Goal: Browse casually: Explore the website without a specific task or goal

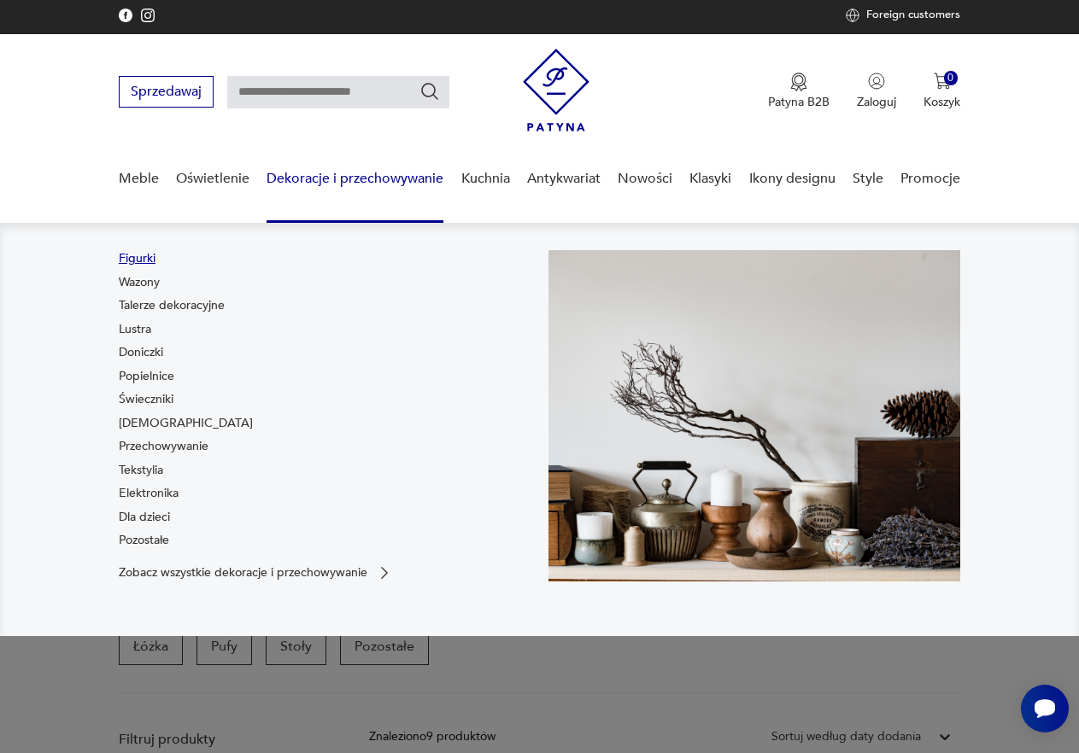
click at [153, 255] on link "Figurki" at bounding box center [137, 258] width 37 height 17
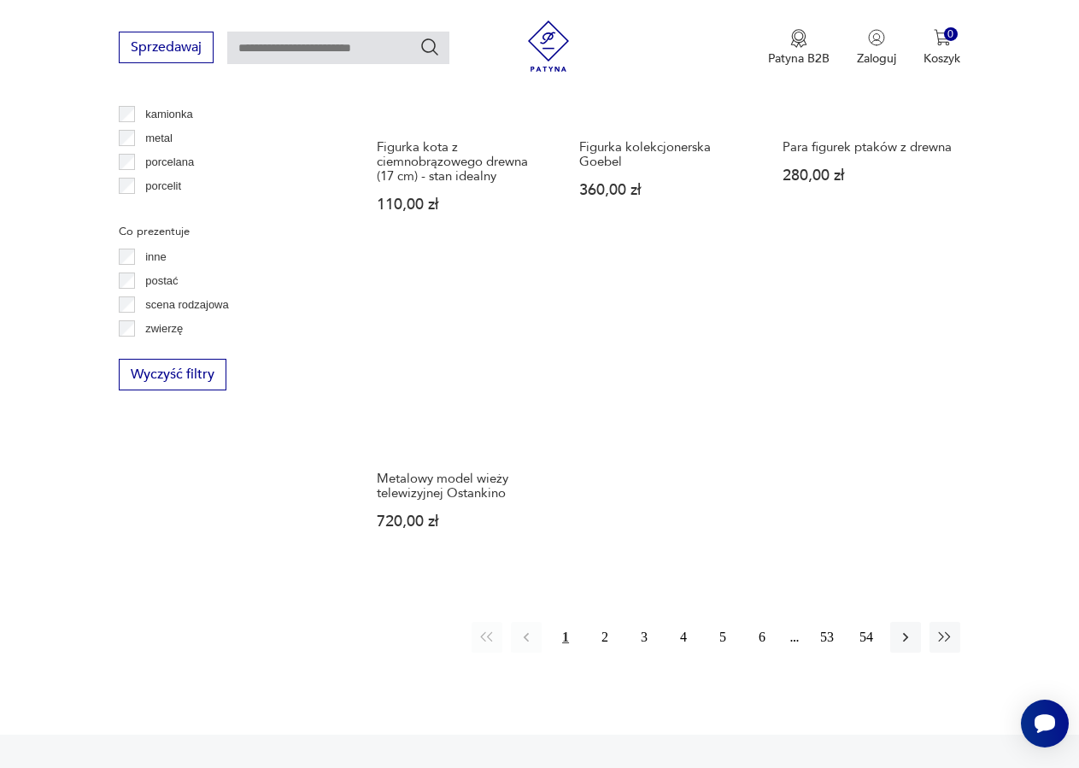
scroll to position [2284, 0]
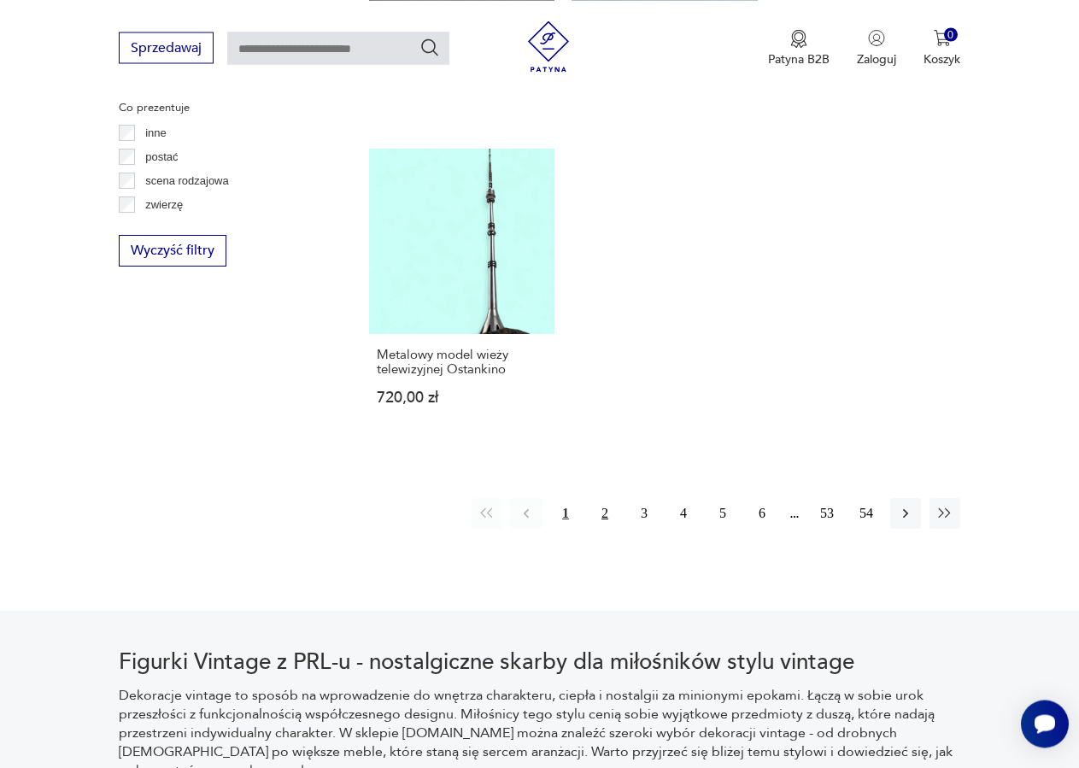
click at [608, 518] on button "2" at bounding box center [604, 513] width 31 height 31
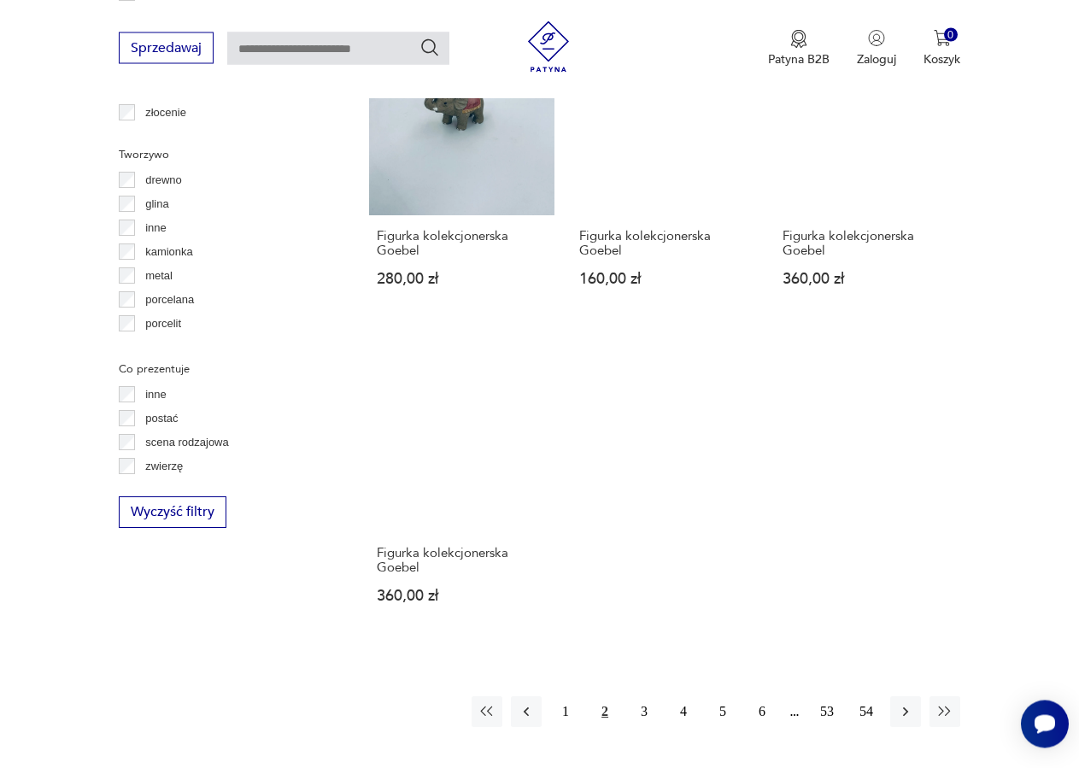
scroll to position [2197, 0]
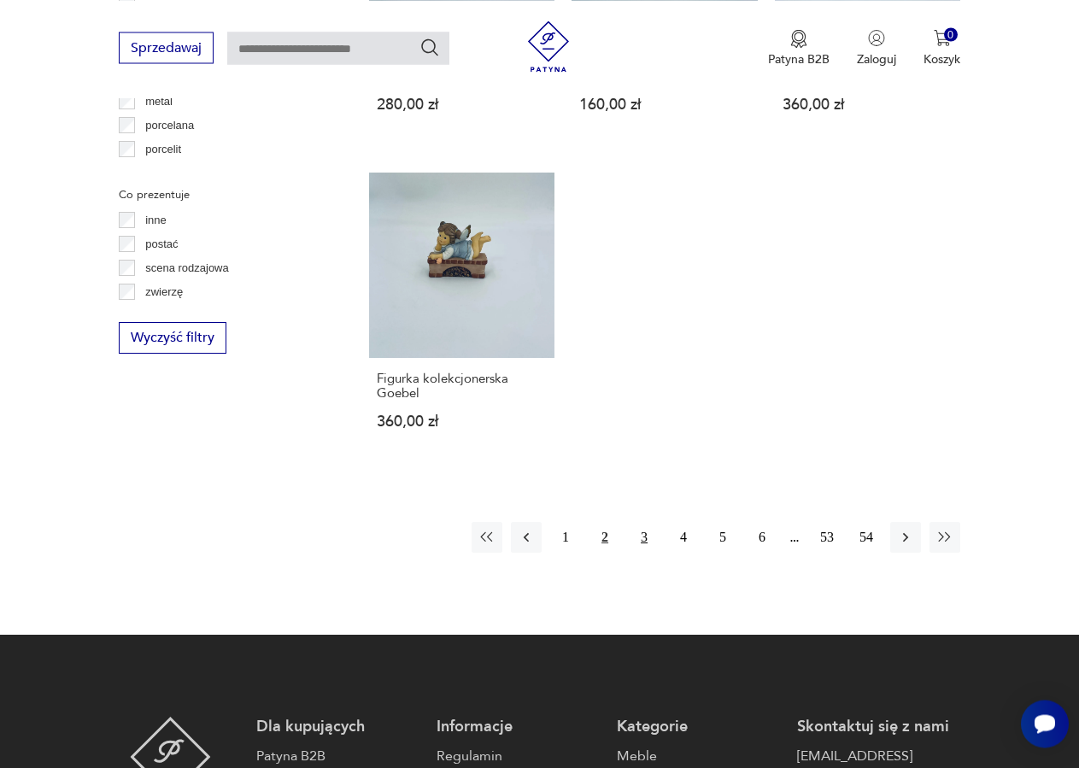
click at [644, 537] on button "3" at bounding box center [644, 537] width 31 height 31
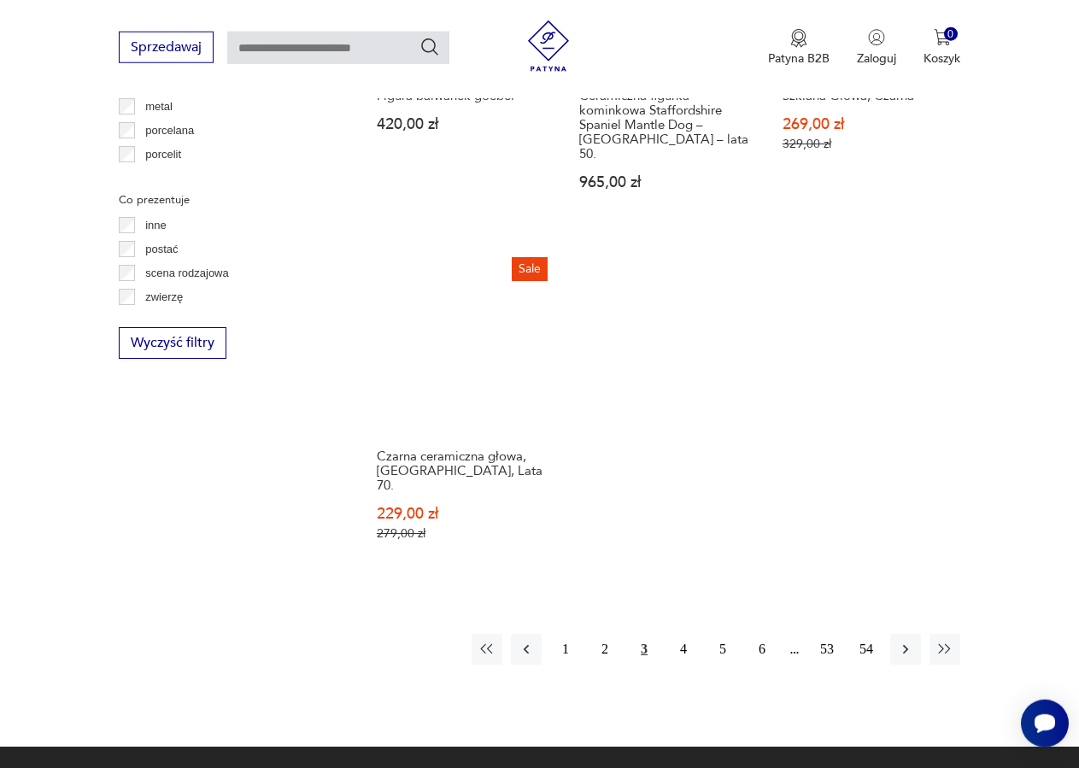
scroll to position [2197, 0]
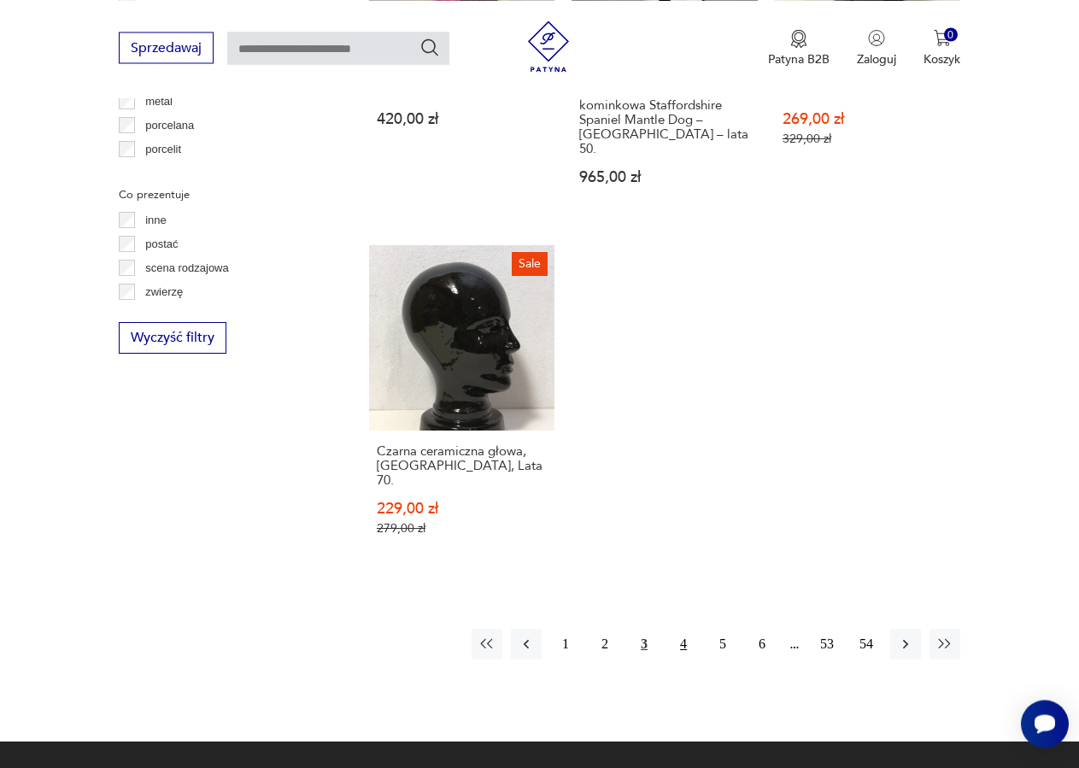
click at [686, 629] on button "4" at bounding box center [683, 644] width 31 height 31
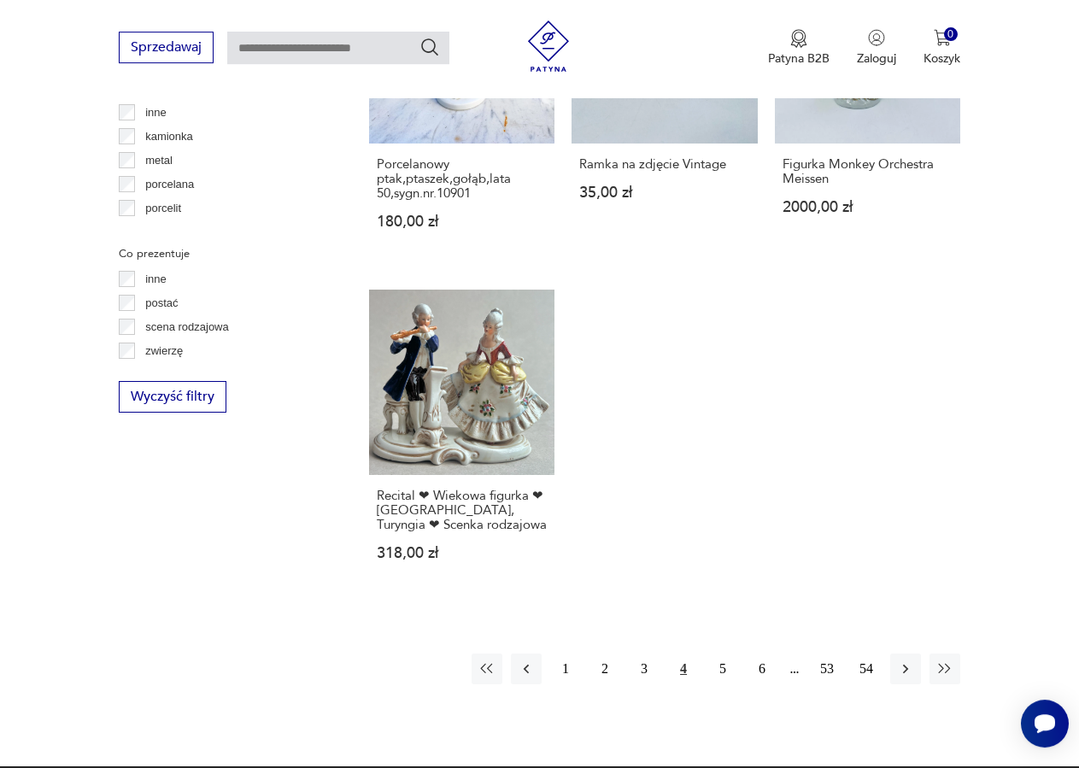
scroll to position [2371, 0]
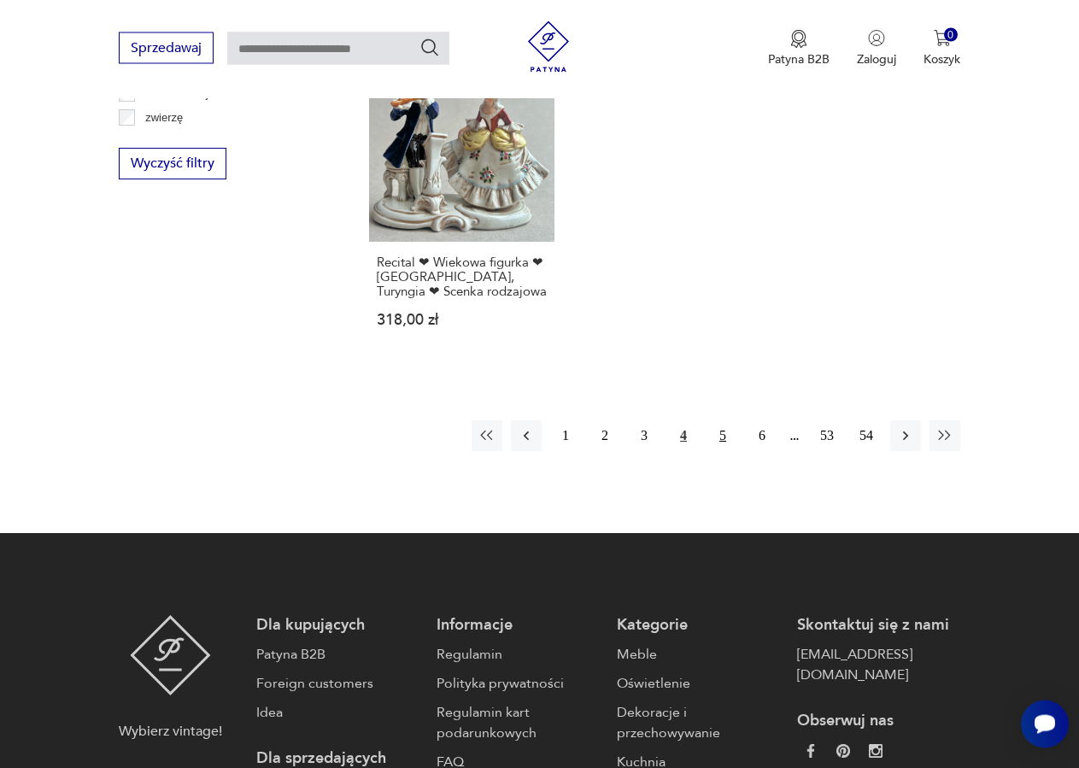
click at [723, 444] on button "5" at bounding box center [722, 435] width 31 height 31
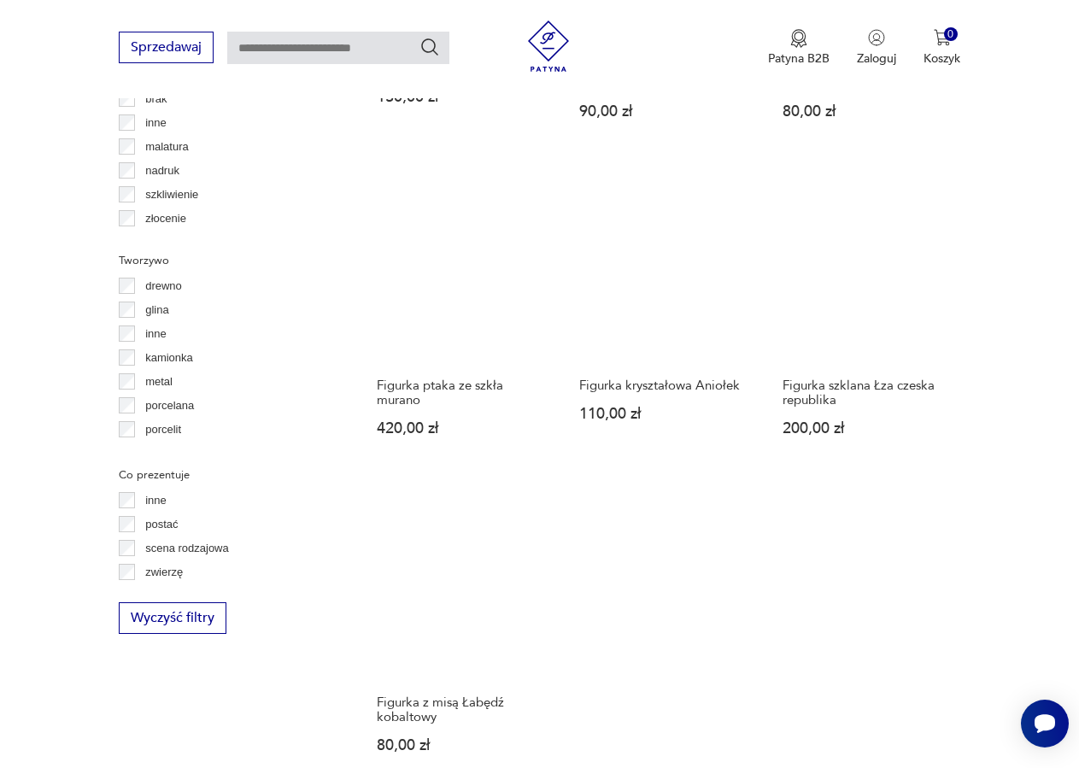
scroll to position [2265, 0]
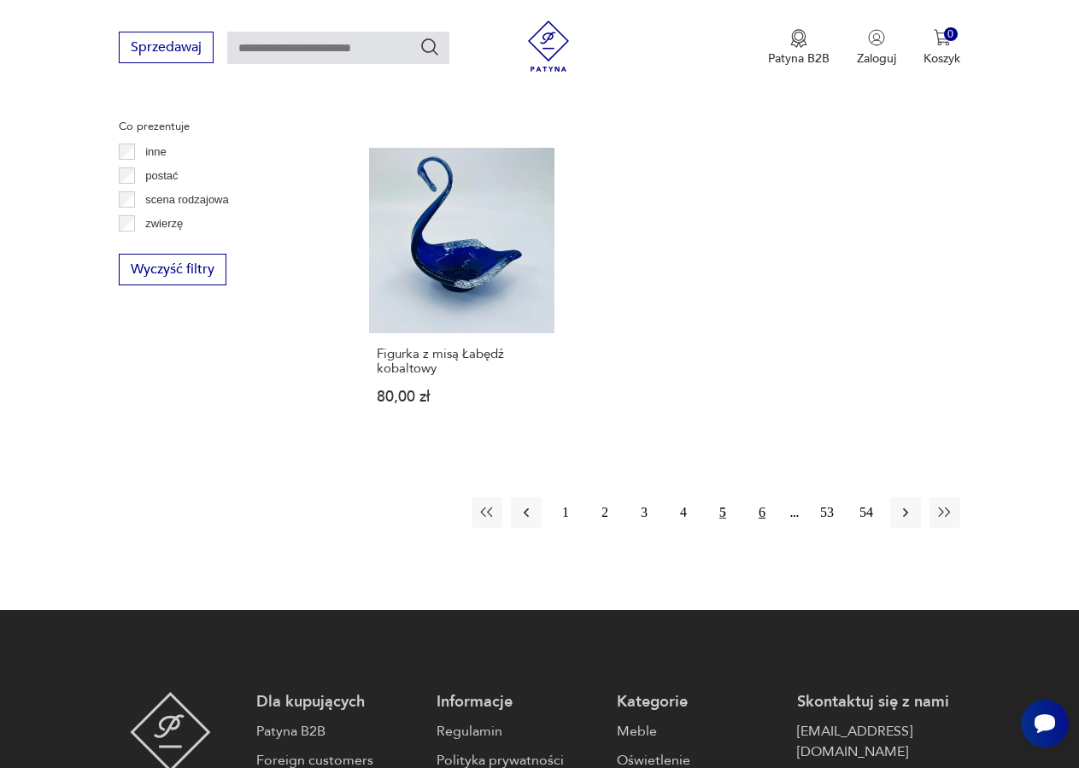
click at [761, 497] on button "6" at bounding box center [761, 512] width 31 height 31
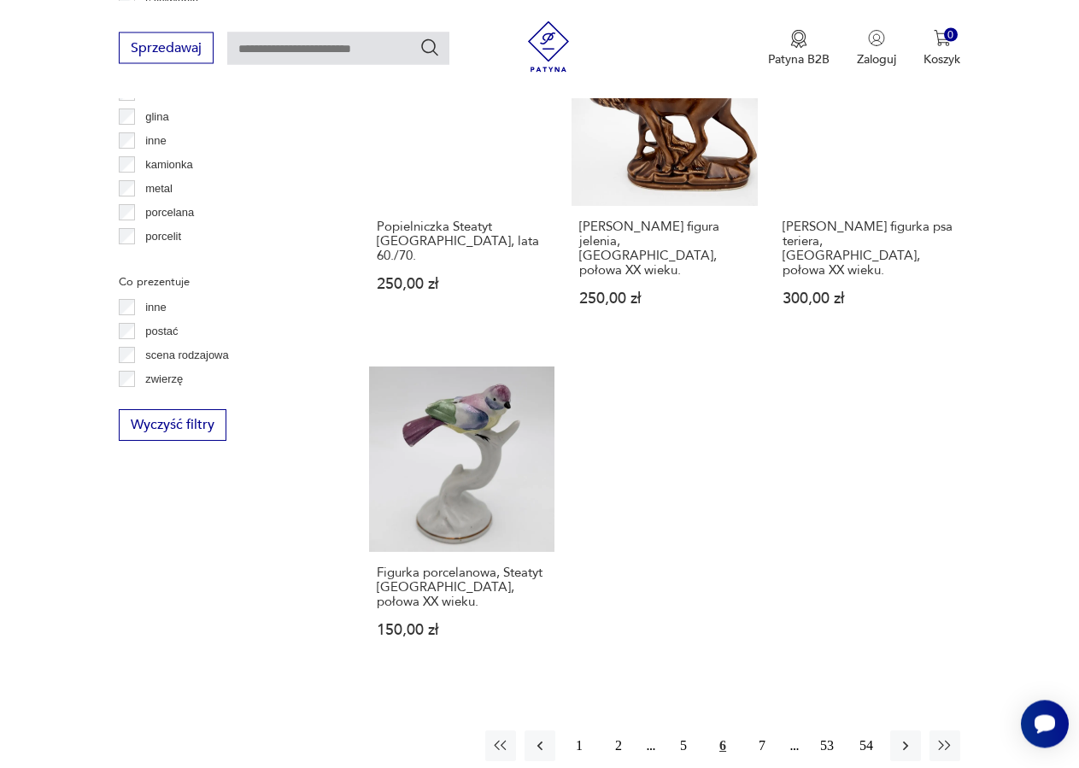
scroll to position [2284, 0]
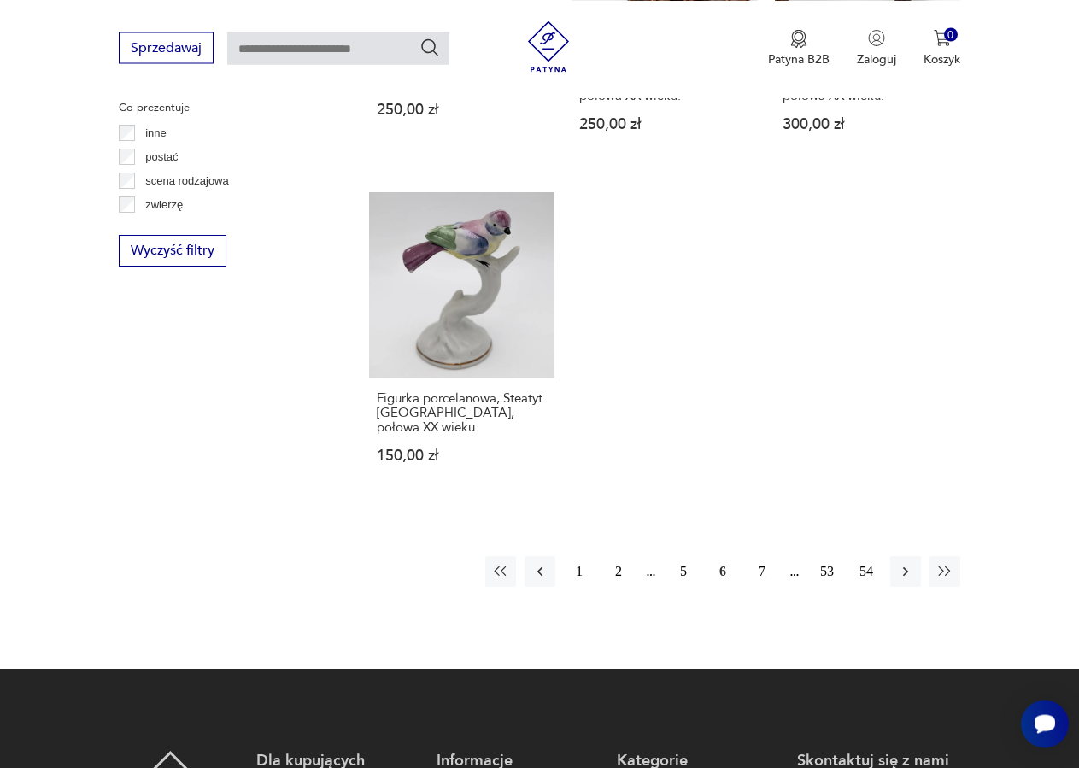
click at [763, 556] on button "7" at bounding box center [761, 571] width 31 height 31
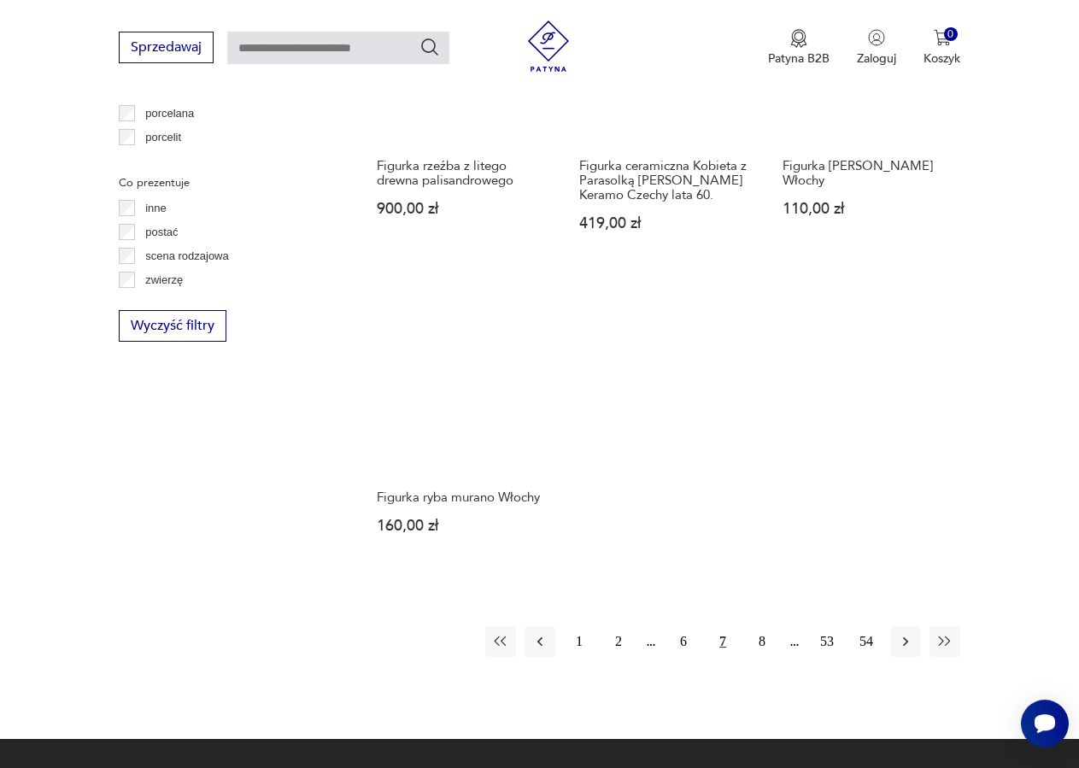
scroll to position [2178, 0]
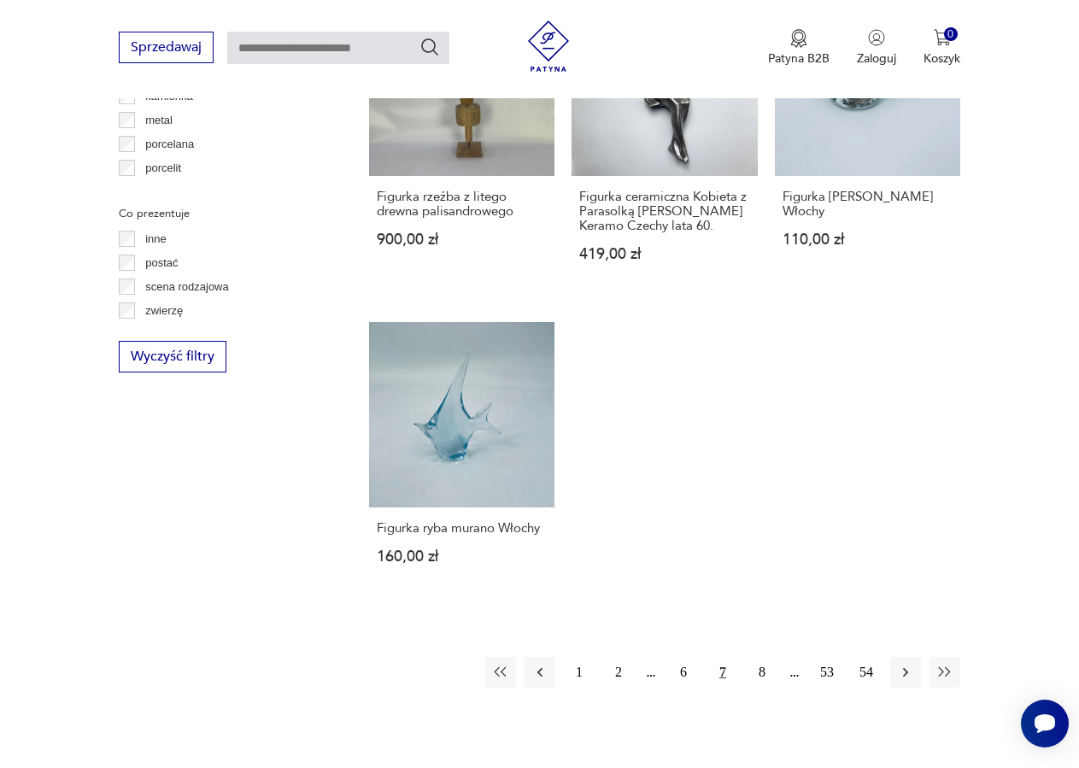
click at [764, 657] on button "8" at bounding box center [761, 672] width 31 height 31
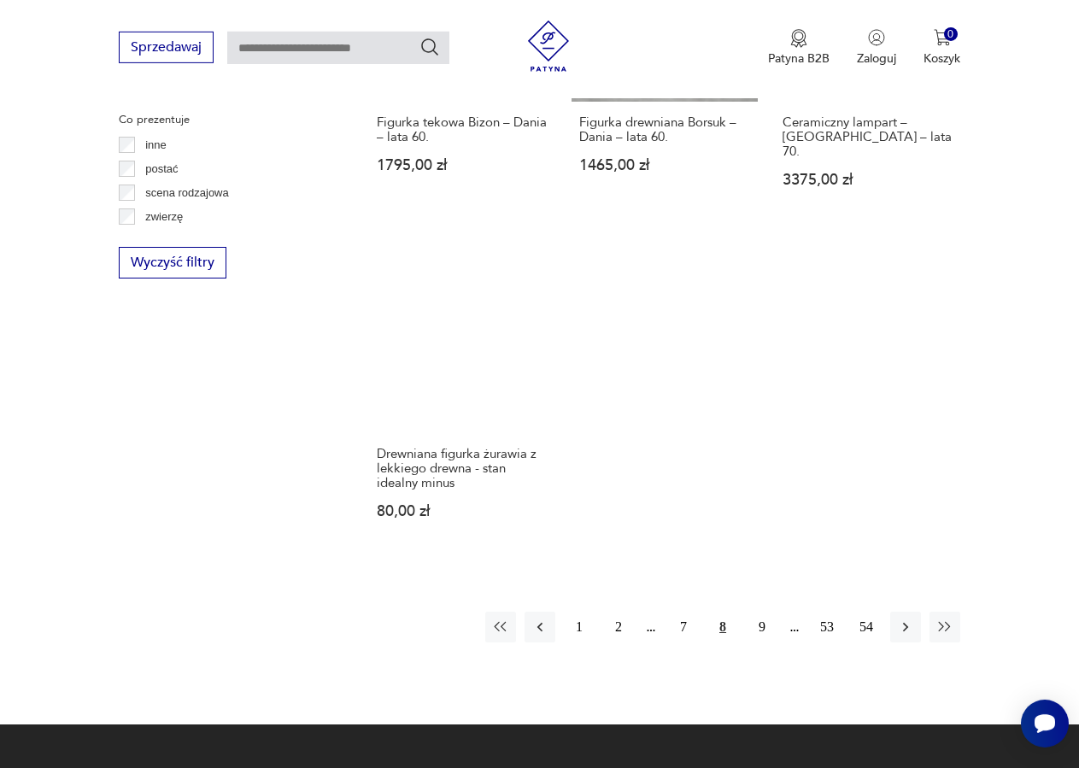
scroll to position [2371, 0]
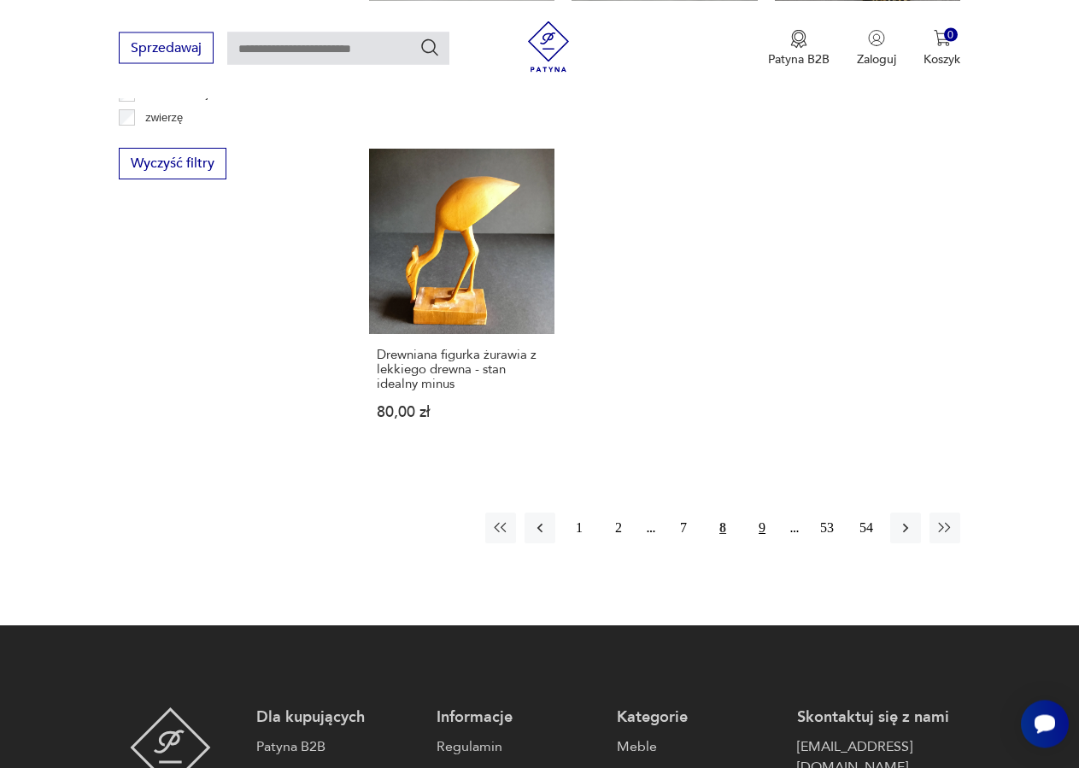
click at [763, 512] on button "9" at bounding box center [761, 527] width 31 height 31
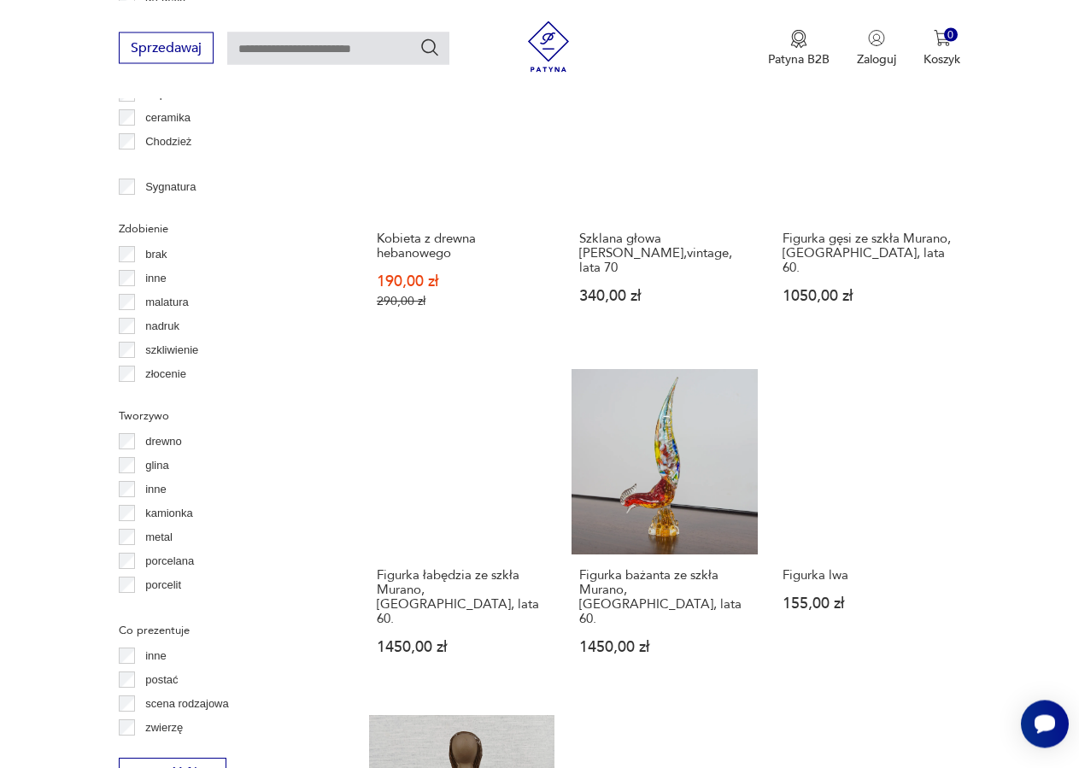
scroll to position [2197, 0]
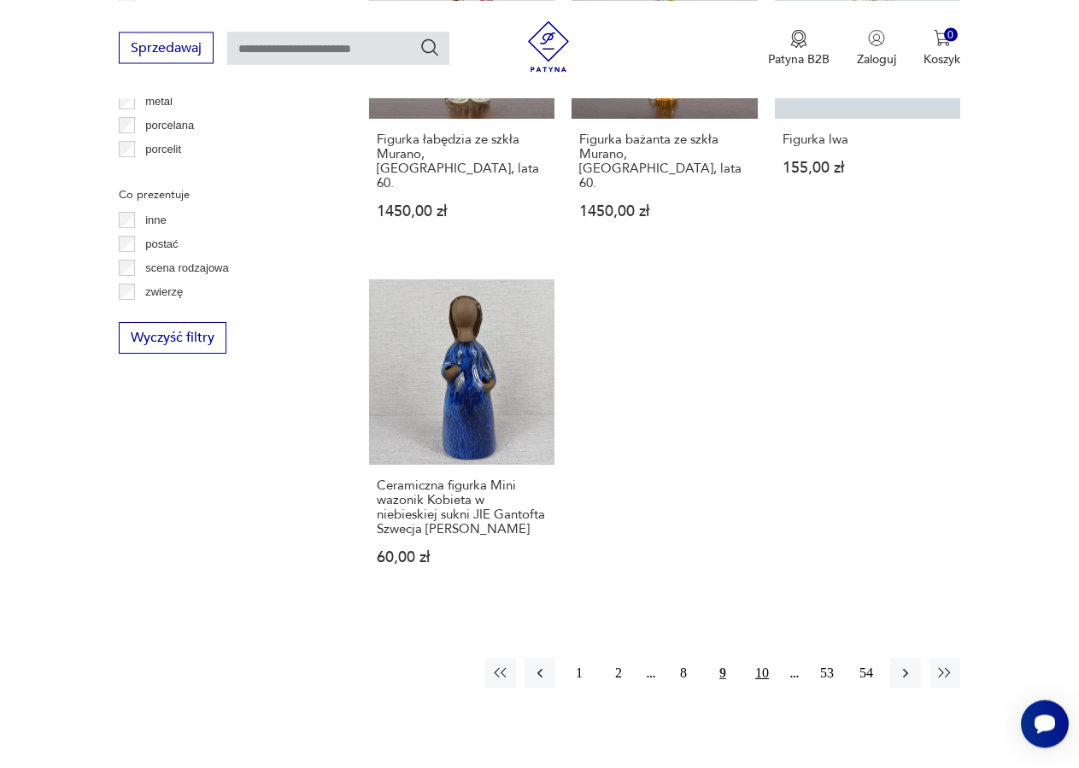
click at [759, 658] on button "10" at bounding box center [761, 673] width 31 height 31
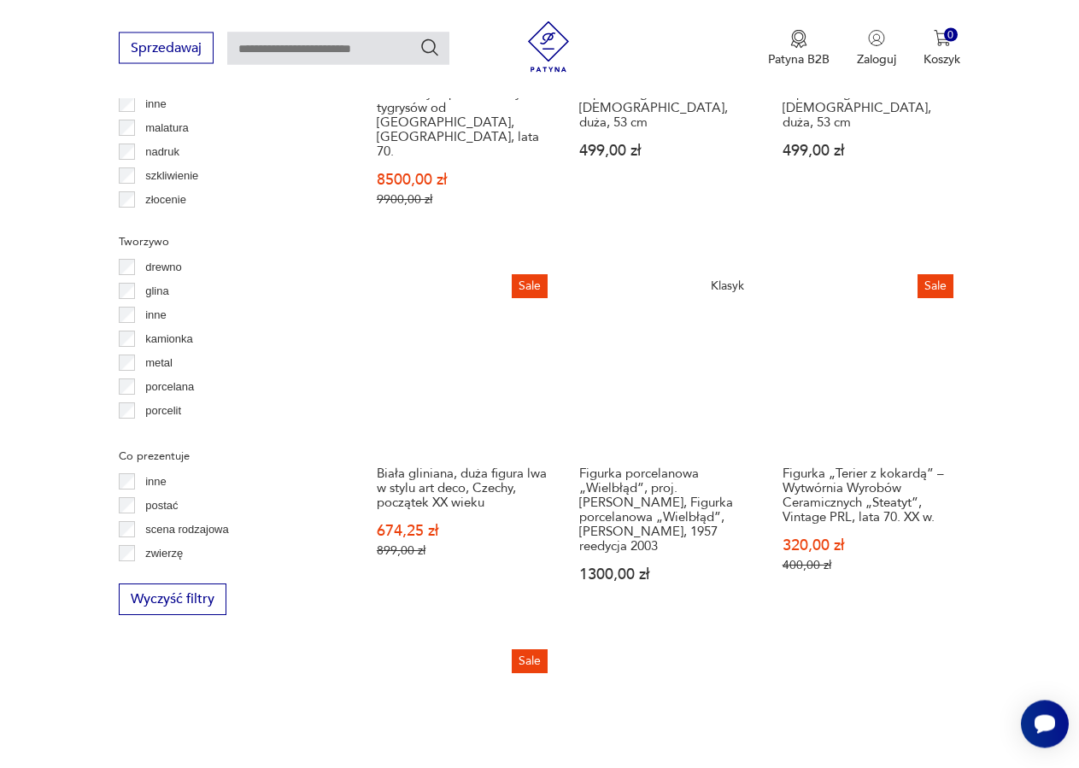
scroll to position [2458, 0]
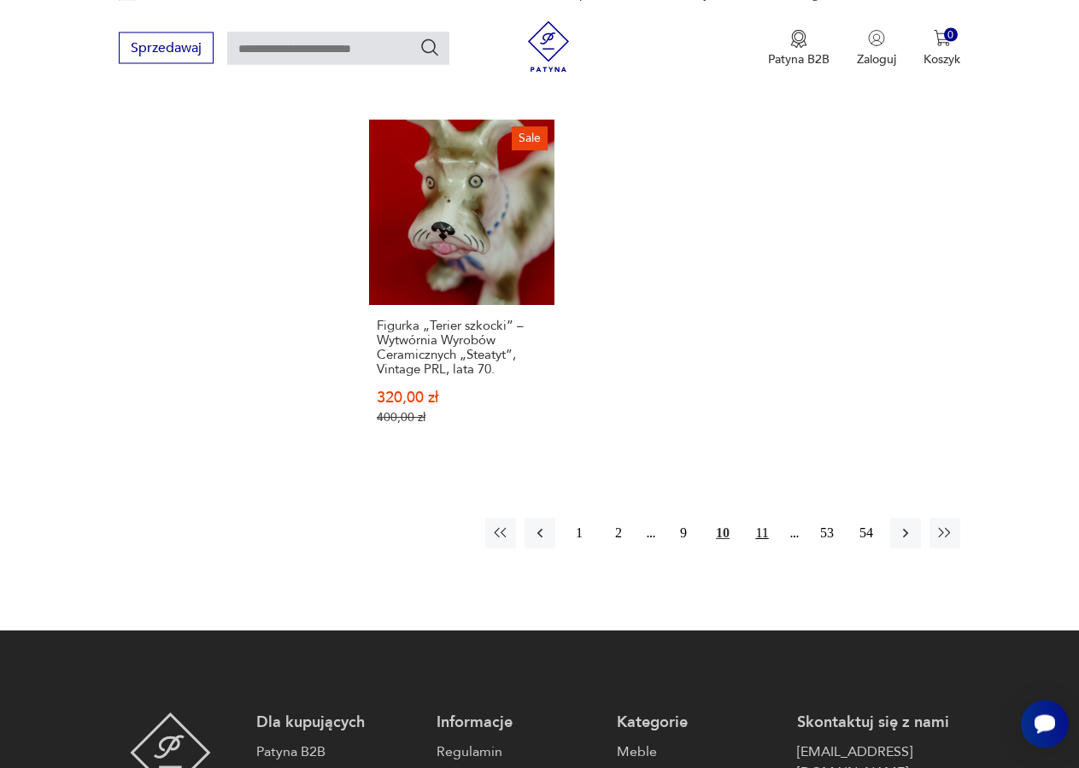
click at [760, 518] on button "11" at bounding box center [761, 533] width 31 height 31
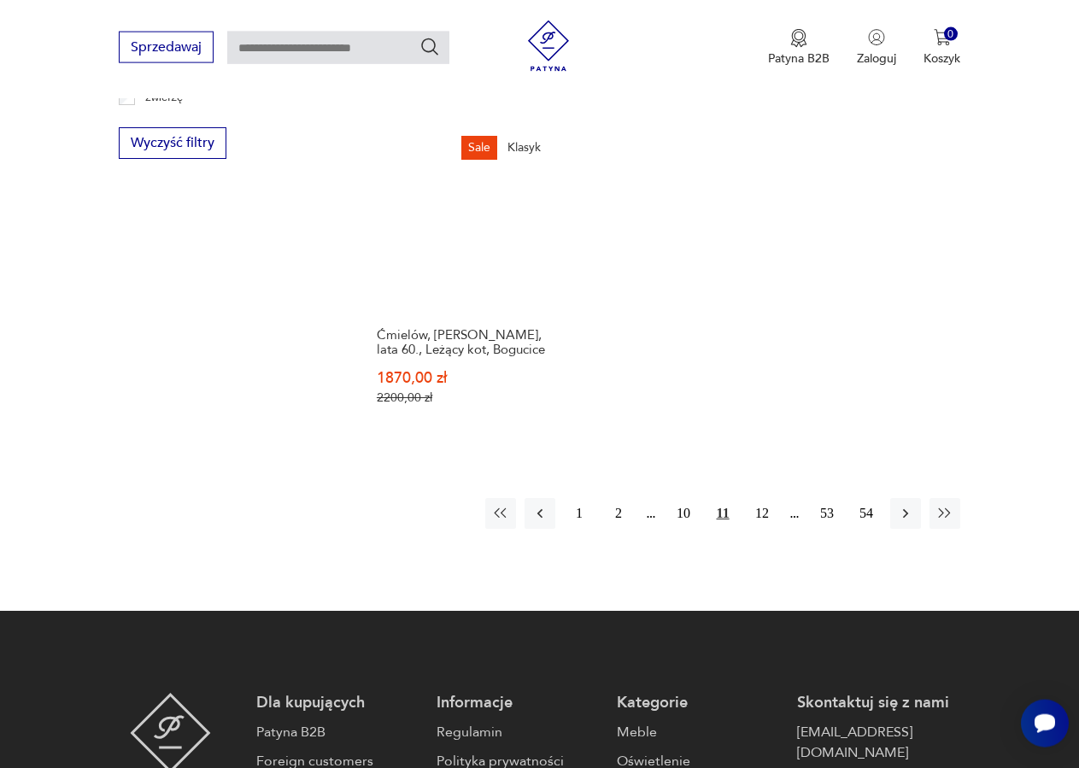
scroll to position [2370, 0]
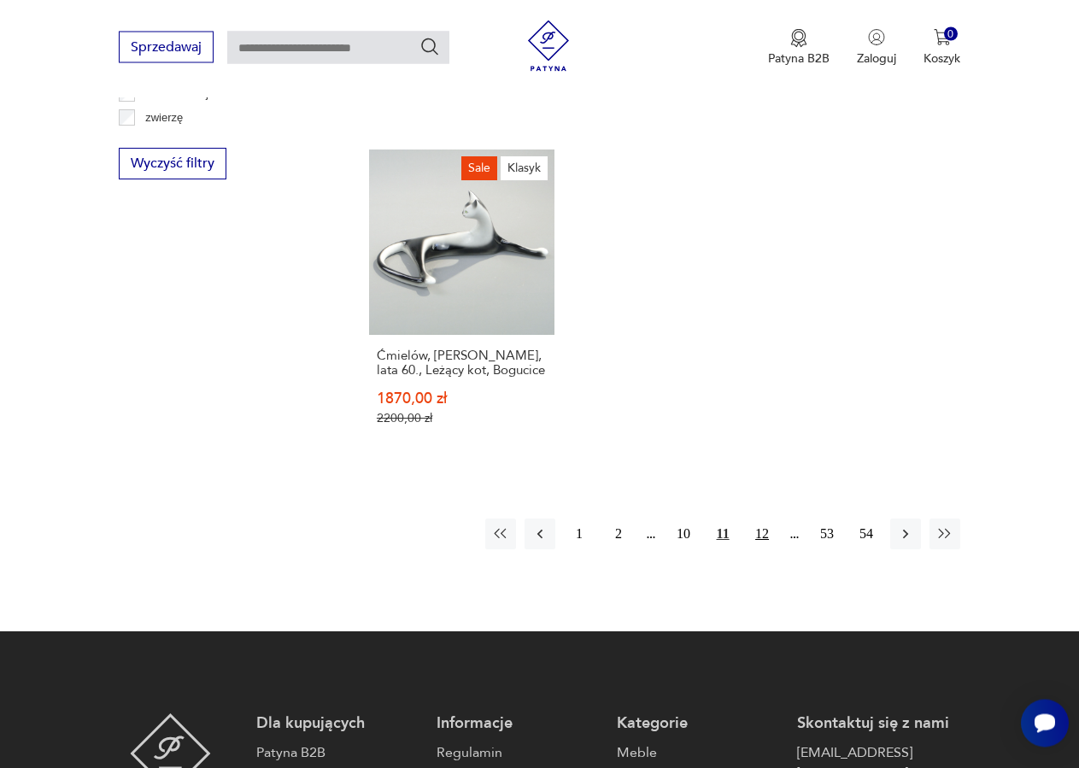
click at [762, 533] on button "12" at bounding box center [761, 534] width 31 height 31
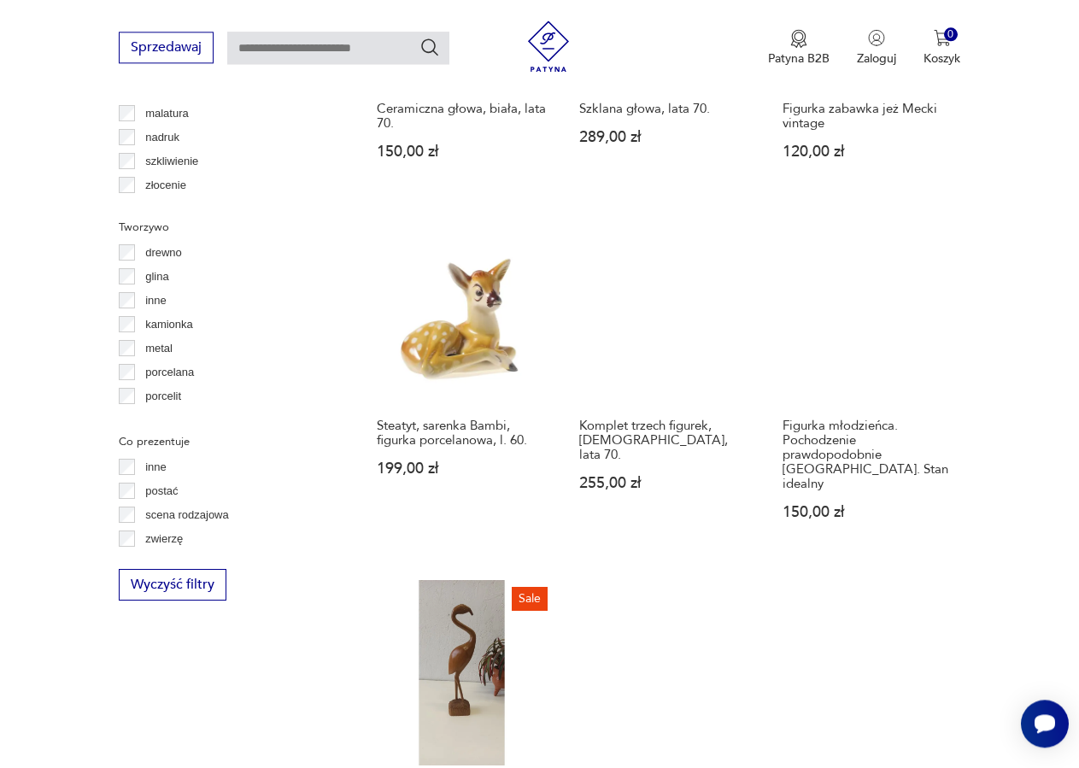
scroll to position [2197, 0]
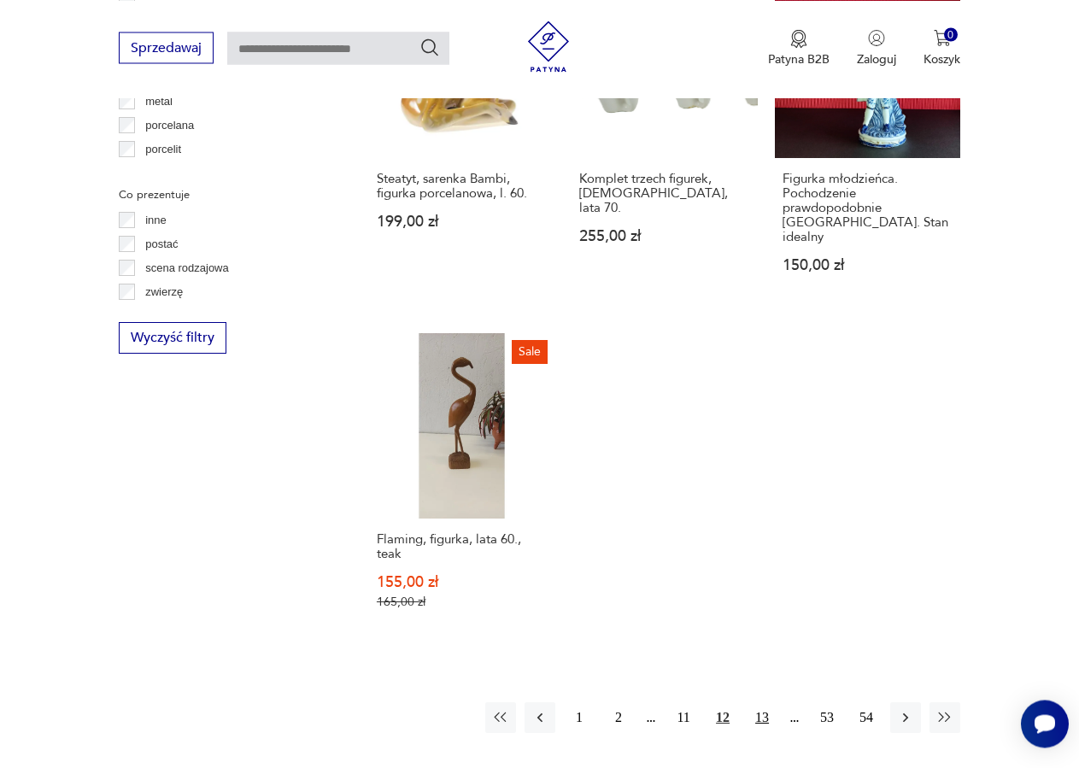
click at [766, 702] on button "13" at bounding box center [761, 717] width 31 height 31
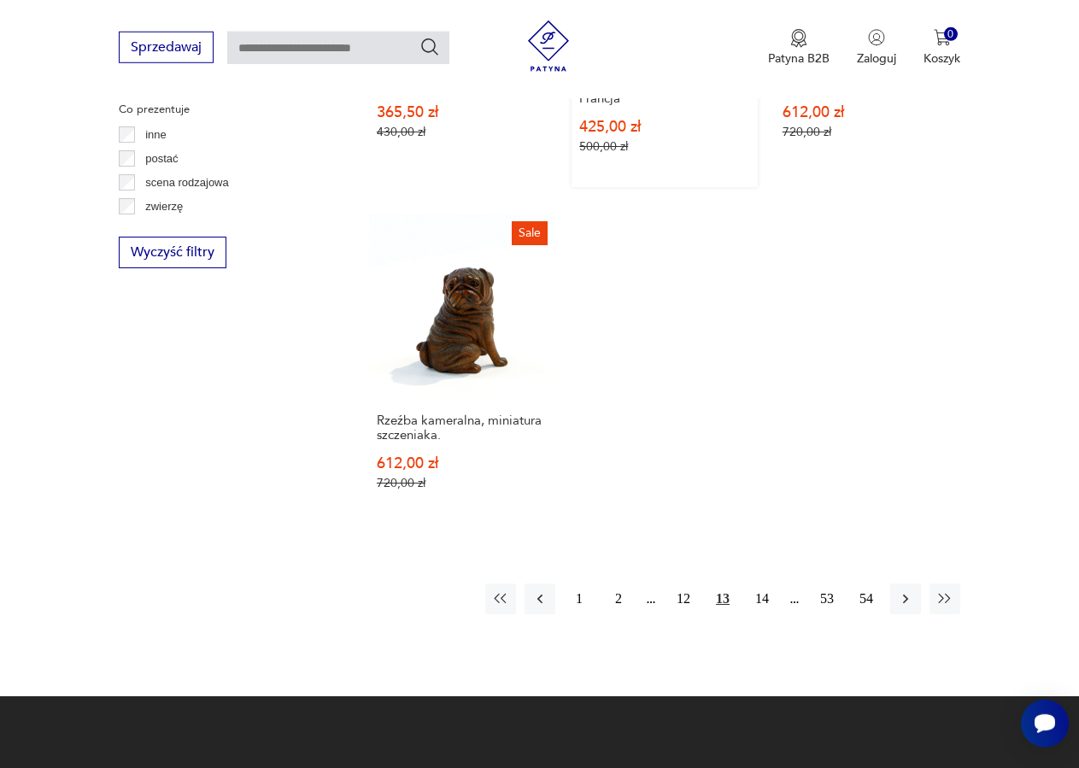
scroll to position [2284, 0]
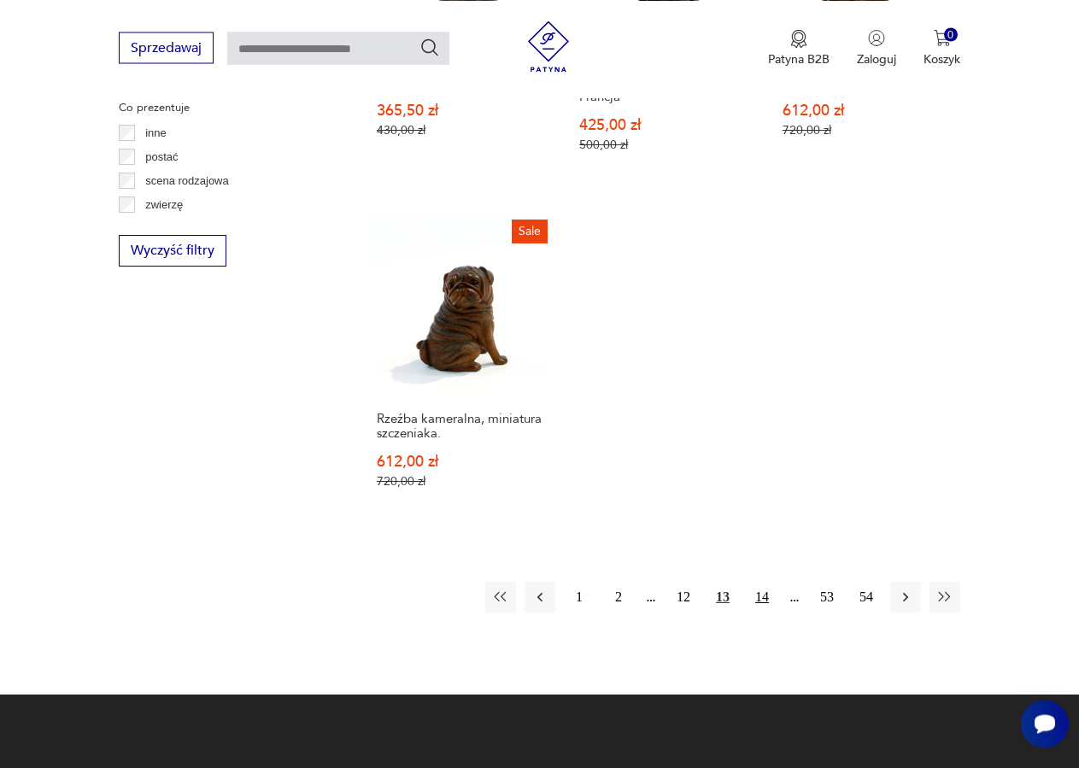
click at [766, 582] on button "14" at bounding box center [761, 597] width 31 height 31
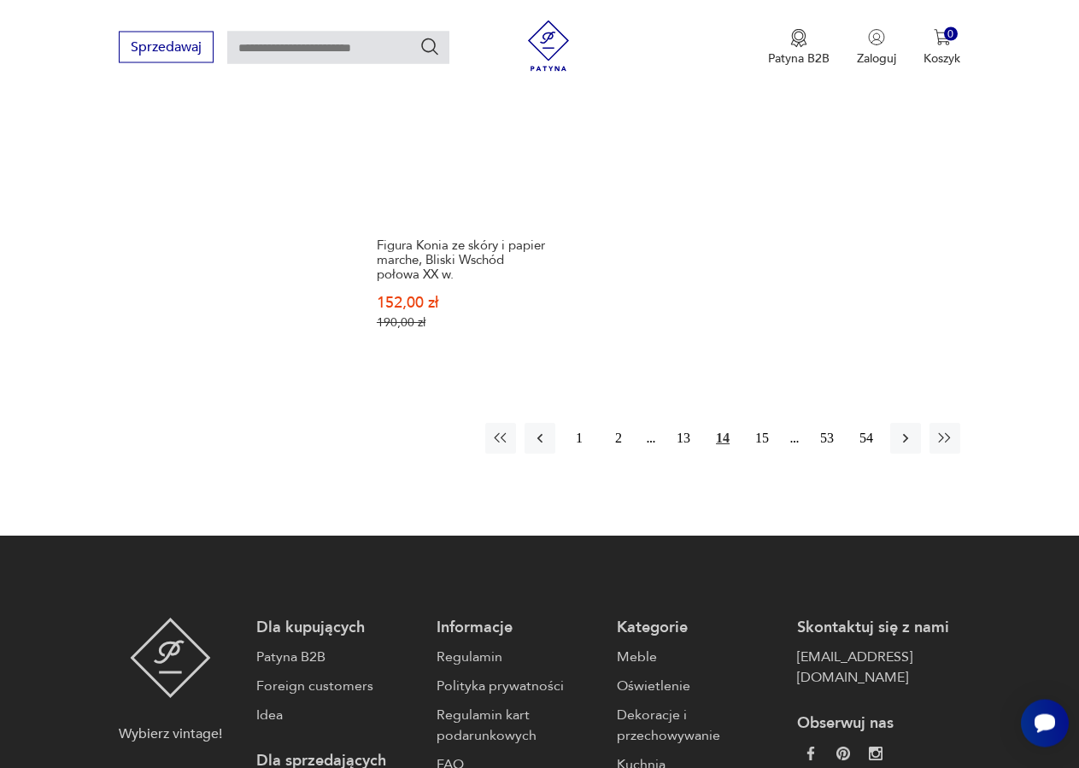
scroll to position [2458, 0]
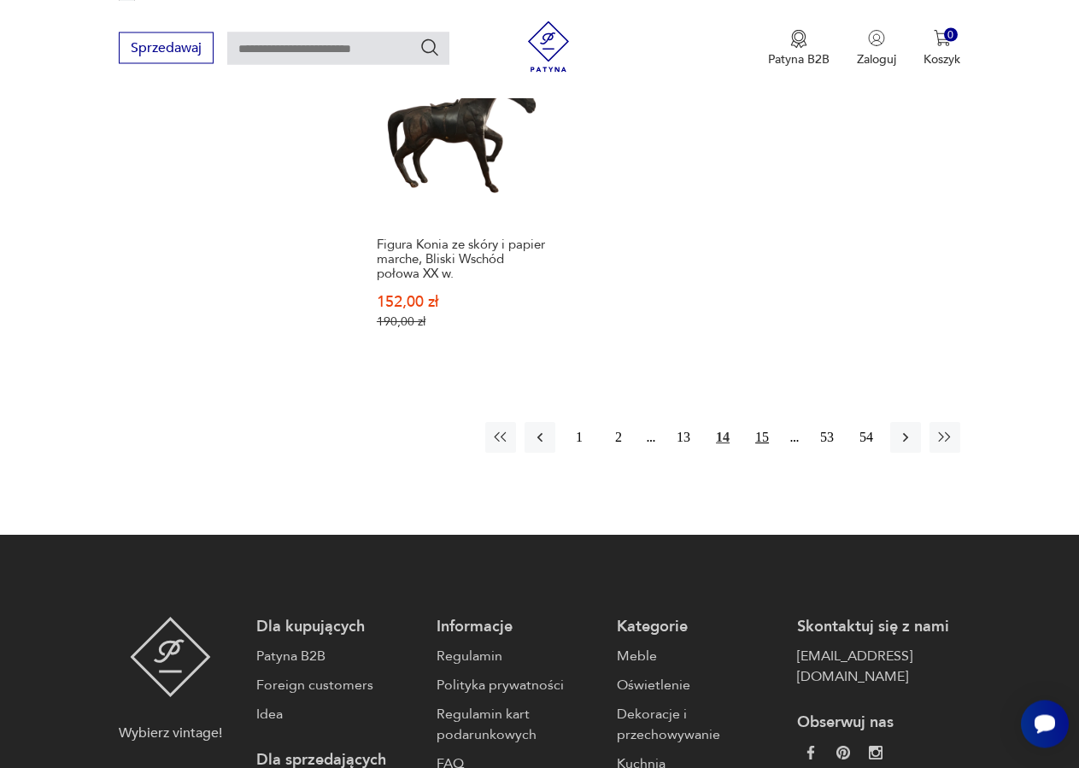
click at [765, 429] on button "15" at bounding box center [761, 437] width 31 height 31
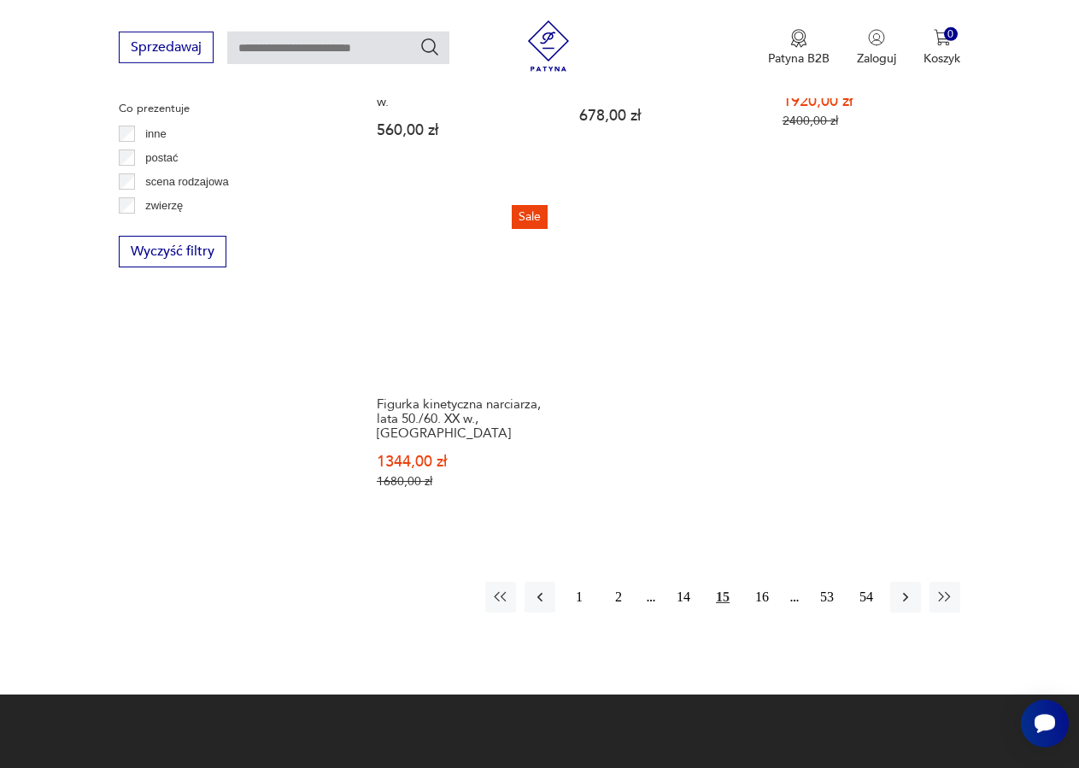
scroll to position [2284, 0]
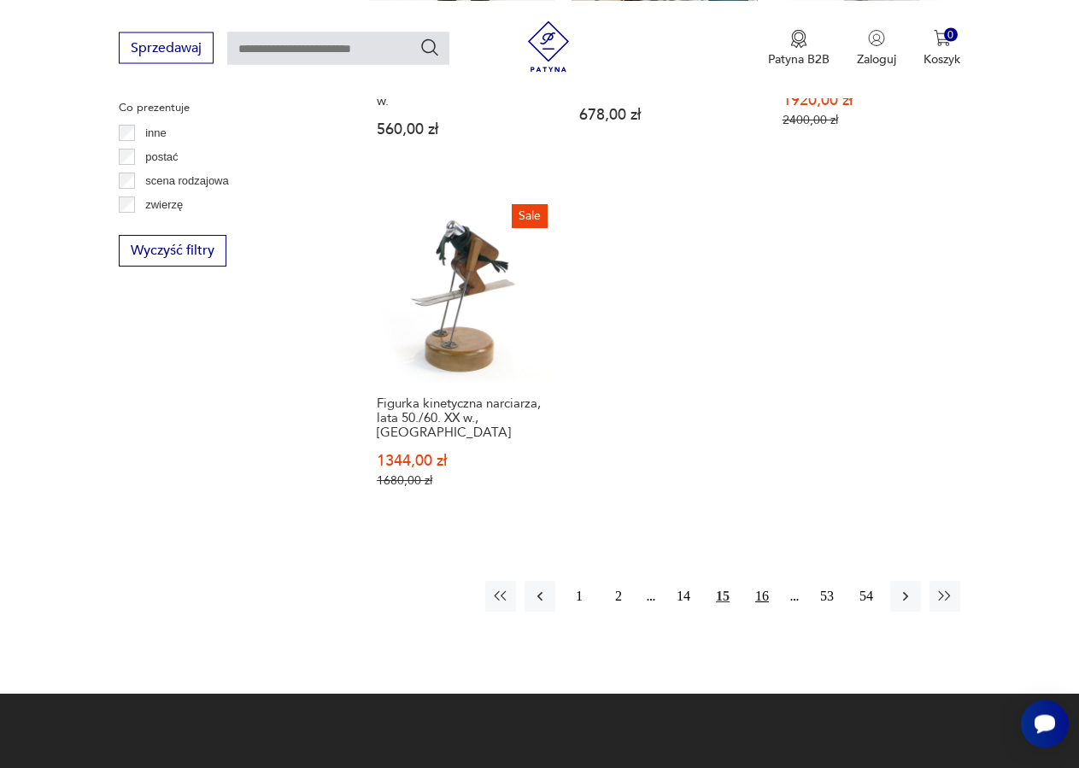
click at [767, 581] on button "16" at bounding box center [761, 596] width 31 height 31
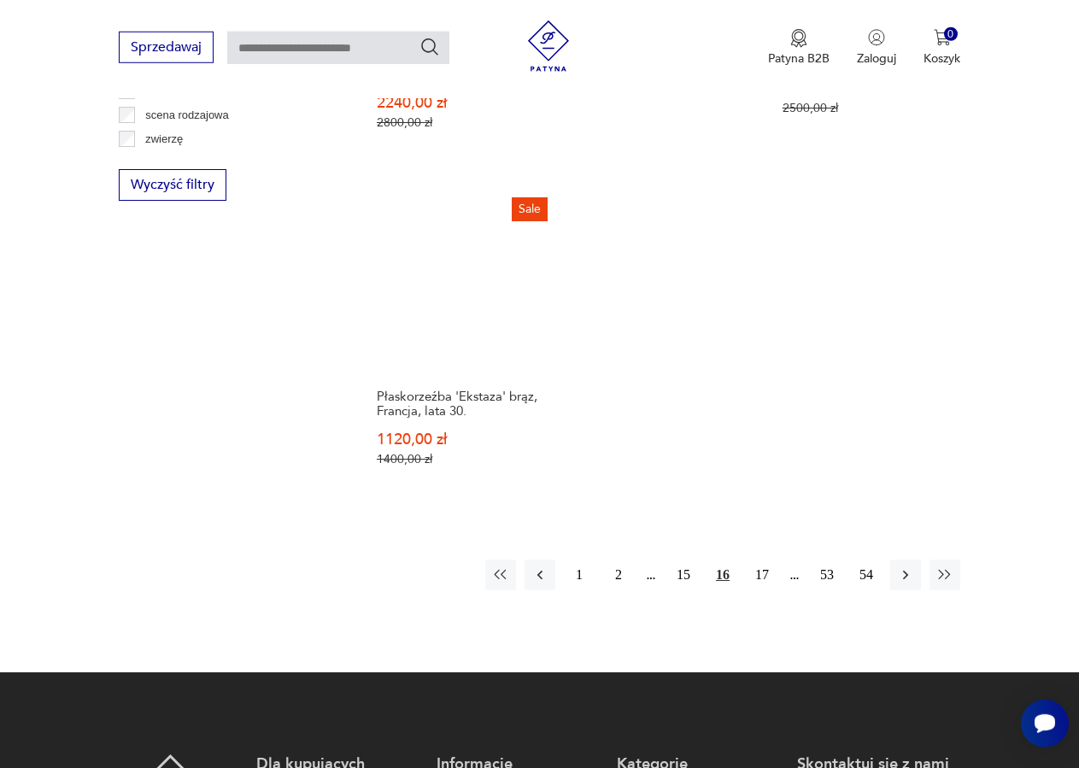
scroll to position [2371, 0]
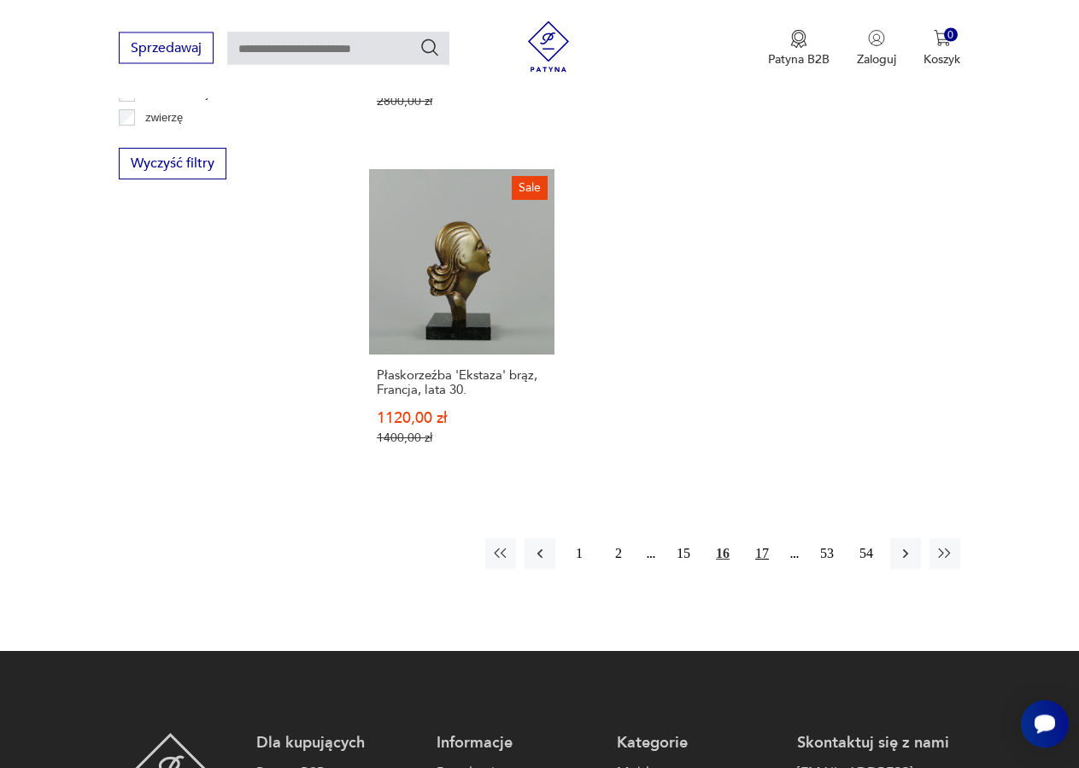
click at [763, 538] on button "17" at bounding box center [761, 553] width 31 height 31
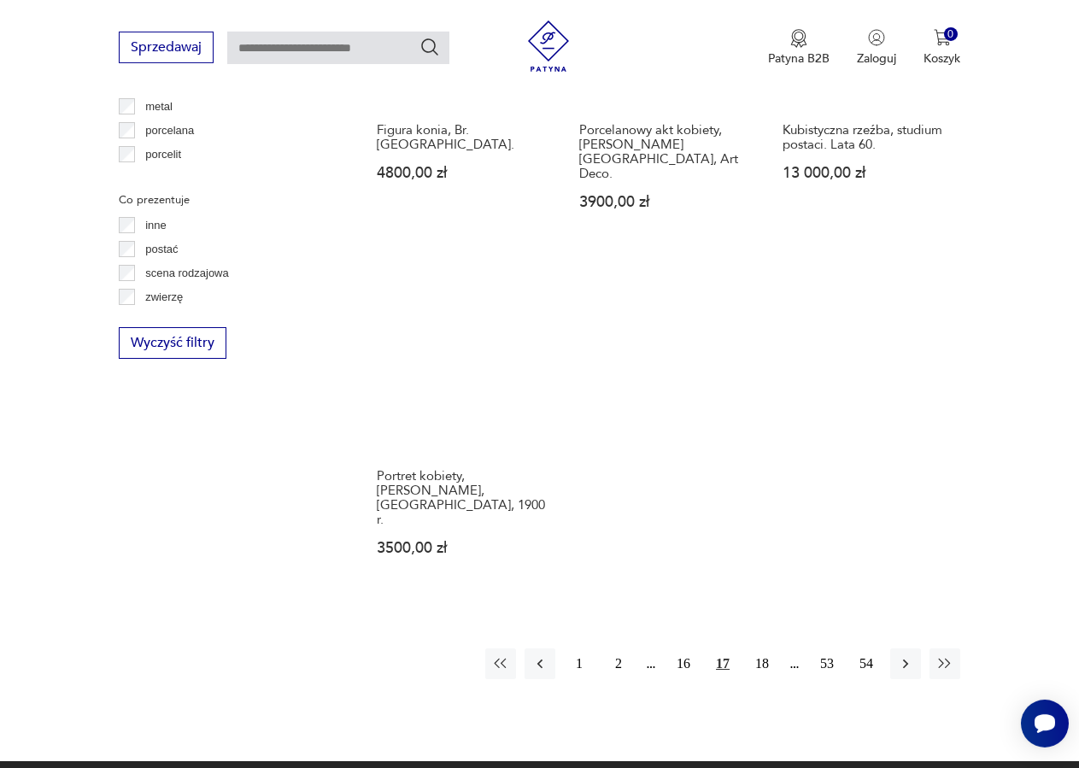
scroll to position [2197, 0]
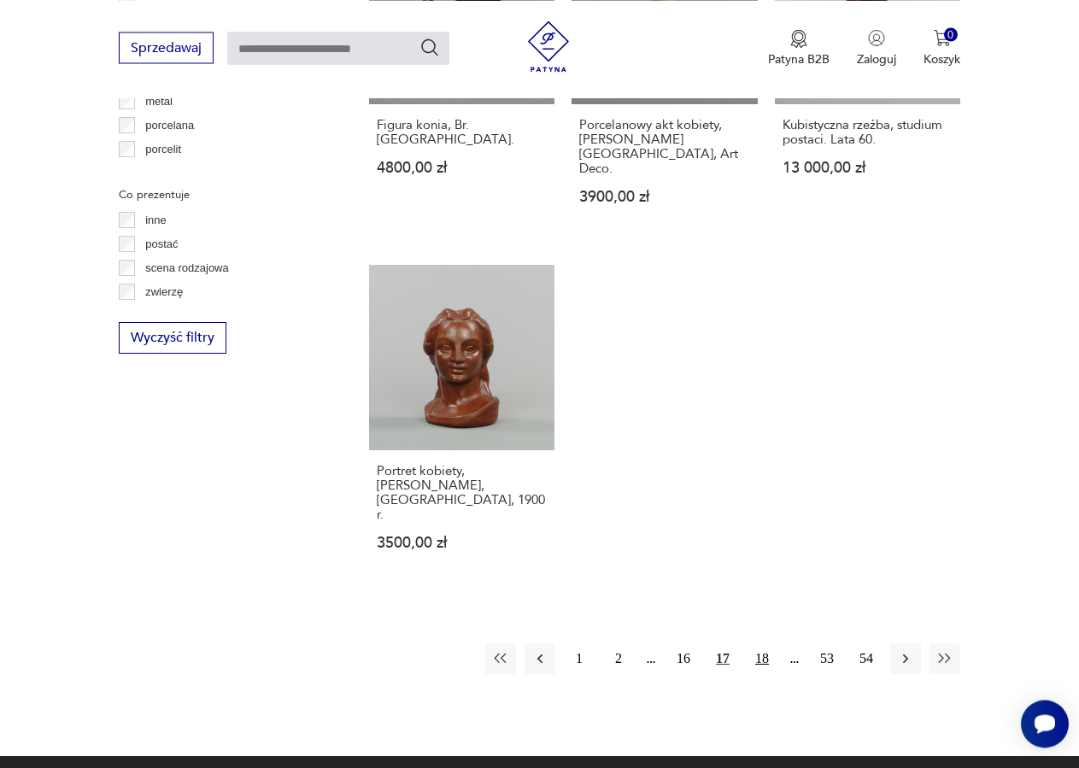
click at [770, 643] on button "18" at bounding box center [761, 658] width 31 height 31
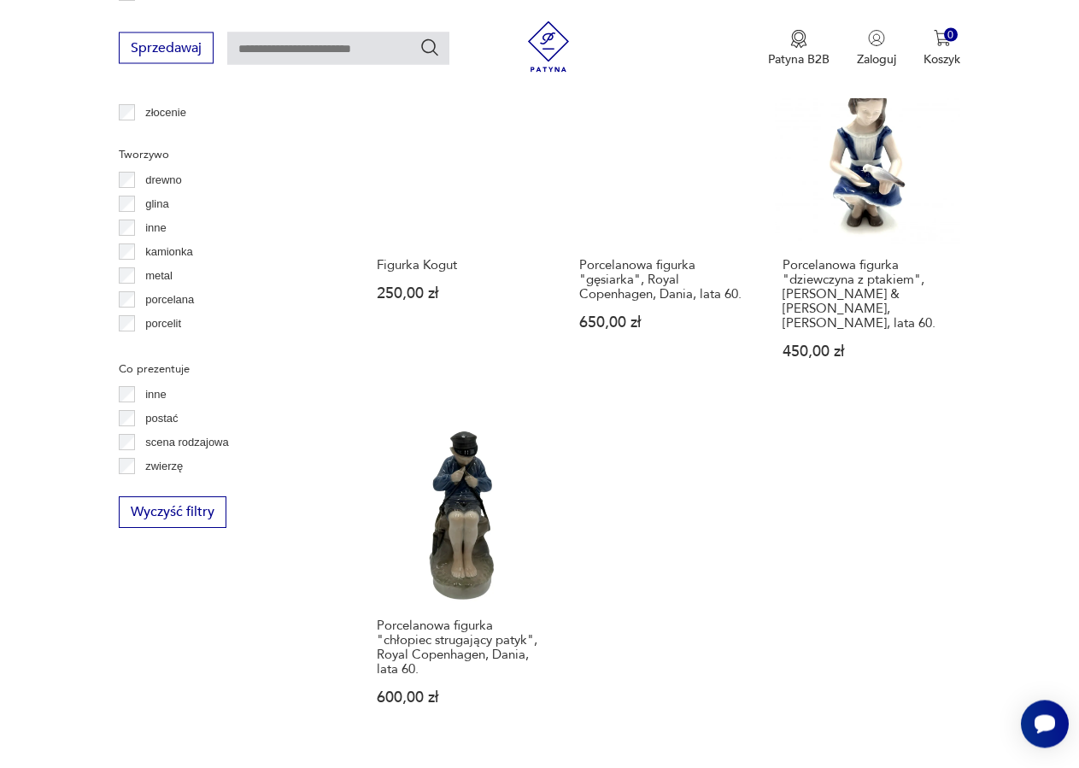
scroll to position [2284, 0]
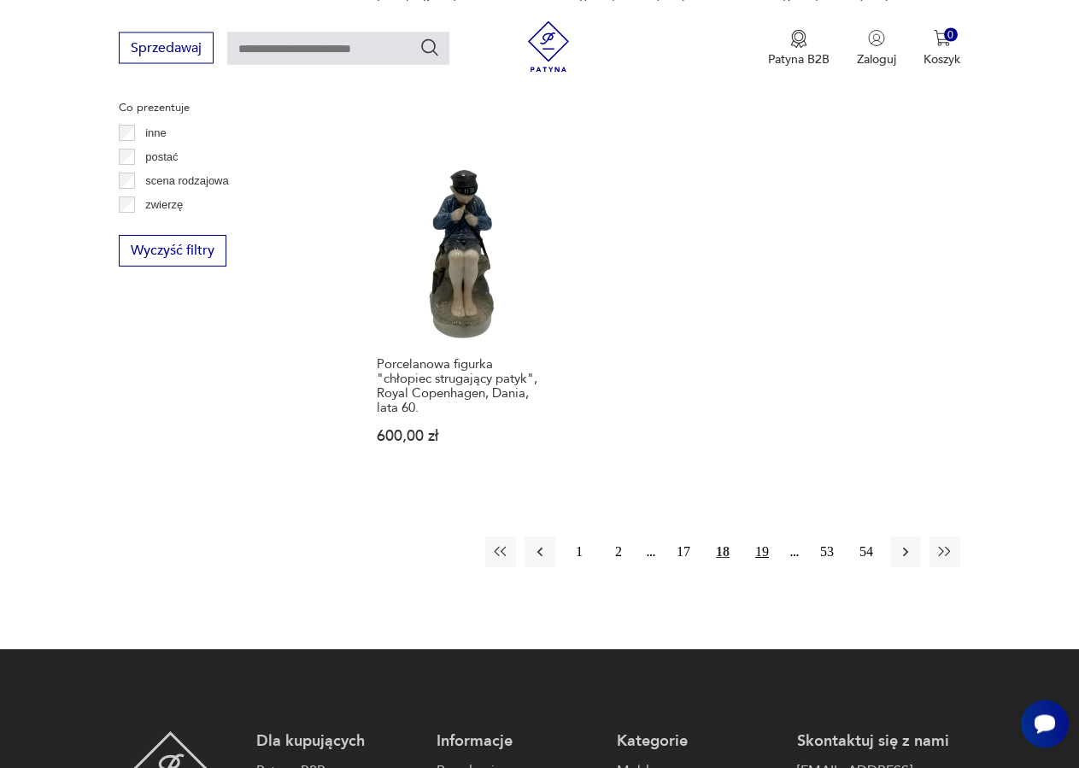
click at [763, 536] on button "19" at bounding box center [761, 551] width 31 height 31
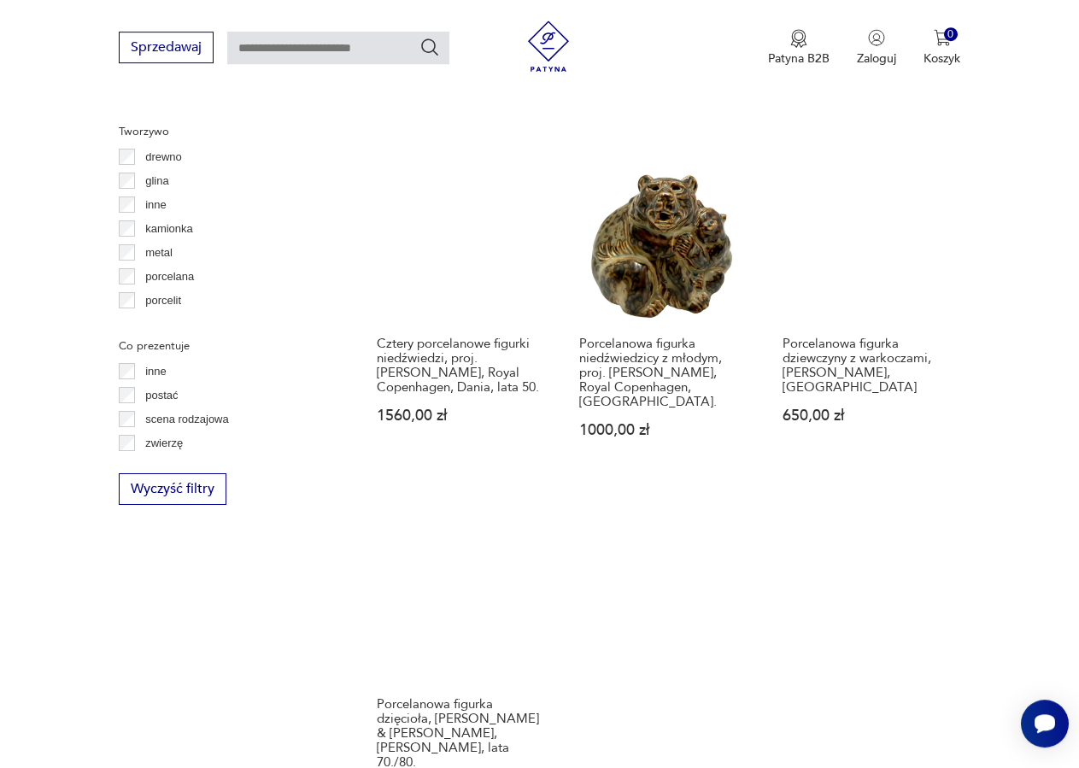
scroll to position [2284, 0]
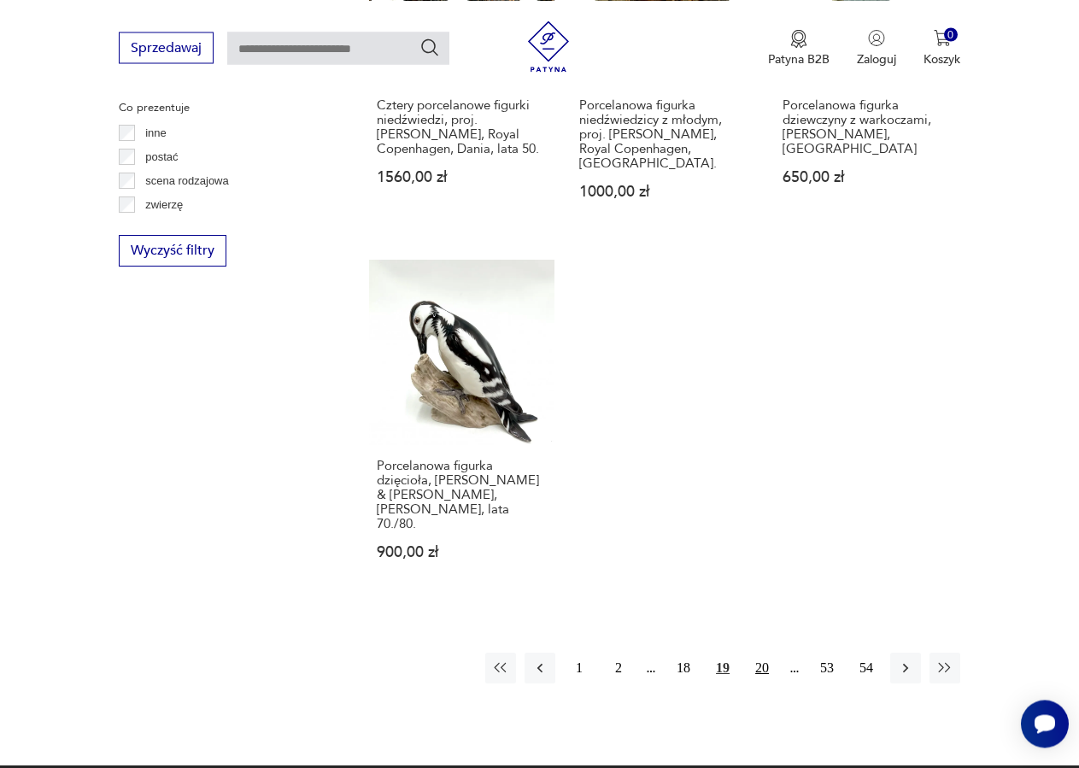
click at [763, 653] on button "20" at bounding box center [761, 668] width 31 height 31
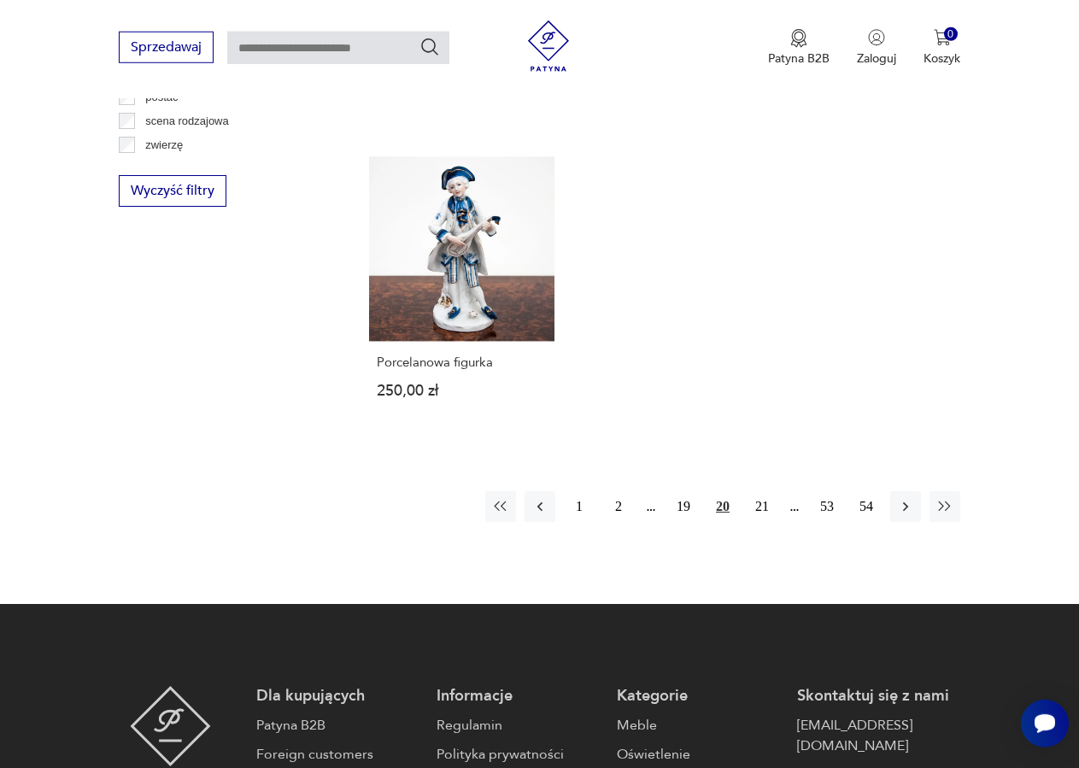
scroll to position [2371, 0]
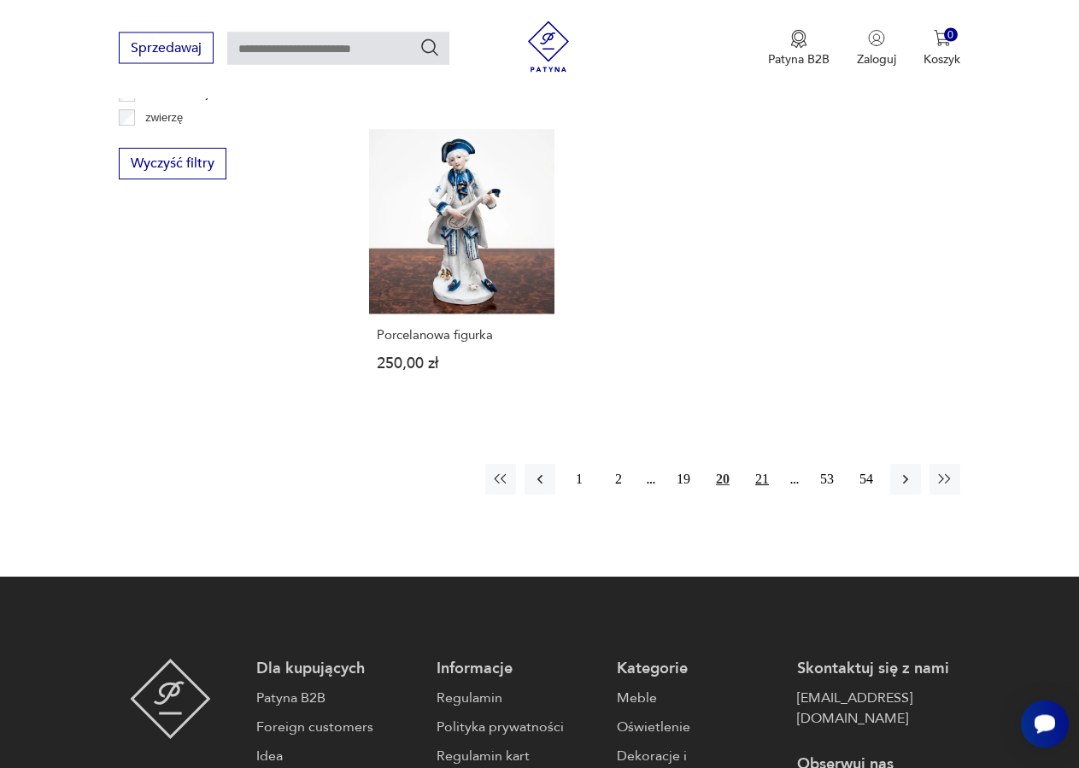
click at [766, 464] on button "21" at bounding box center [761, 479] width 31 height 31
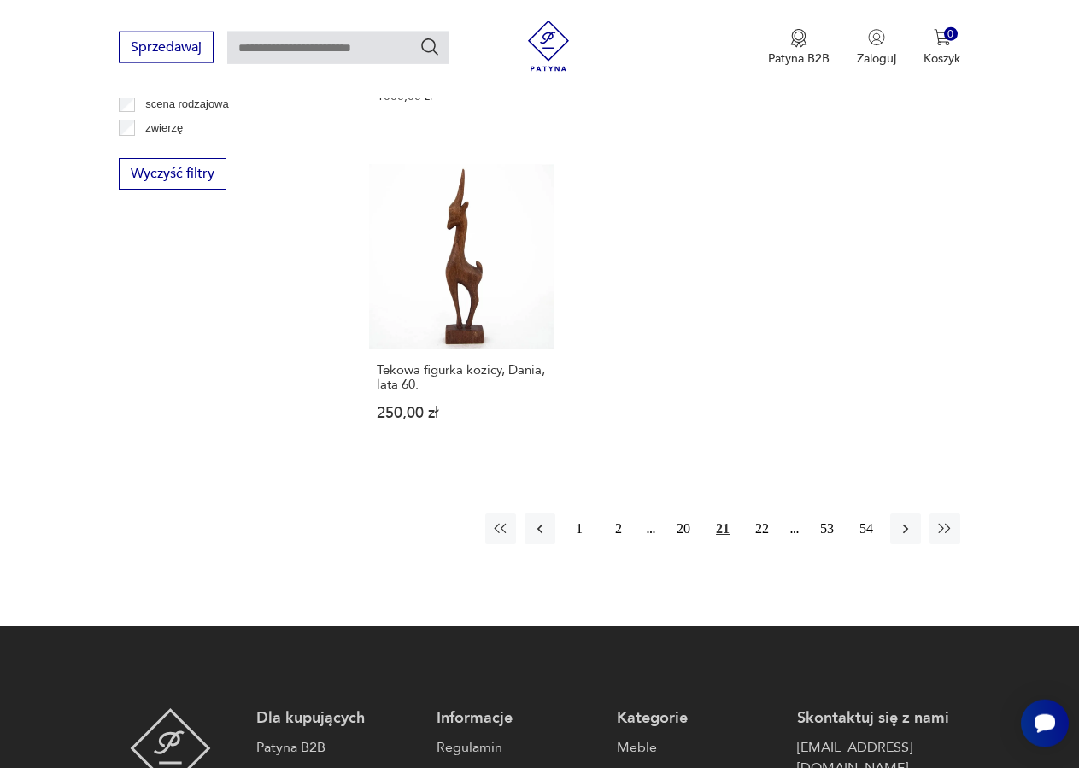
scroll to position [2371, 0]
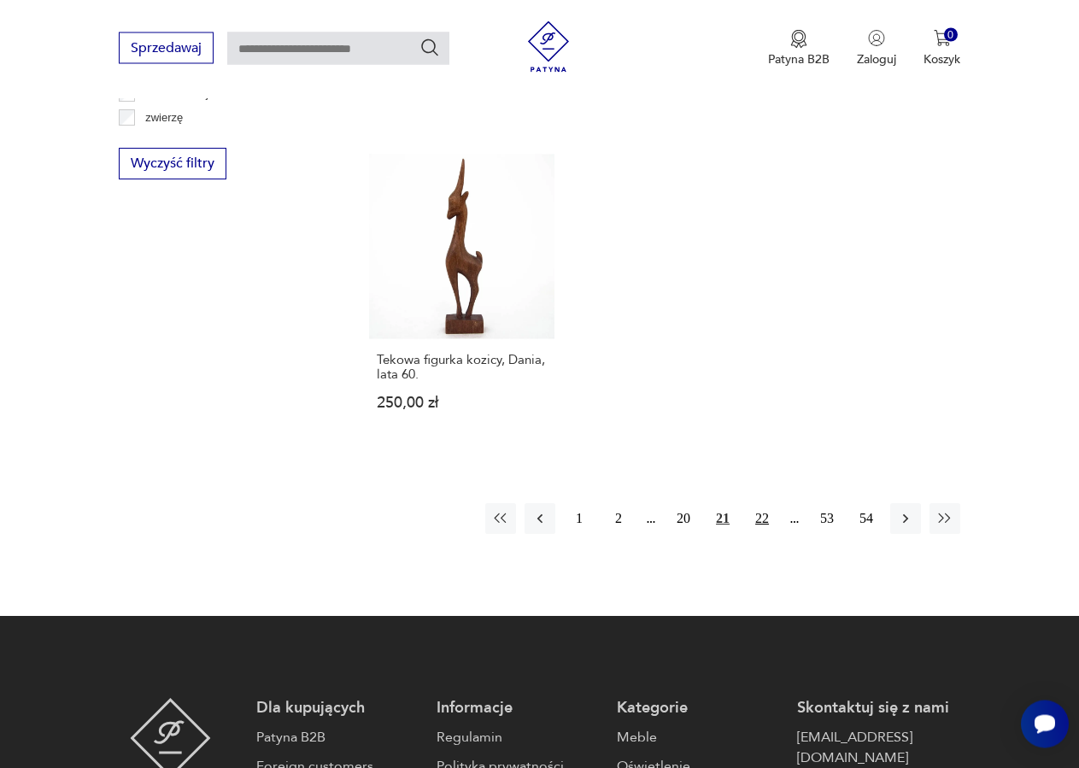
click at [759, 503] on button "22" at bounding box center [761, 518] width 31 height 31
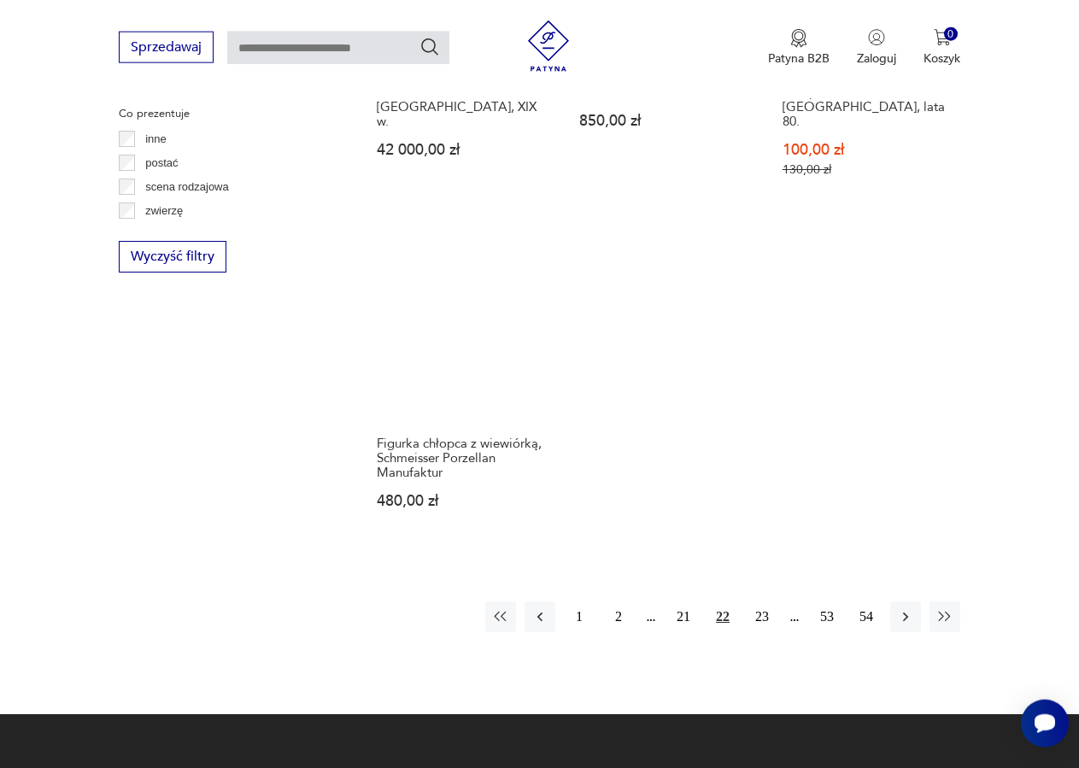
scroll to position [2370, 0]
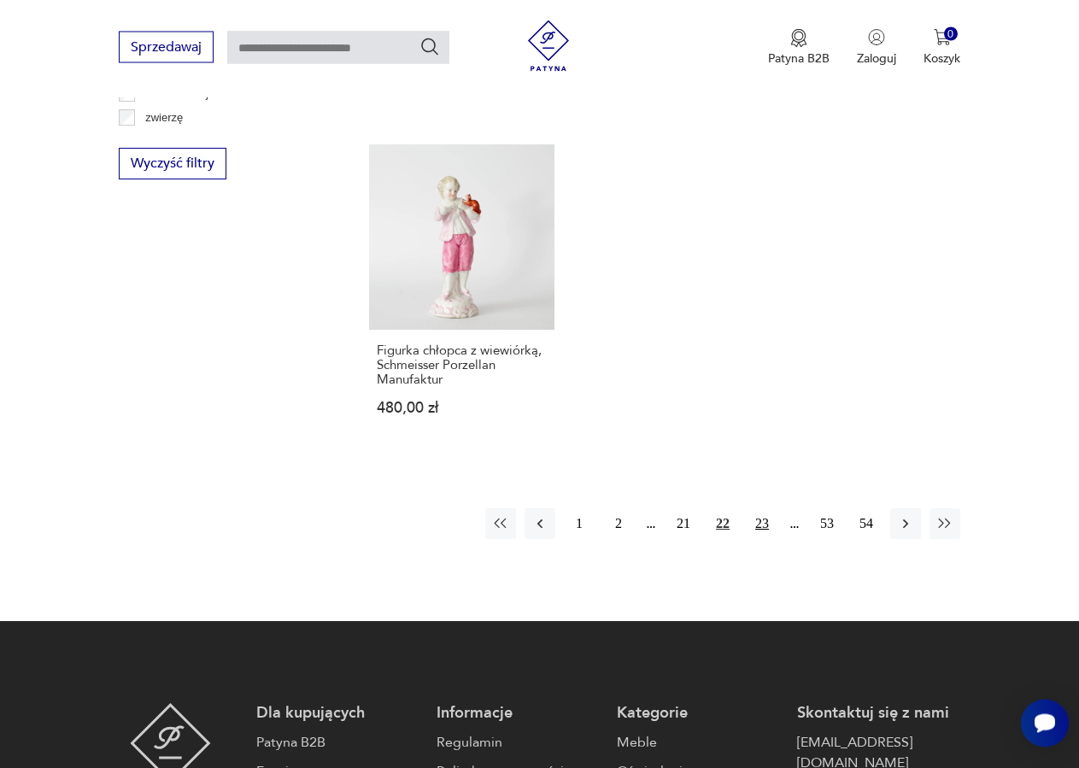
click at [758, 509] on button "23" at bounding box center [761, 524] width 31 height 31
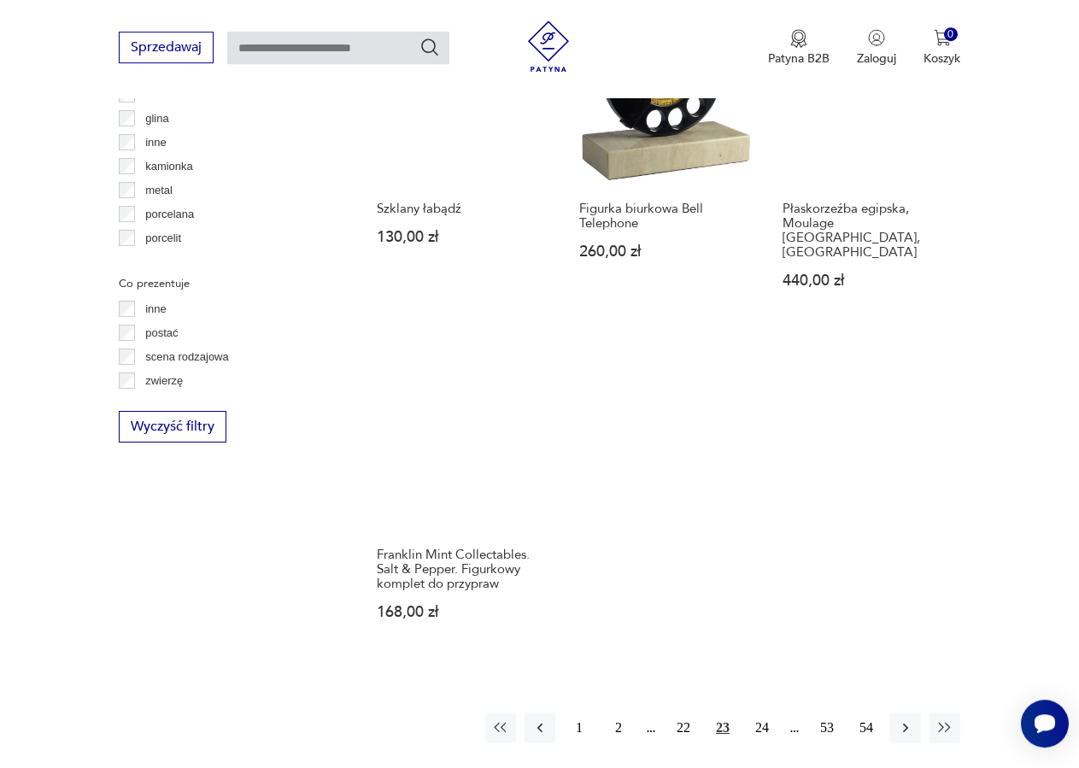
scroll to position [2284, 0]
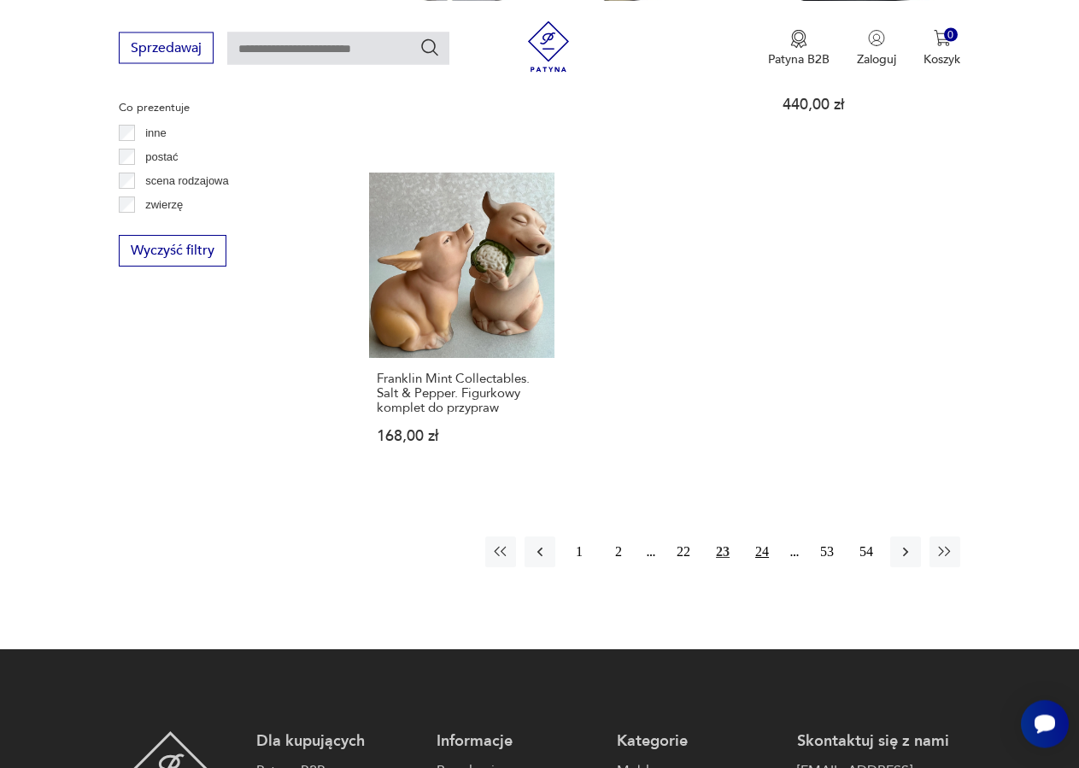
click at [759, 536] on button "24" at bounding box center [761, 551] width 31 height 31
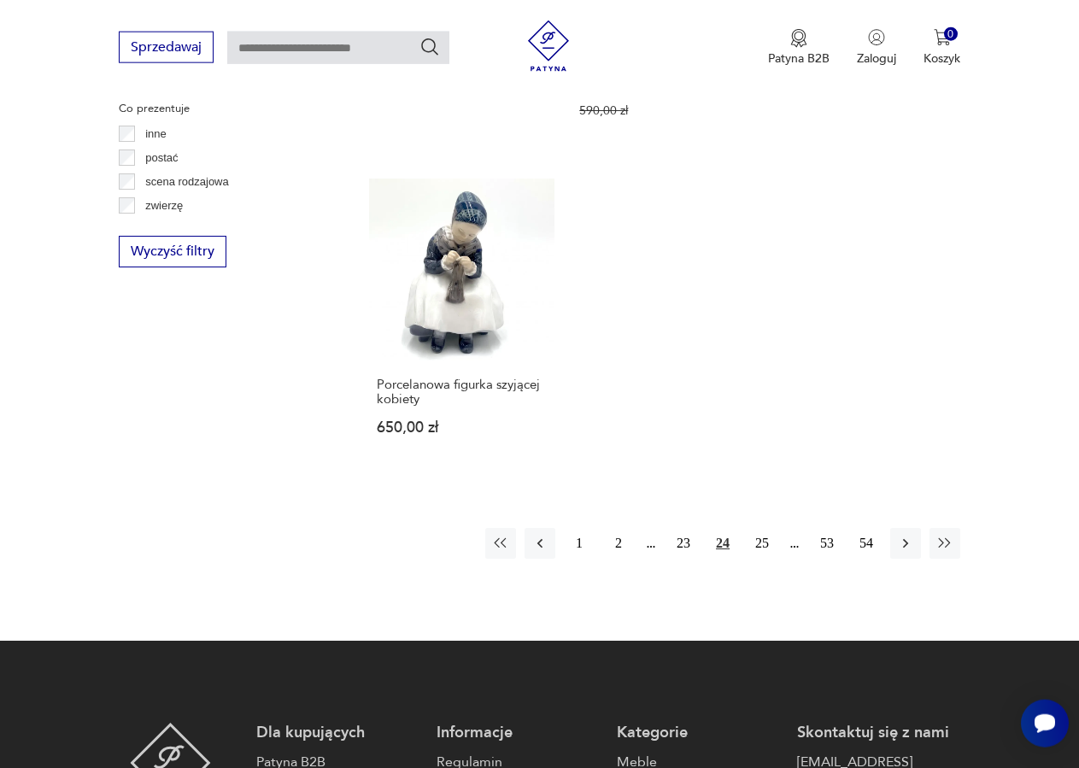
scroll to position [2284, 0]
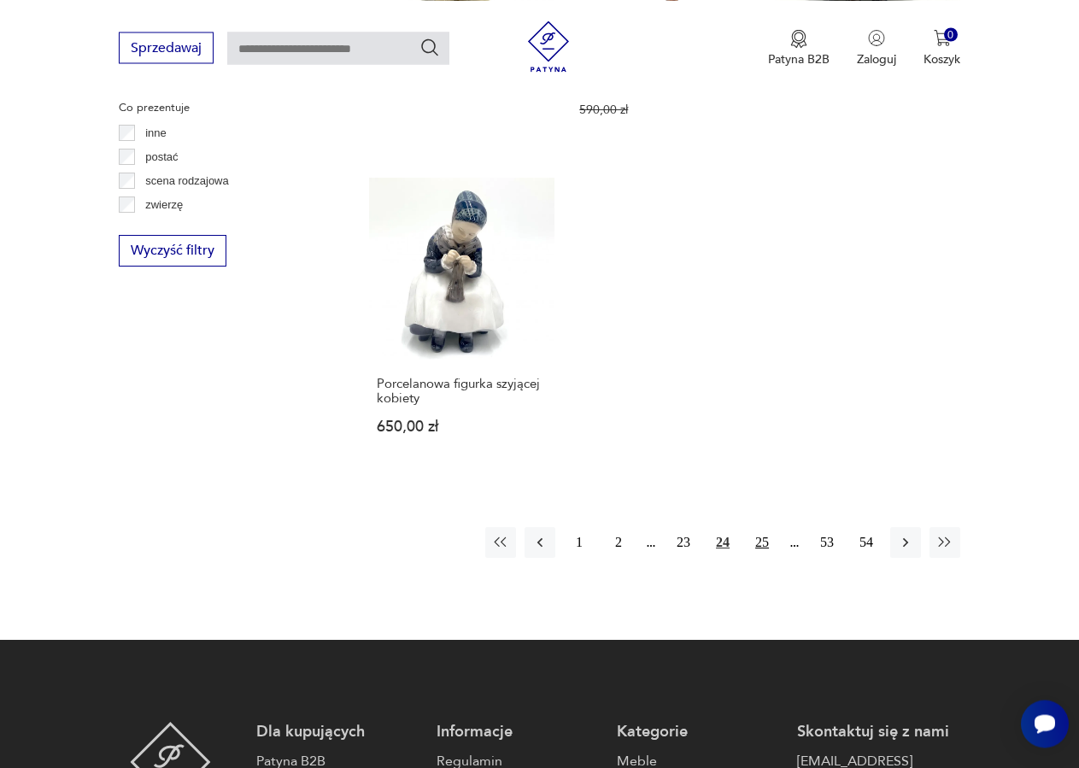
click at [764, 527] on button "25" at bounding box center [761, 542] width 31 height 31
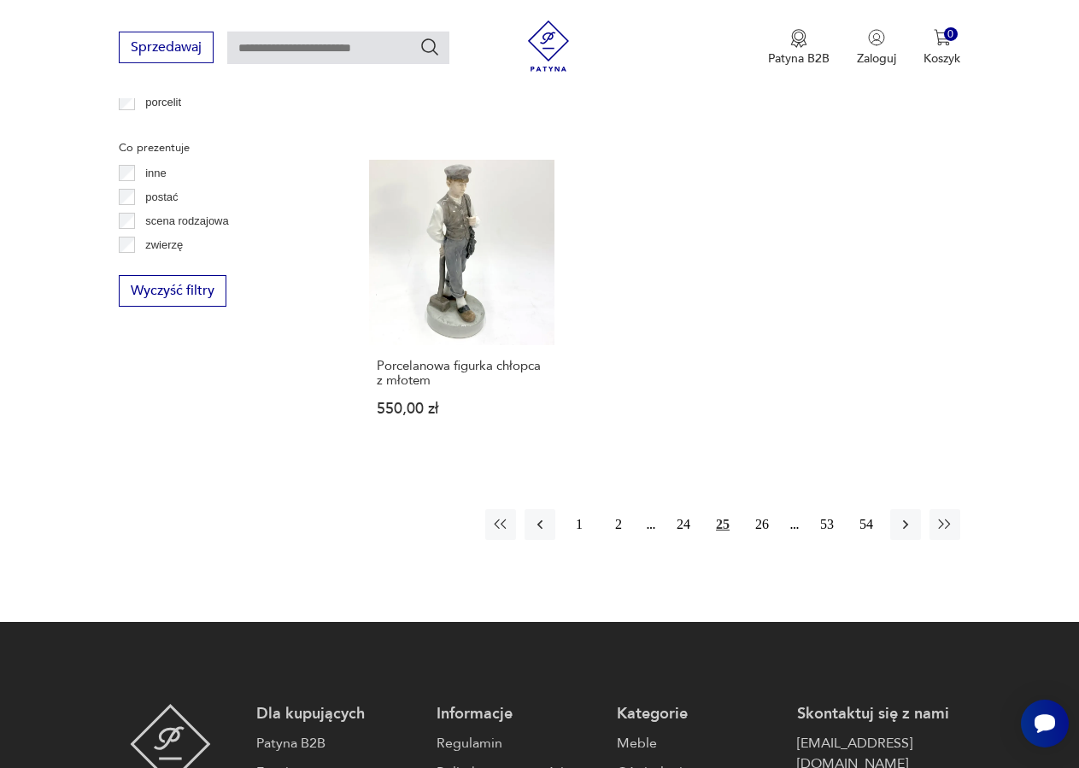
scroll to position [2284, 0]
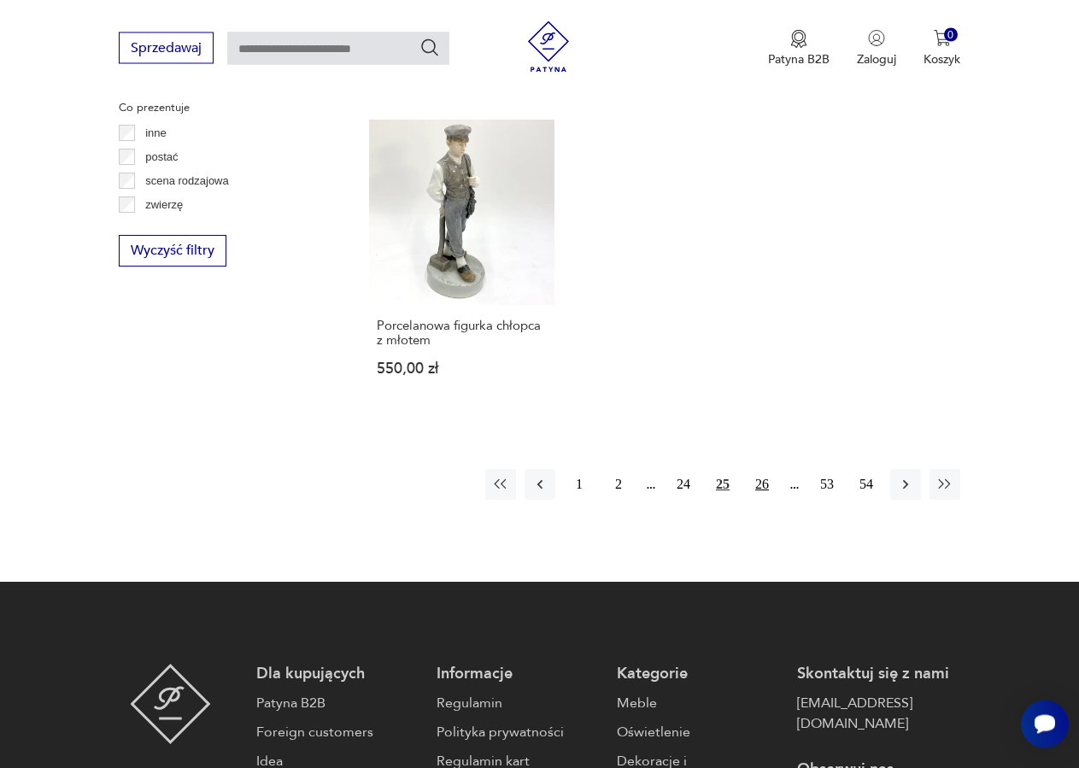
click at [767, 476] on button "26" at bounding box center [761, 484] width 31 height 31
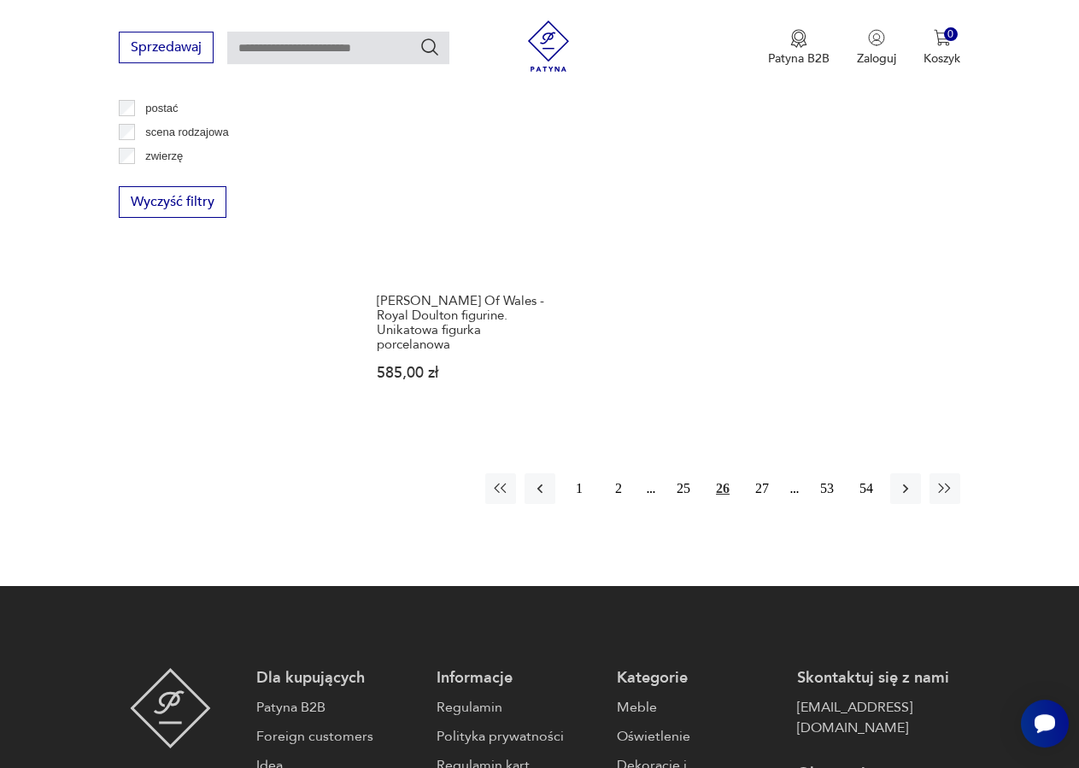
scroll to position [2371, 0]
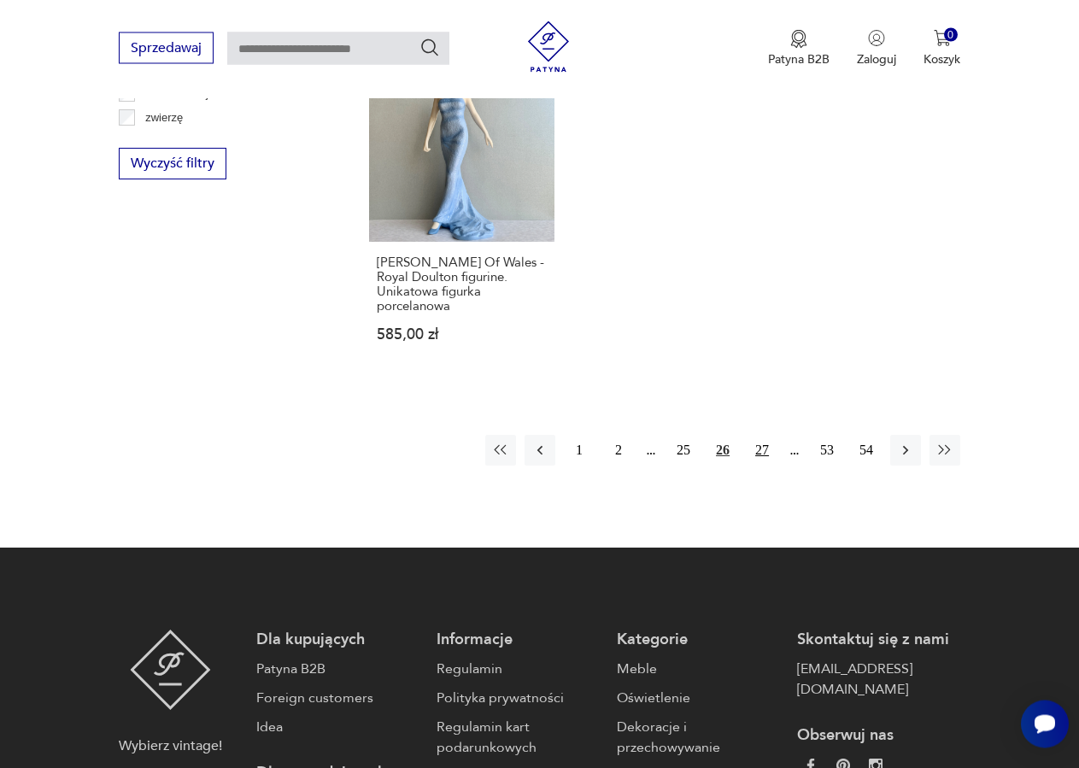
click at [755, 435] on button "27" at bounding box center [761, 450] width 31 height 31
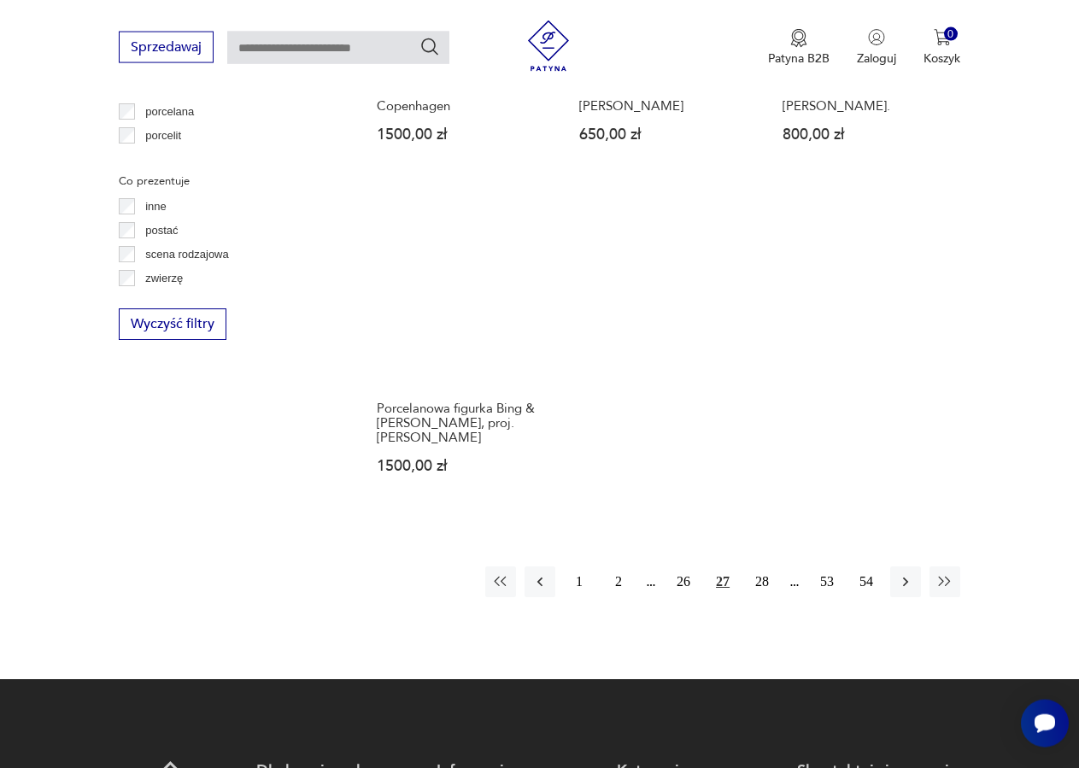
scroll to position [2371, 0]
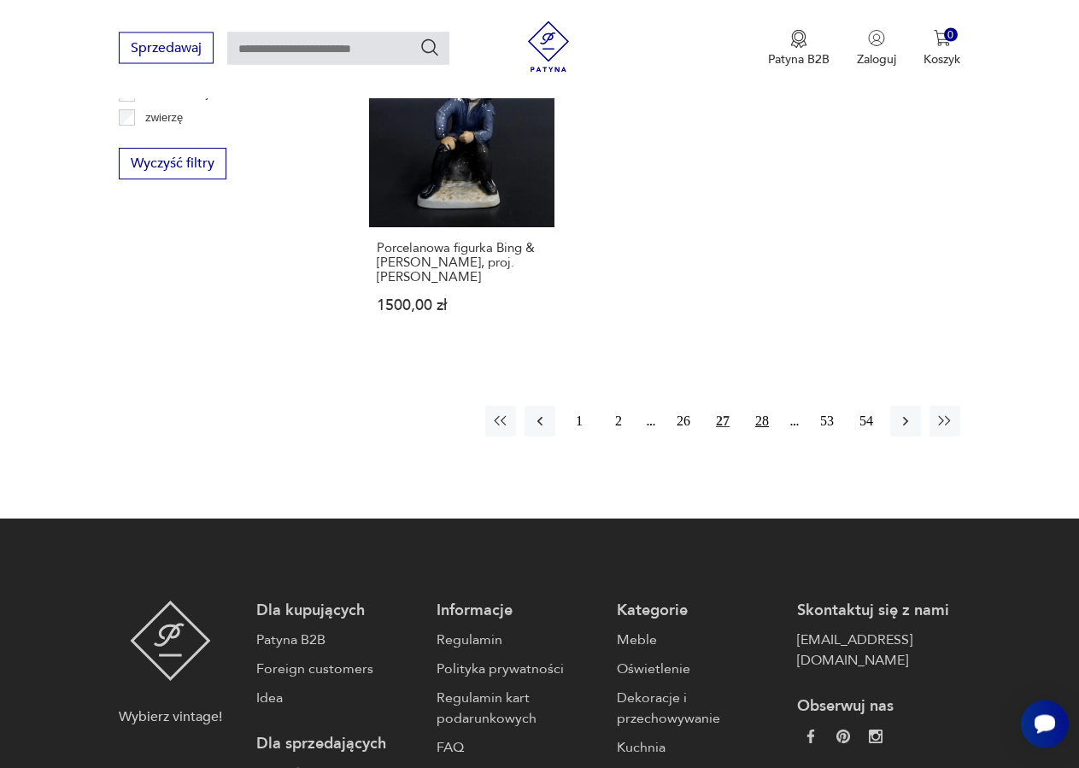
click at [764, 406] on button "28" at bounding box center [761, 421] width 31 height 31
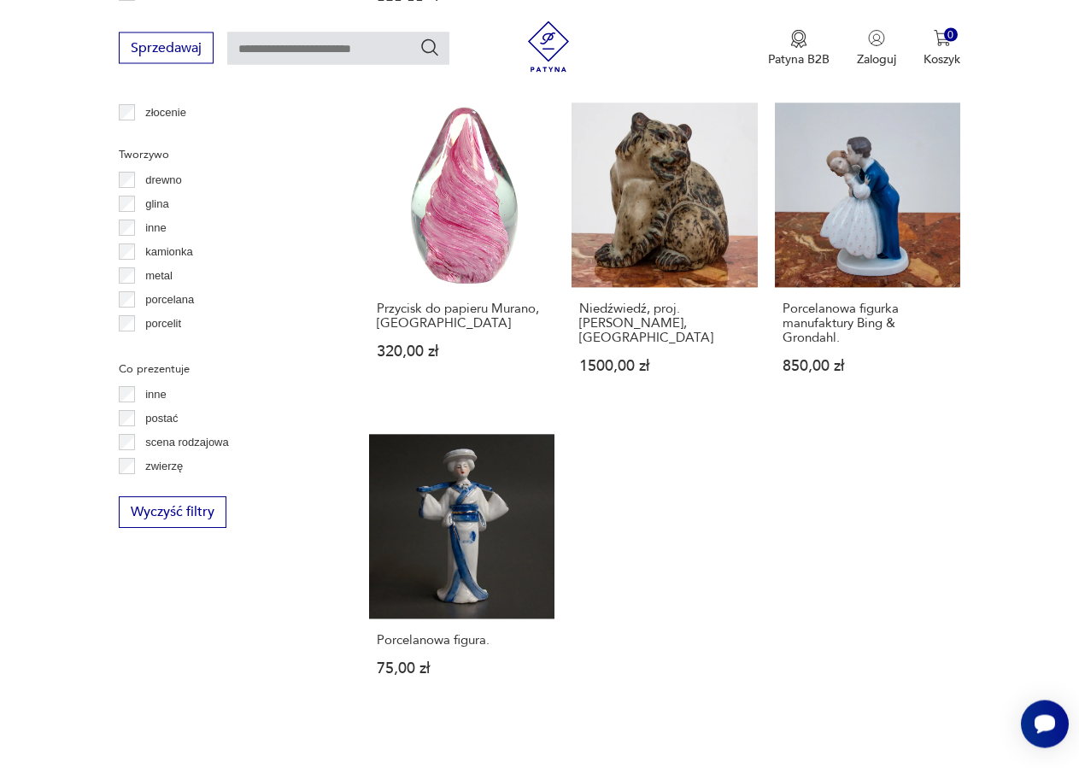
scroll to position [2284, 0]
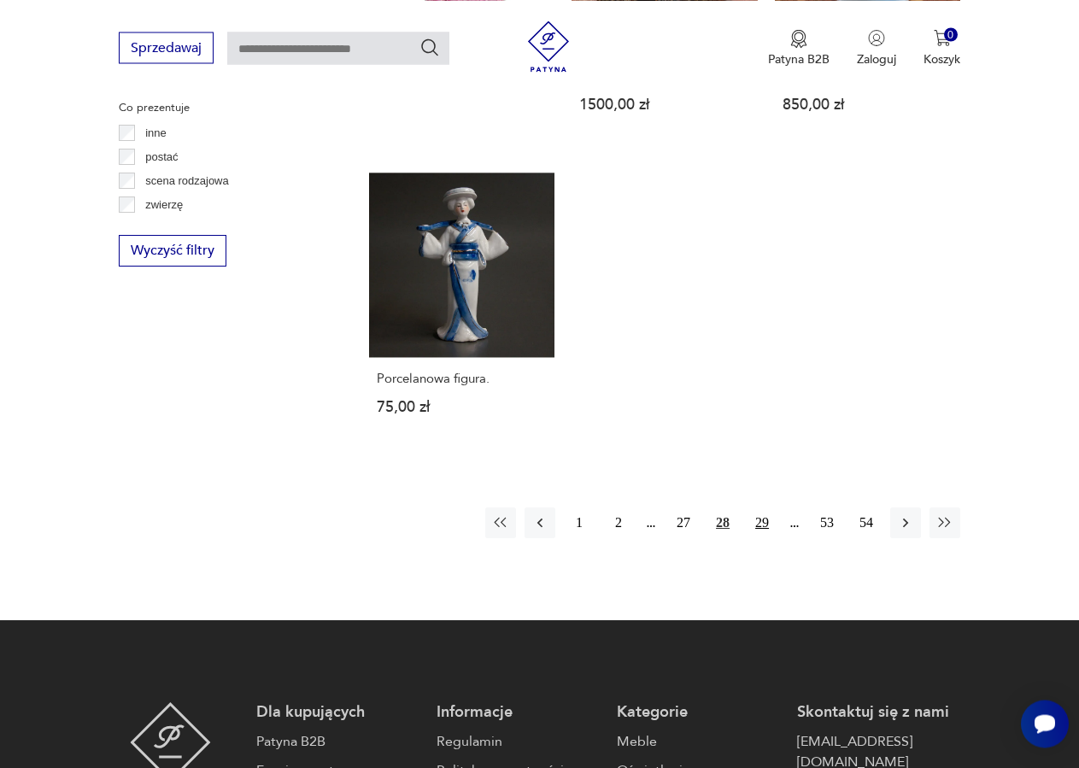
click at [762, 507] on button "29" at bounding box center [761, 522] width 31 height 31
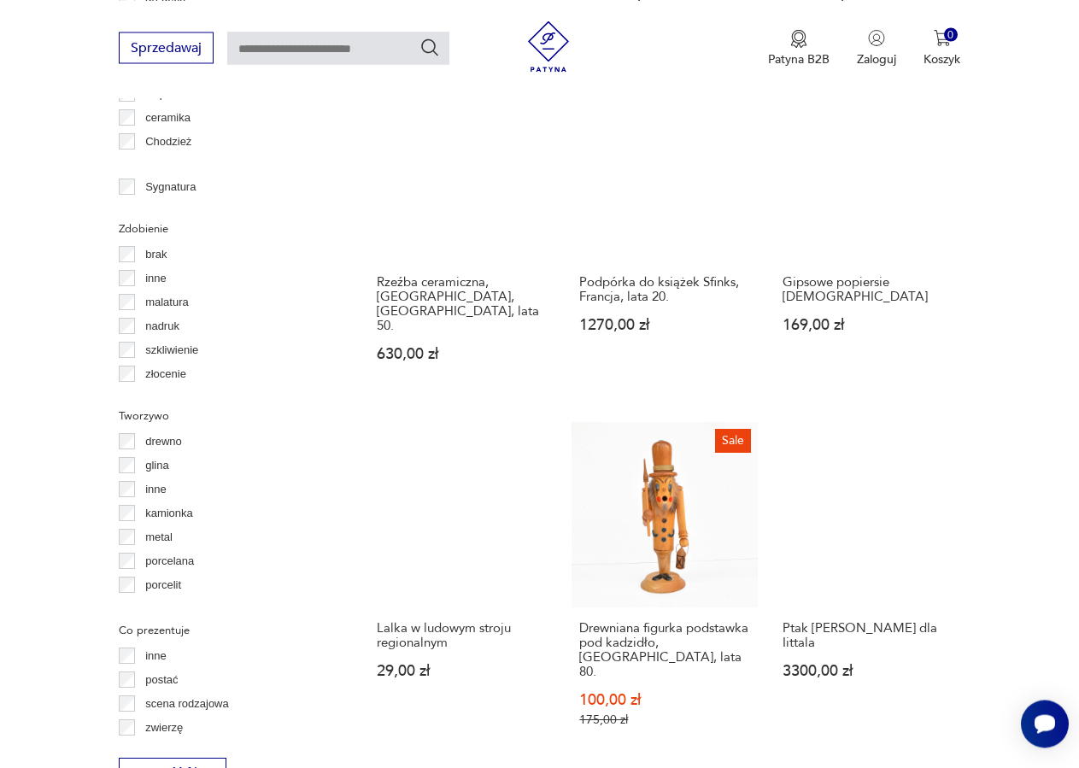
scroll to position [2197, 0]
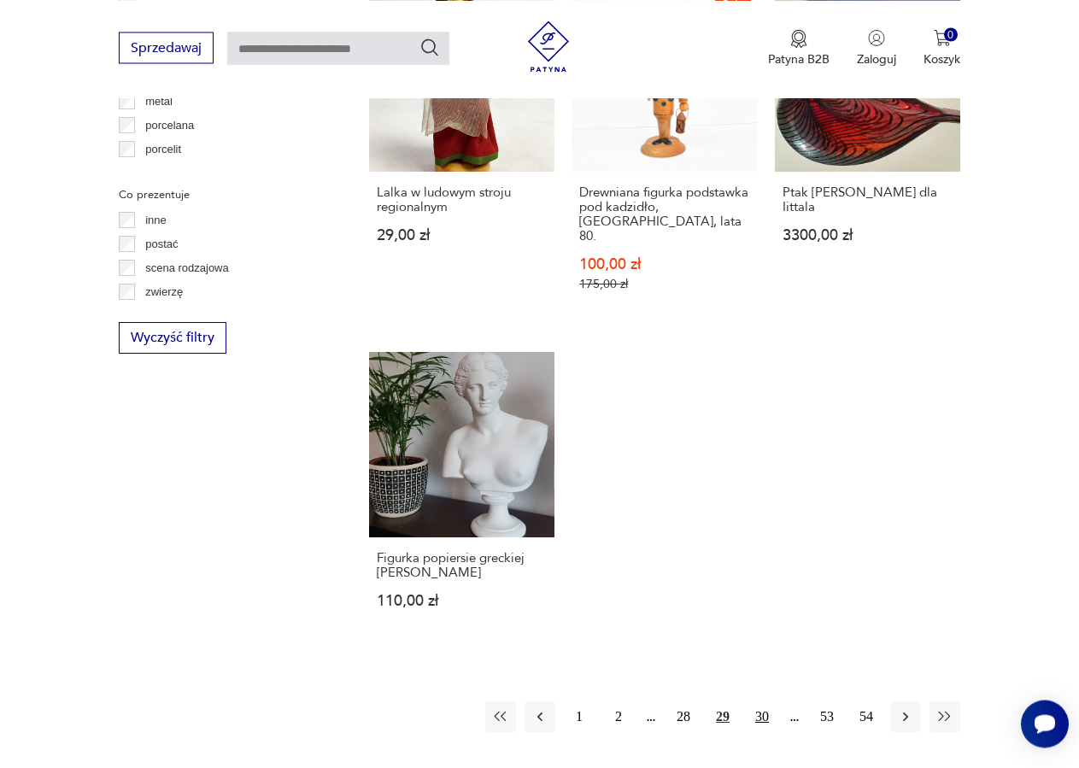
click at [765, 701] on button "30" at bounding box center [761, 716] width 31 height 31
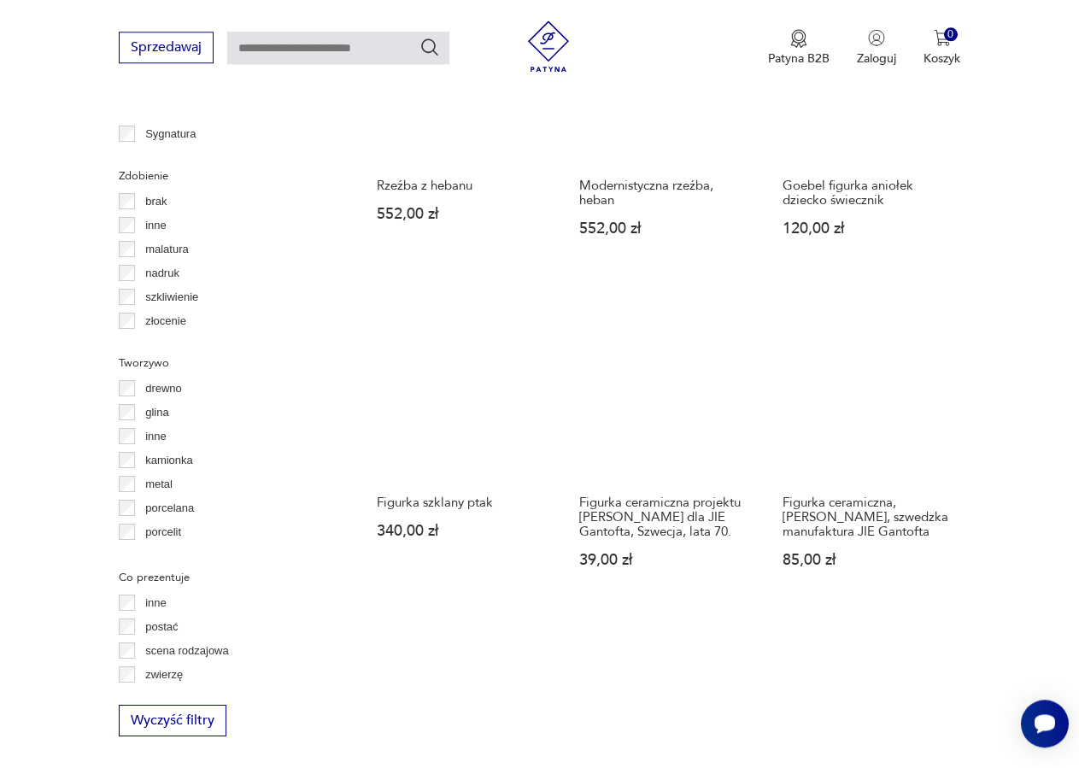
scroll to position [2197, 0]
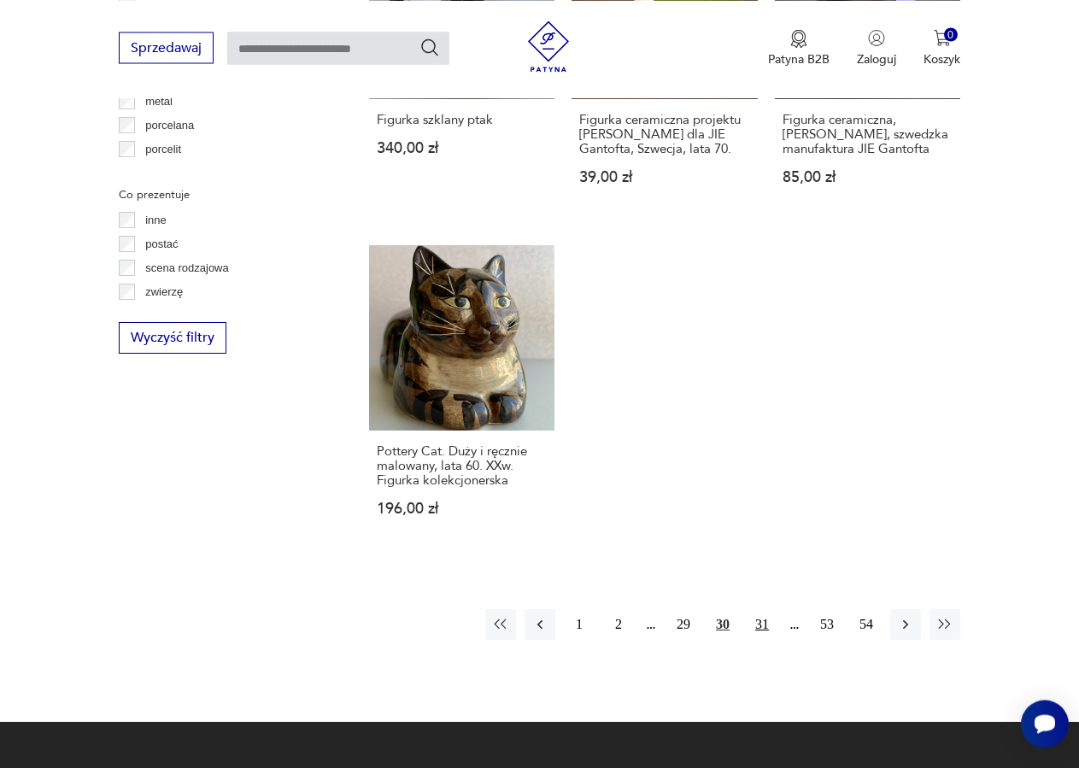
click at [765, 609] on button "31" at bounding box center [761, 624] width 31 height 31
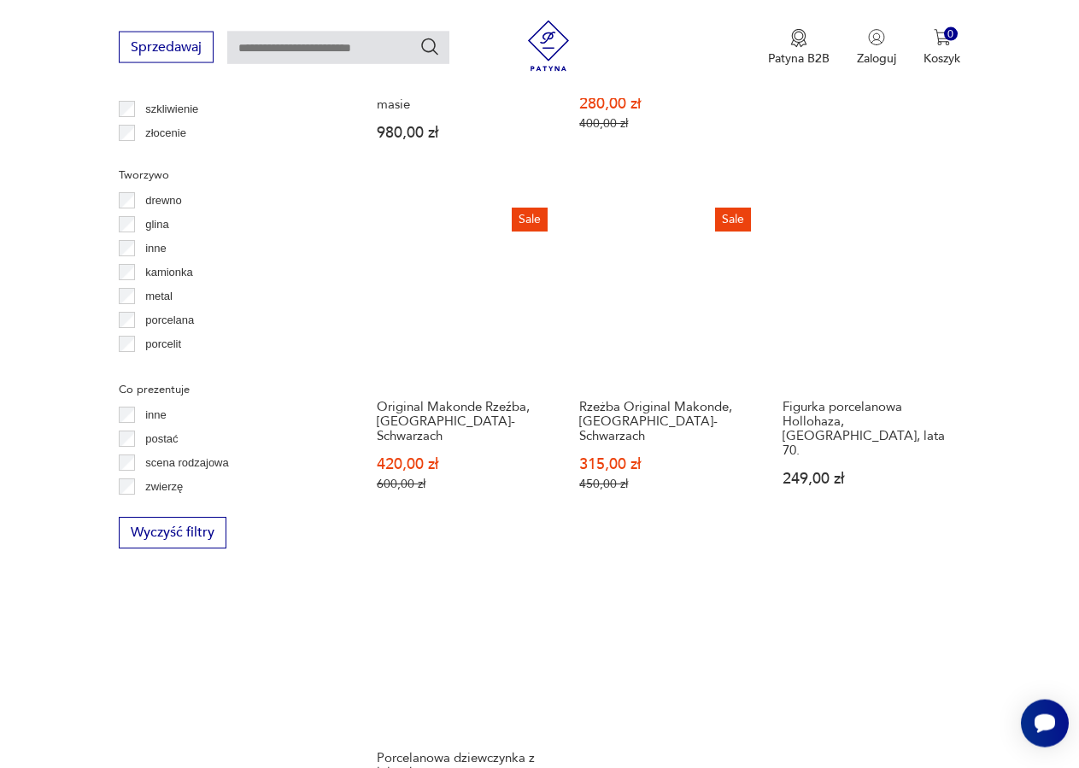
scroll to position [2284, 0]
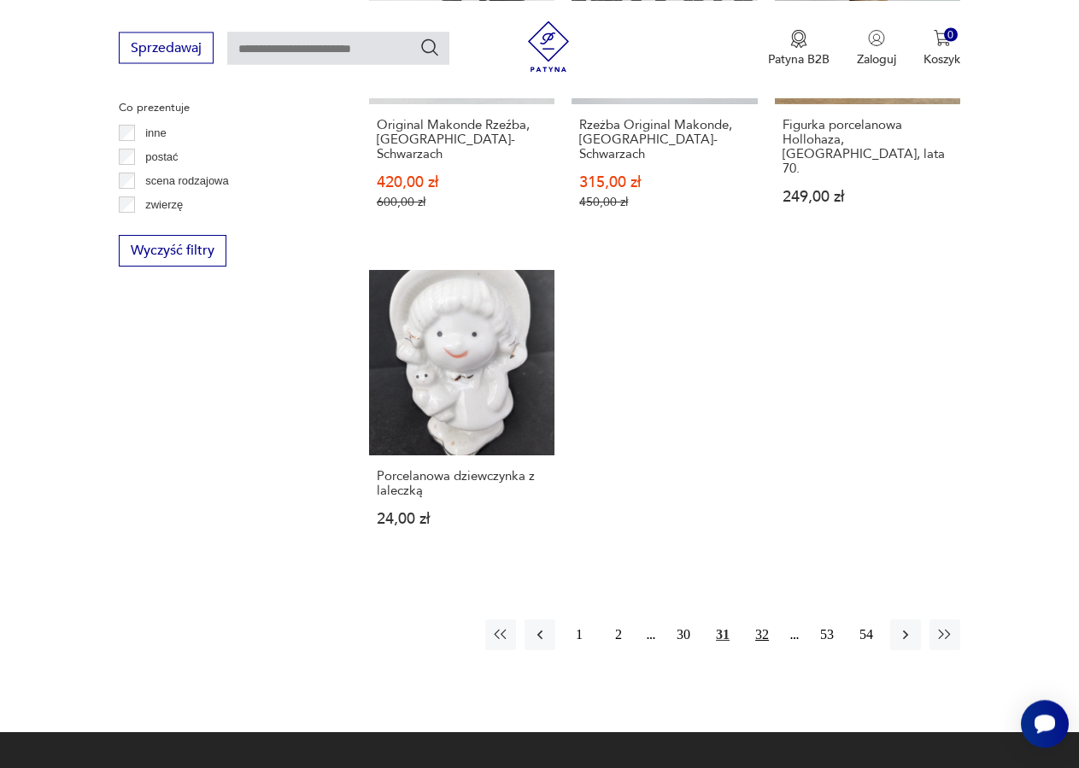
click at [758, 619] on button "32" at bounding box center [761, 634] width 31 height 31
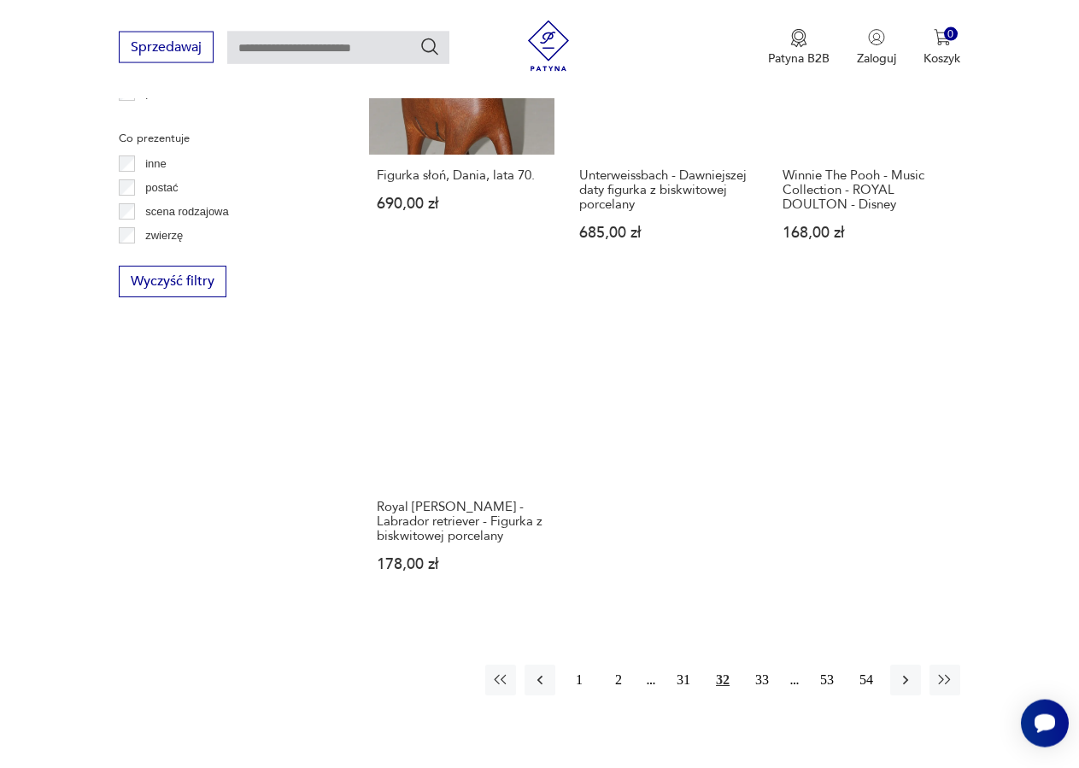
scroll to position [2371, 0]
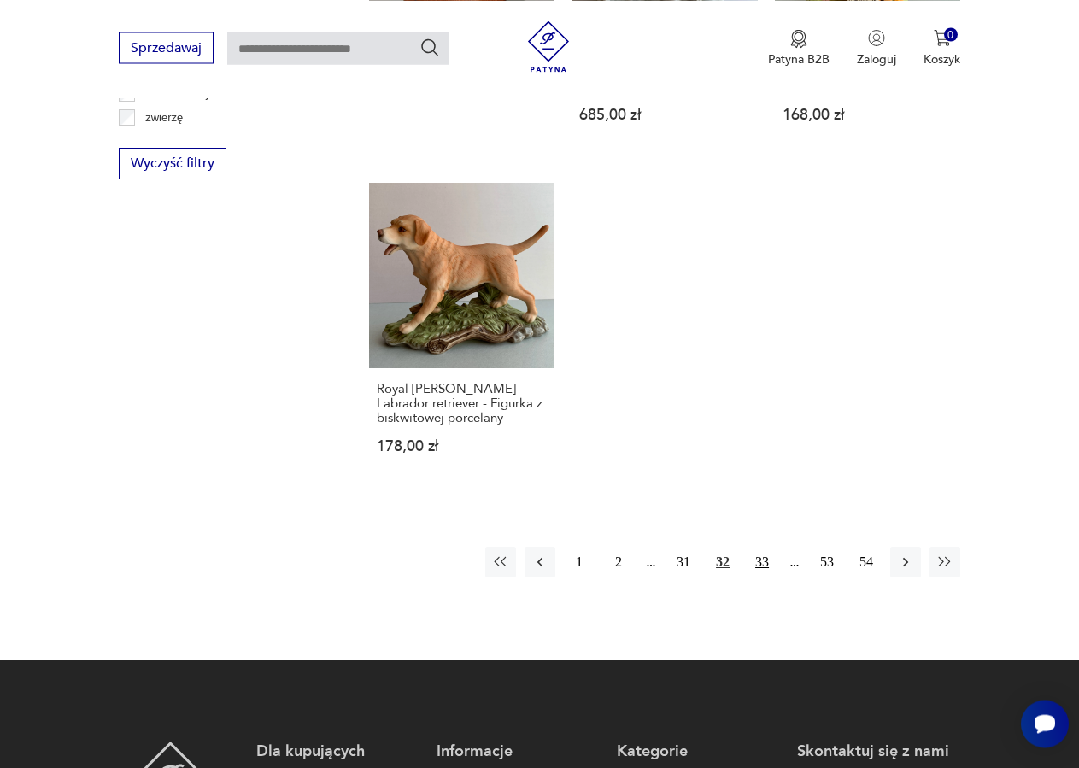
click at [764, 547] on button "33" at bounding box center [761, 562] width 31 height 31
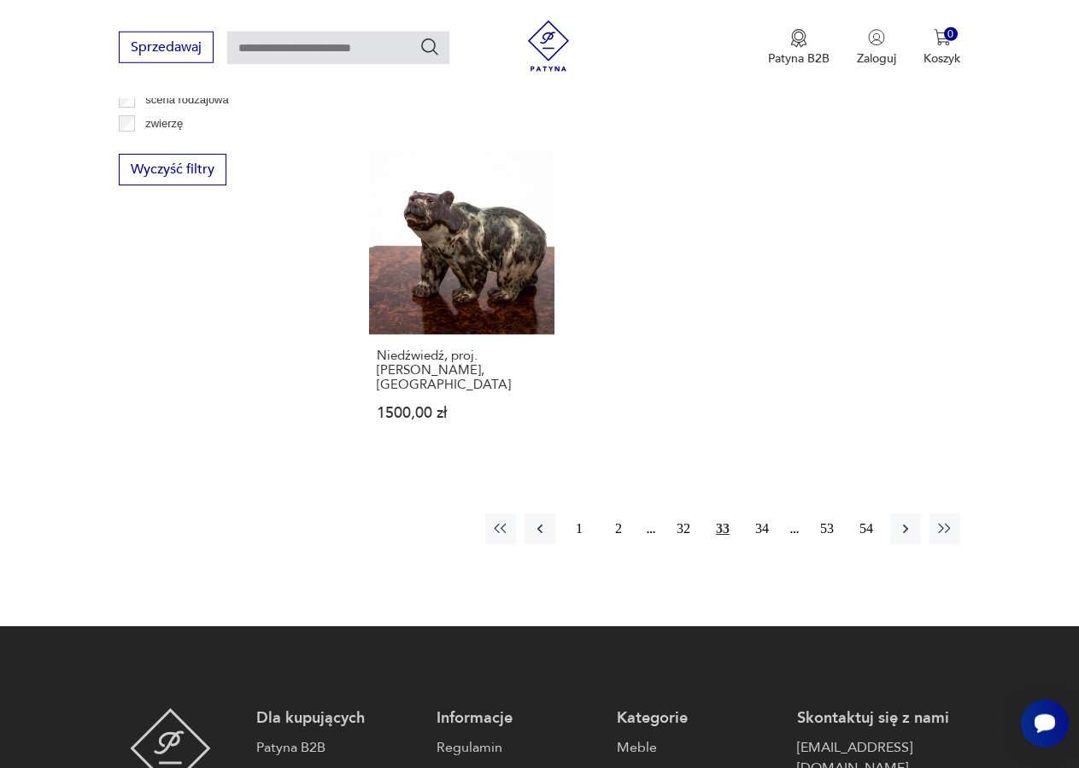
scroll to position [2370, 0]
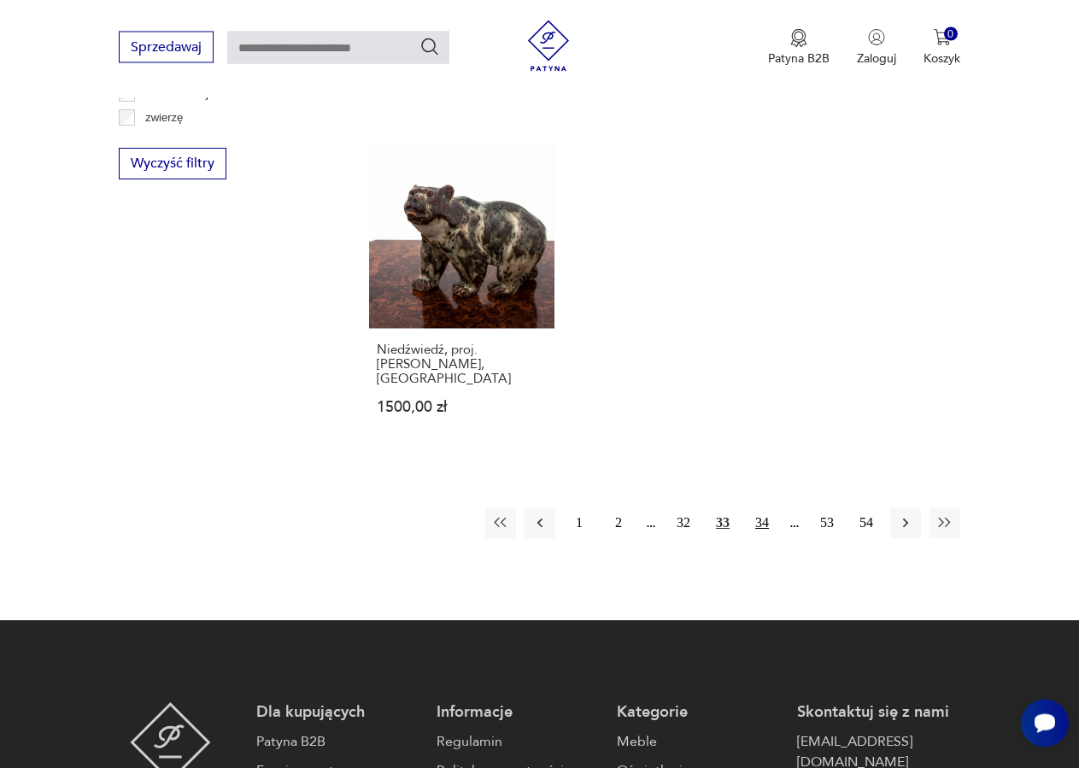
click at [760, 508] on button "34" at bounding box center [761, 523] width 31 height 31
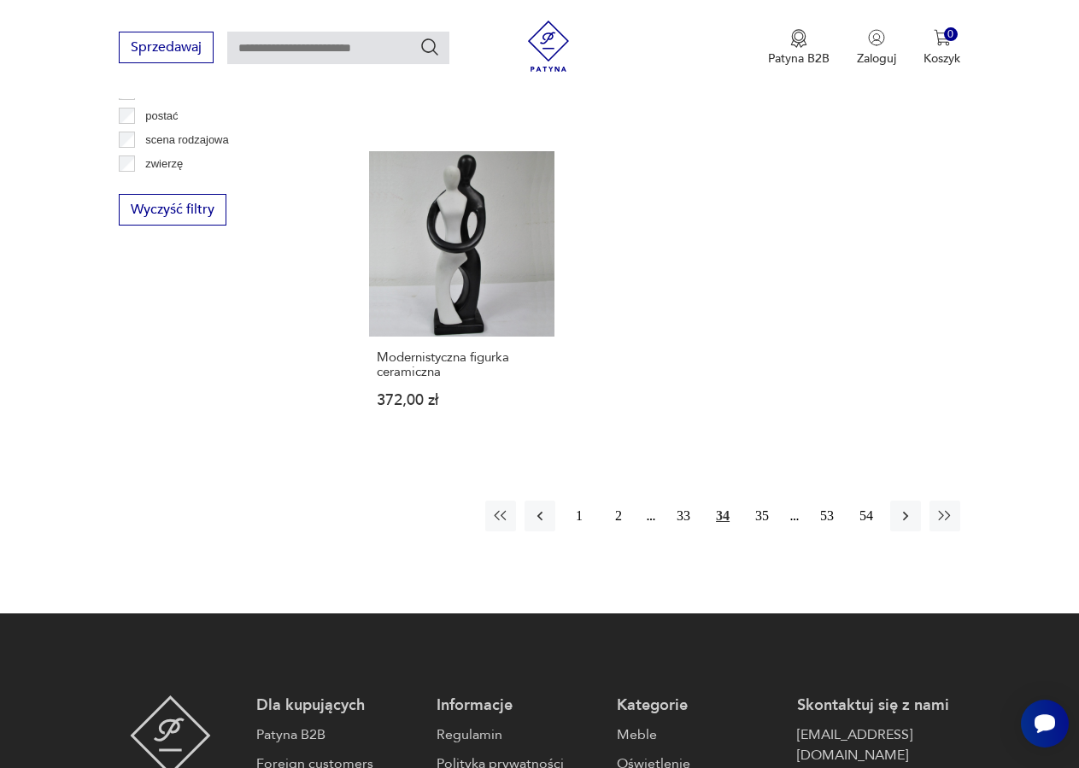
scroll to position [2371, 0]
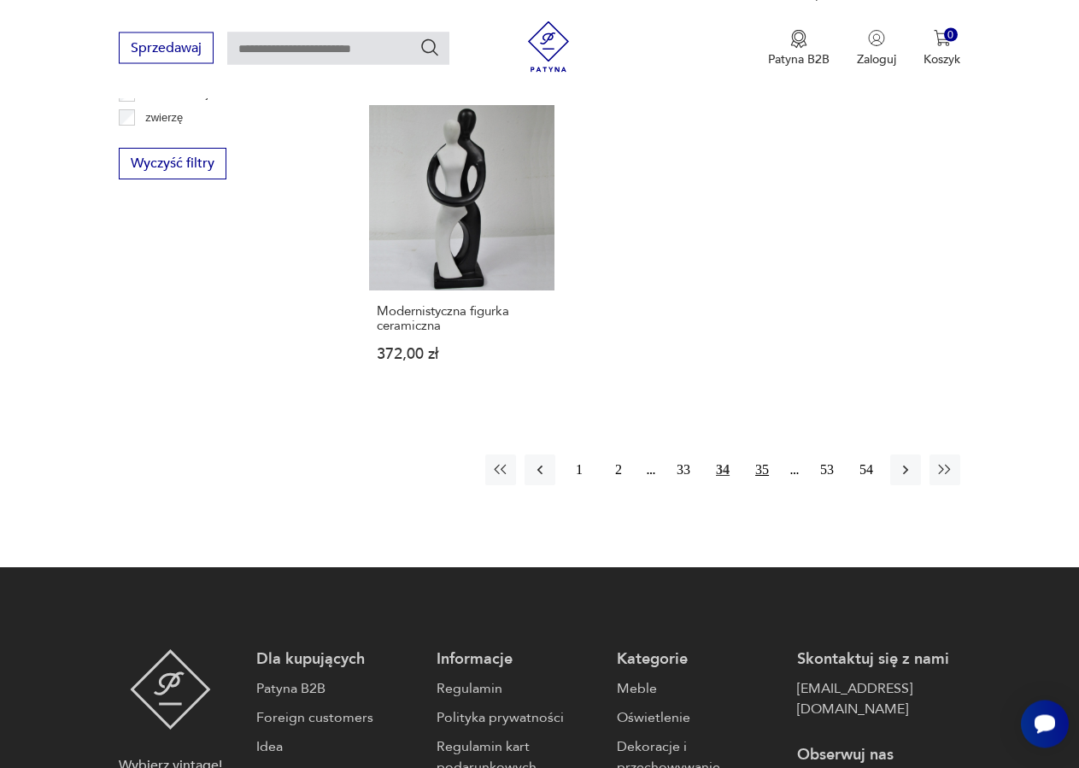
click at [763, 454] on button "35" at bounding box center [761, 469] width 31 height 31
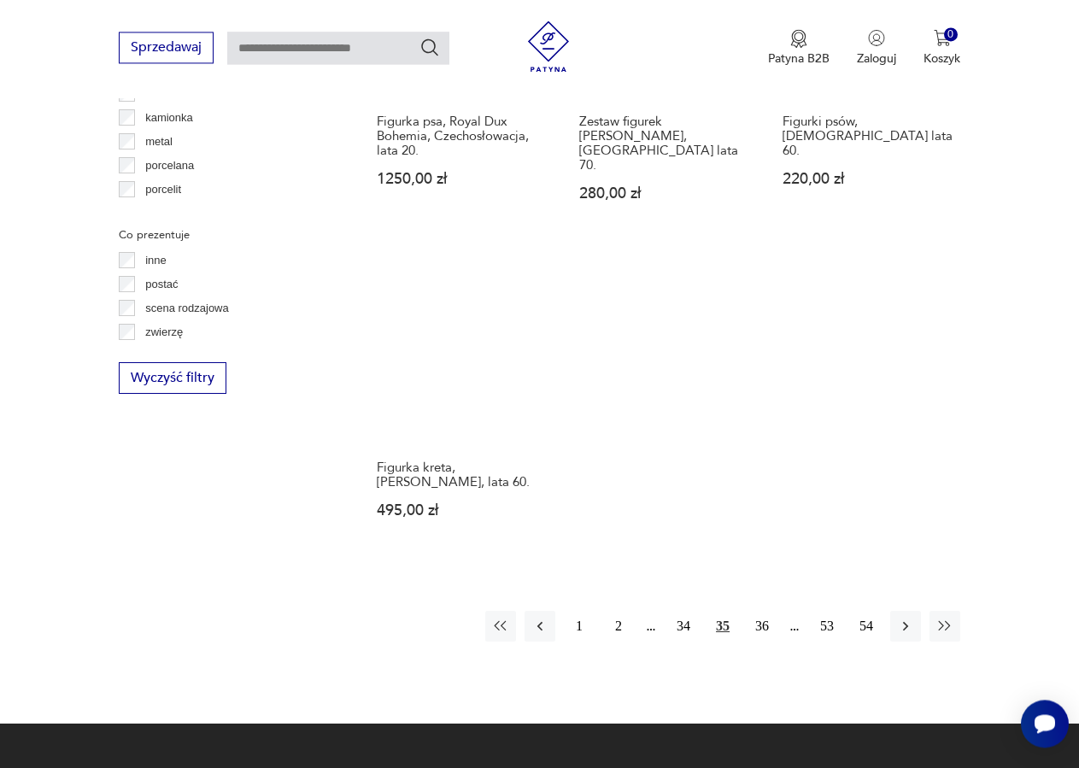
scroll to position [2197, 0]
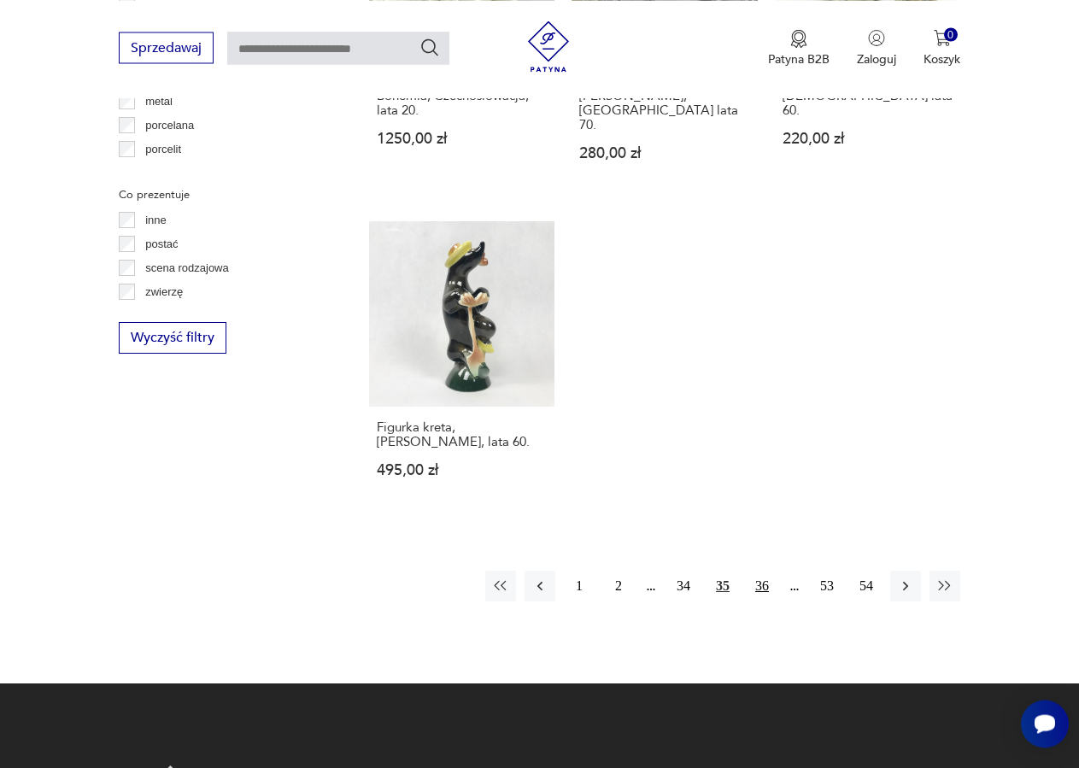
click at [770, 571] on button "36" at bounding box center [761, 586] width 31 height 31
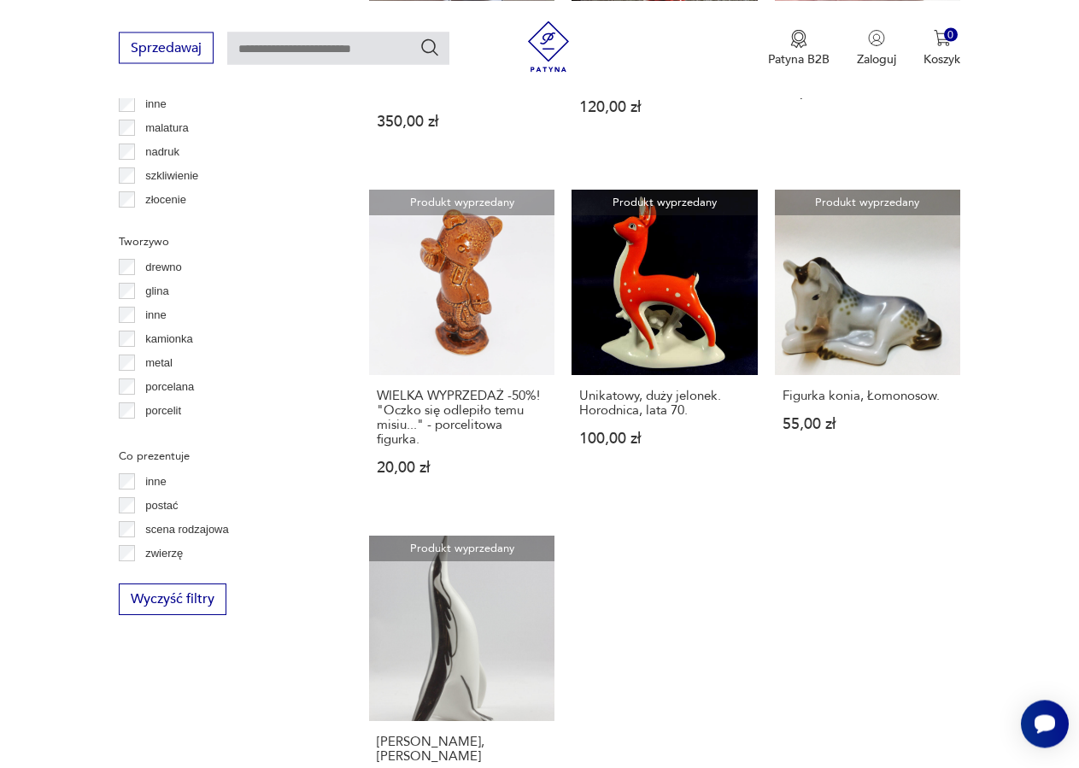
scroll to position [2197, 0]
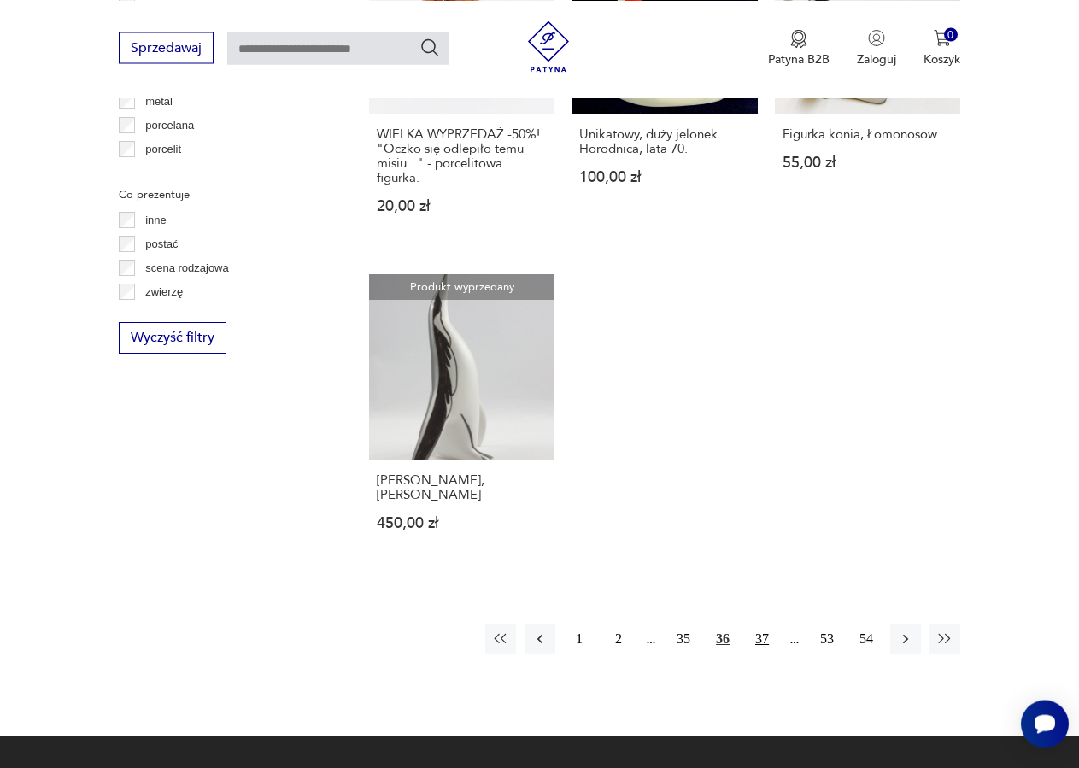
click at [762, 623] on button "37" at bounding box center [761, 638] width 31 height 31
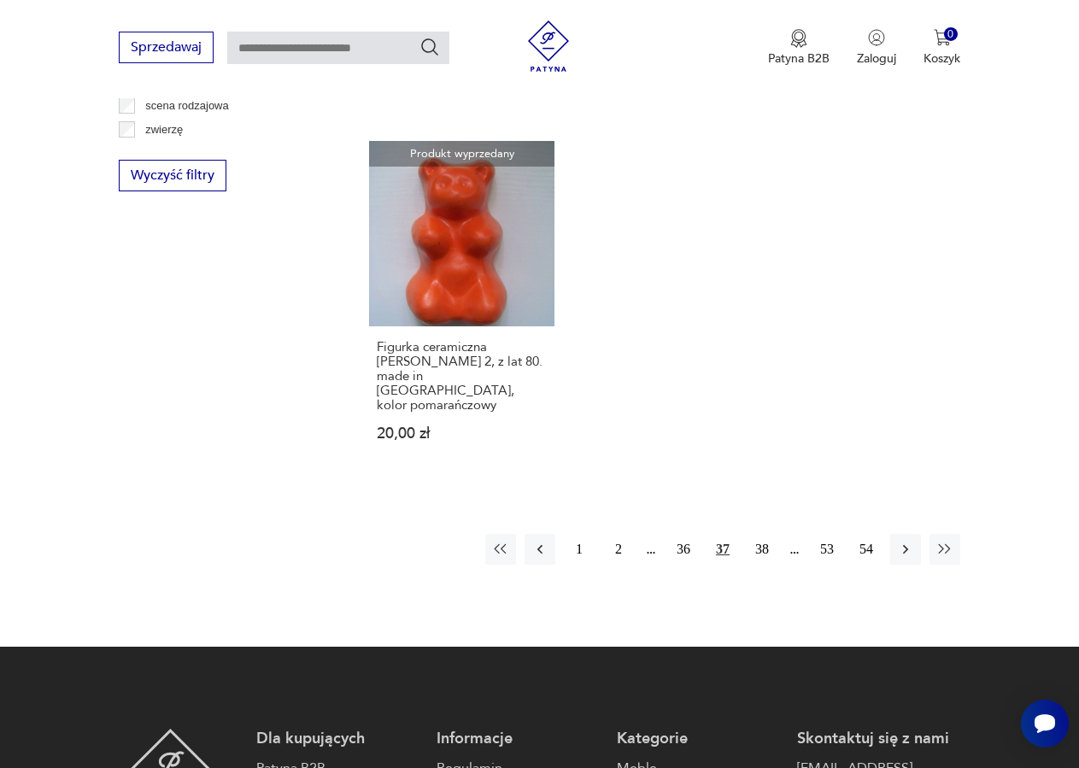
scroll to position [2371, 0]
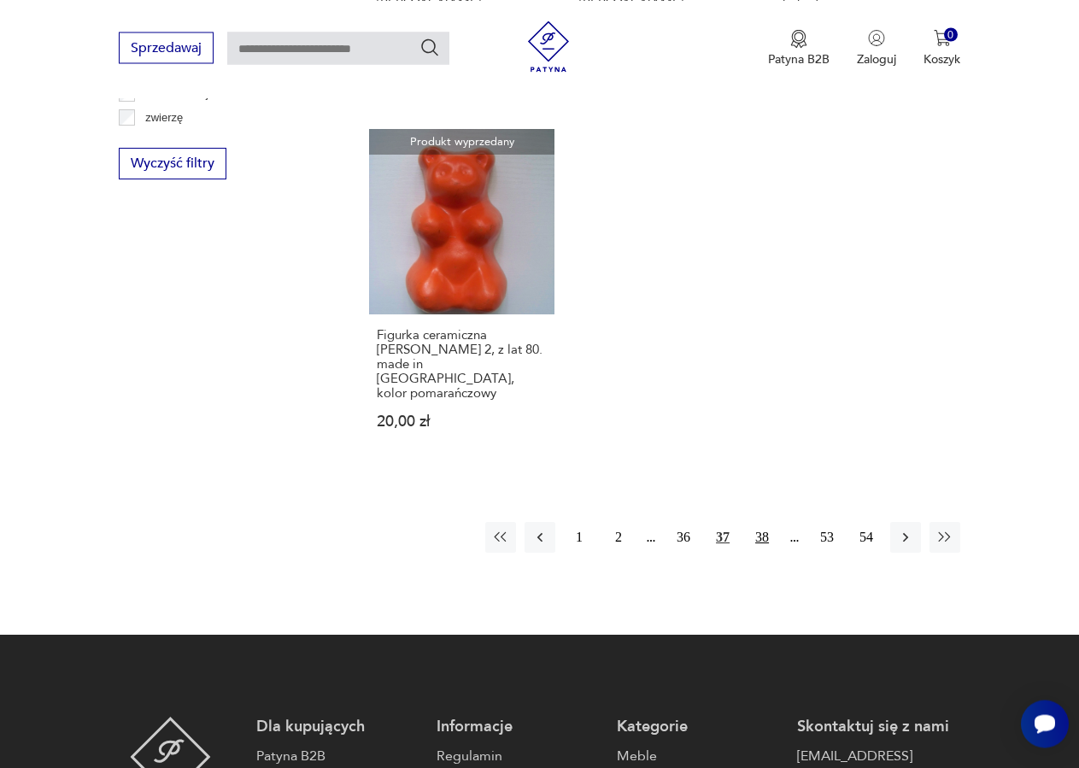
click at [759, 522] on button "38" at bounding box center [761, 537] width 31 height 31
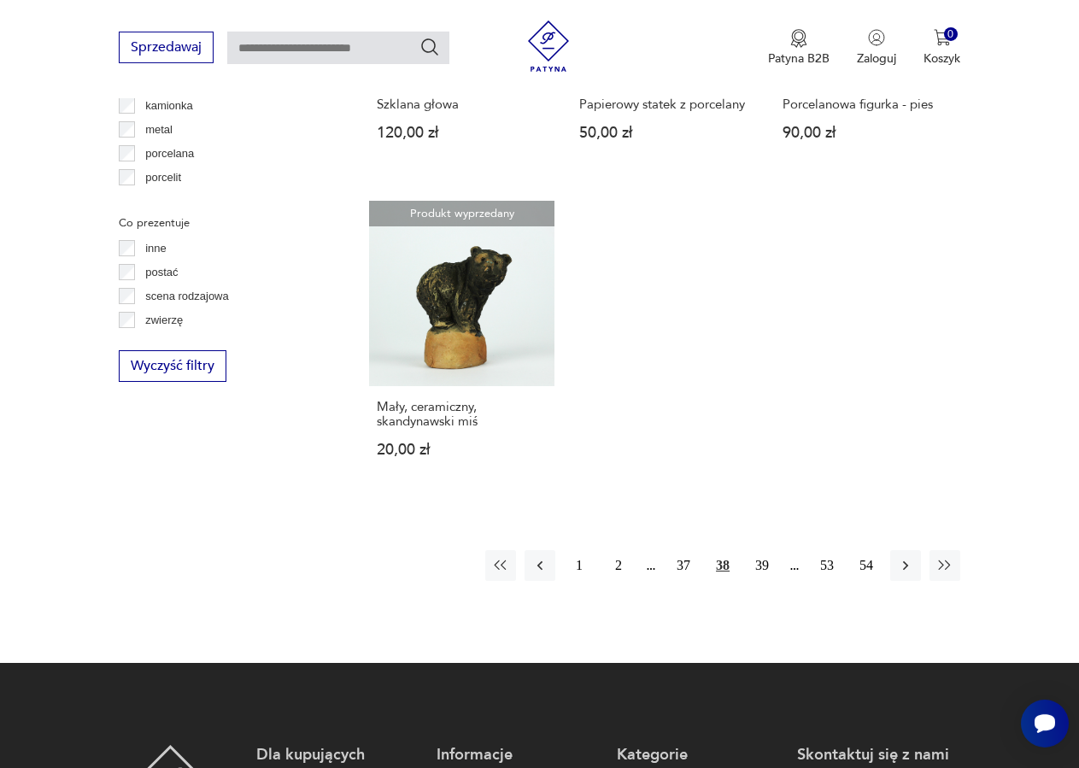
scroll to position [2284, 0]
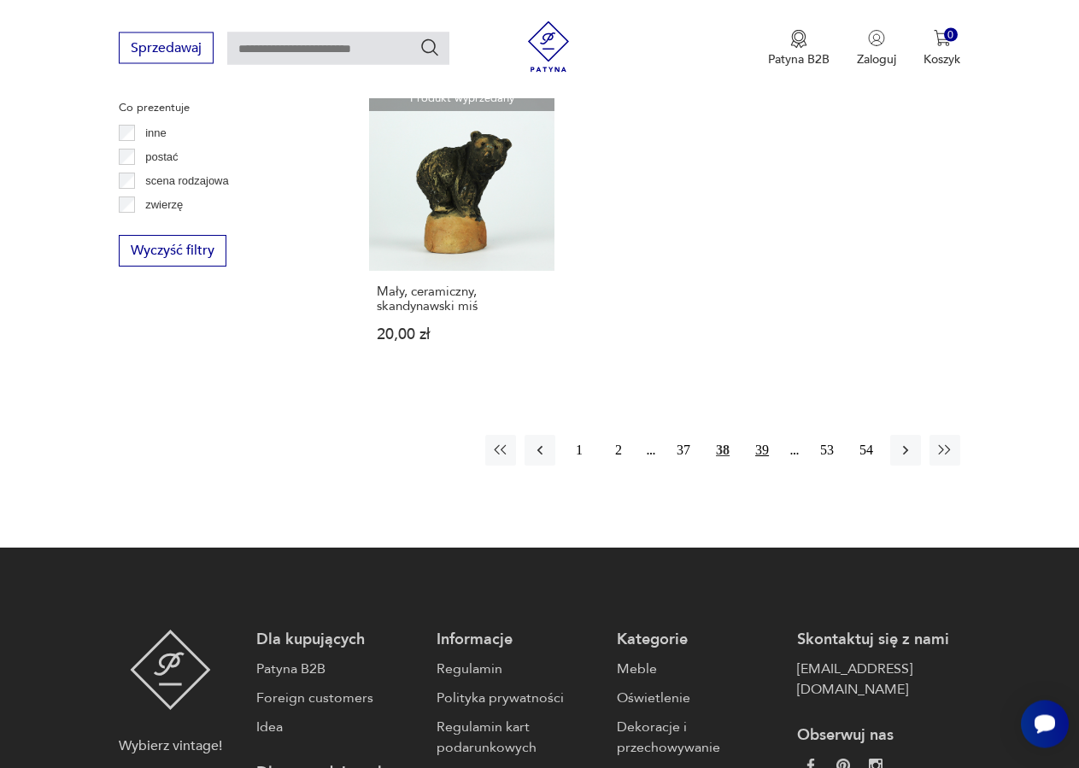
click at [758, 435] on button "39" at bounding box center [761, 450] width 31 height 31
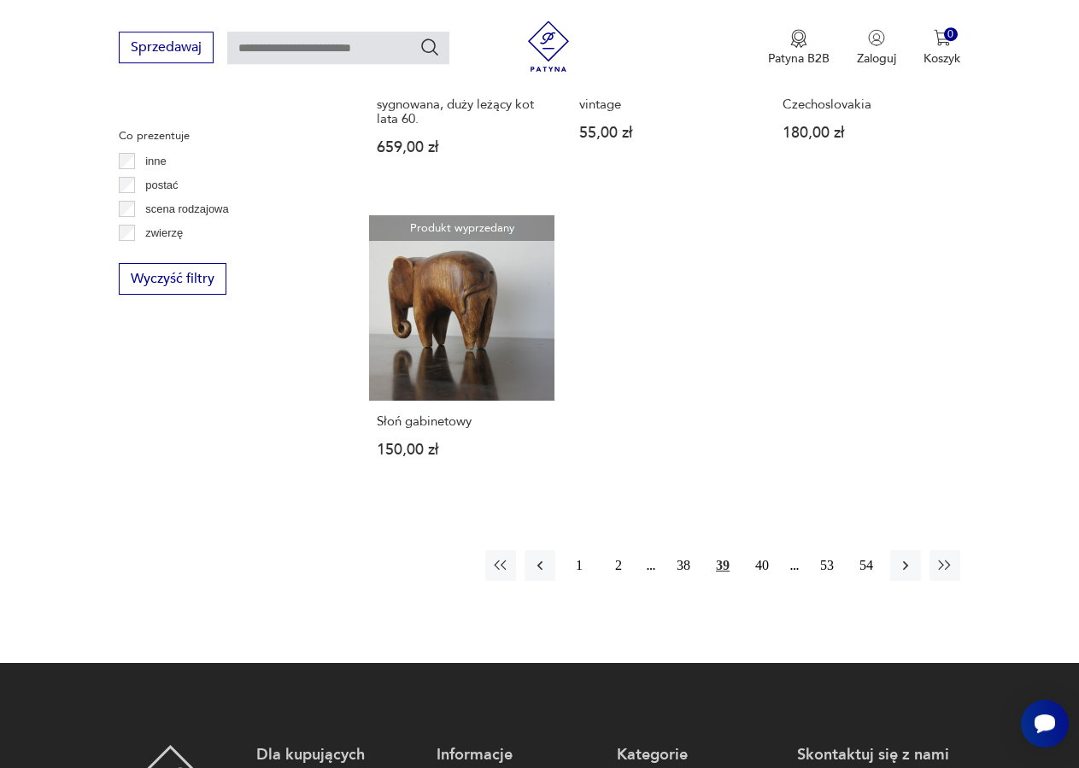
scroll to position [2284, 0]
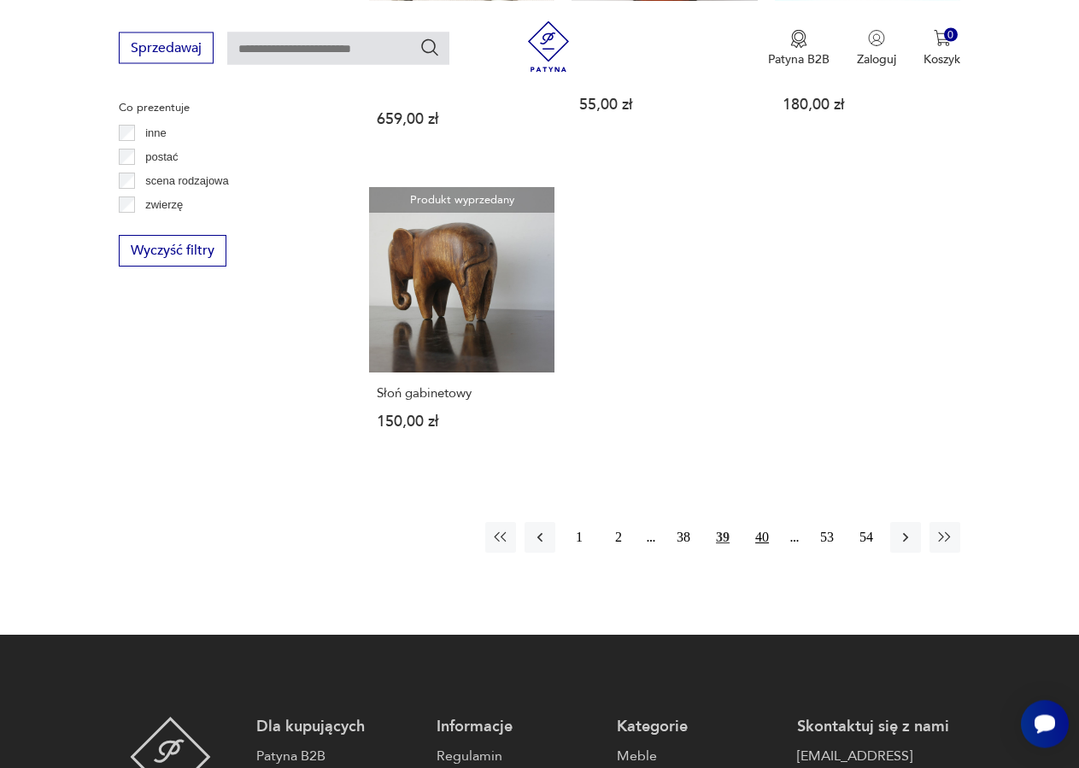
click at [766, 522] on button "40" at bounding box center [761, 537] width 31 height 31
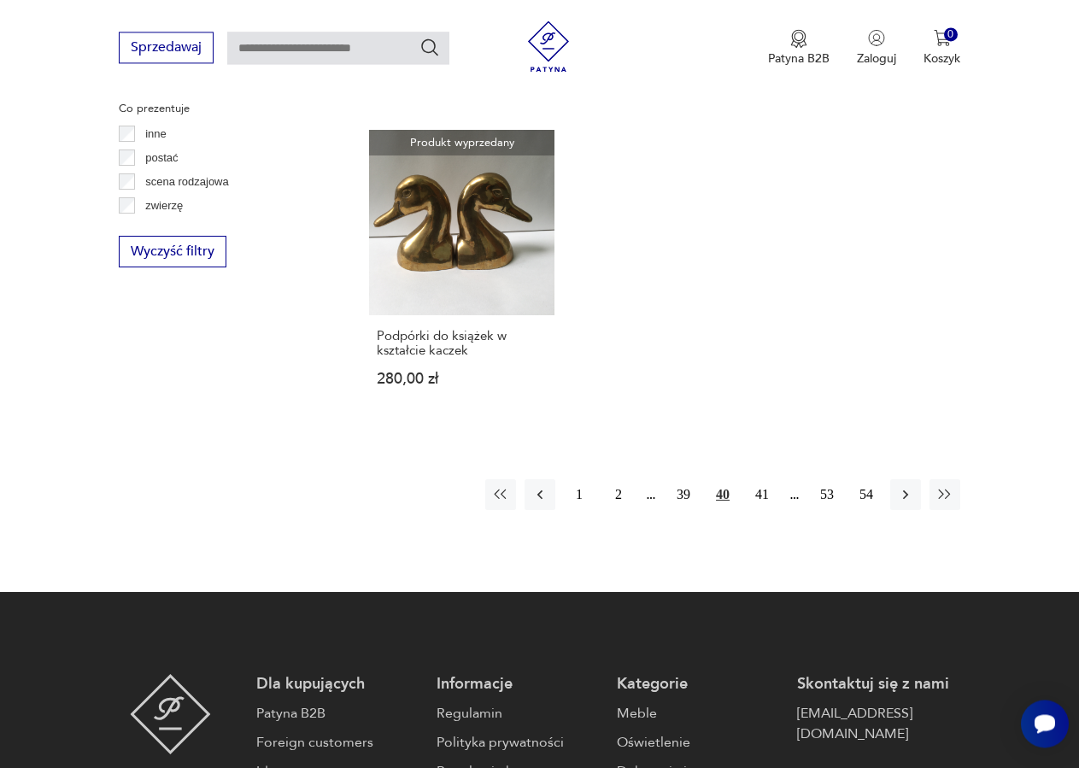
scroll to position [2284, 0]
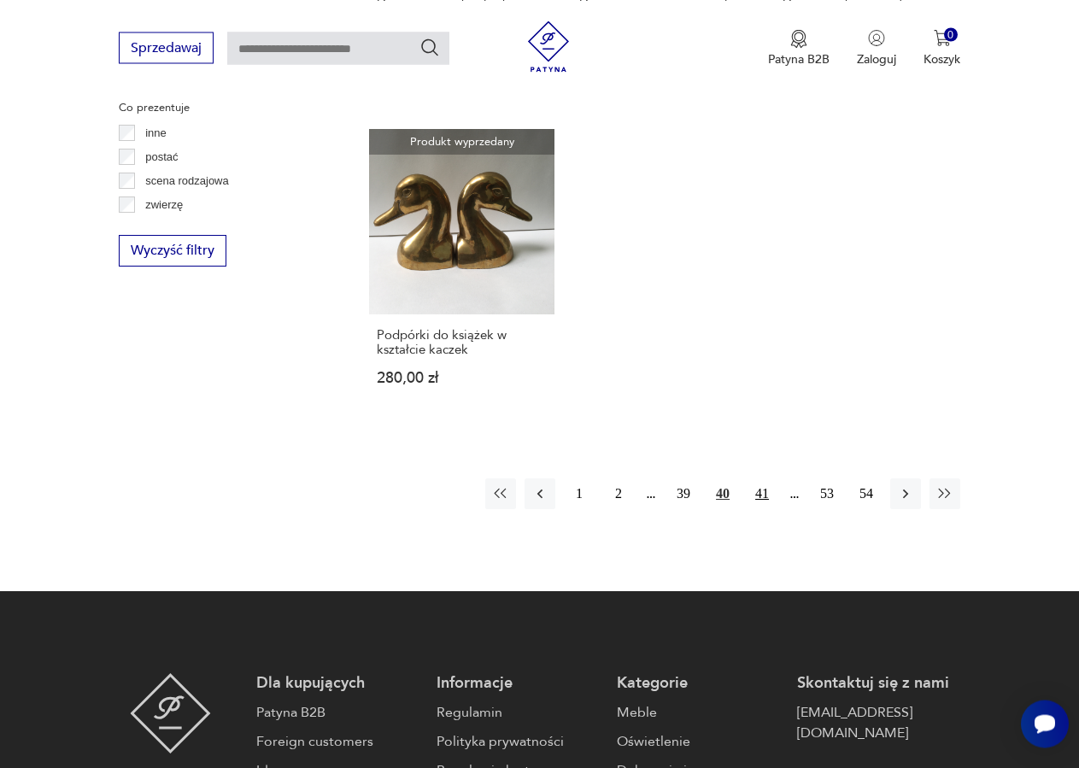
click at [764, 483] on button "41" at bounding box center [761, 493] width 31 height 31
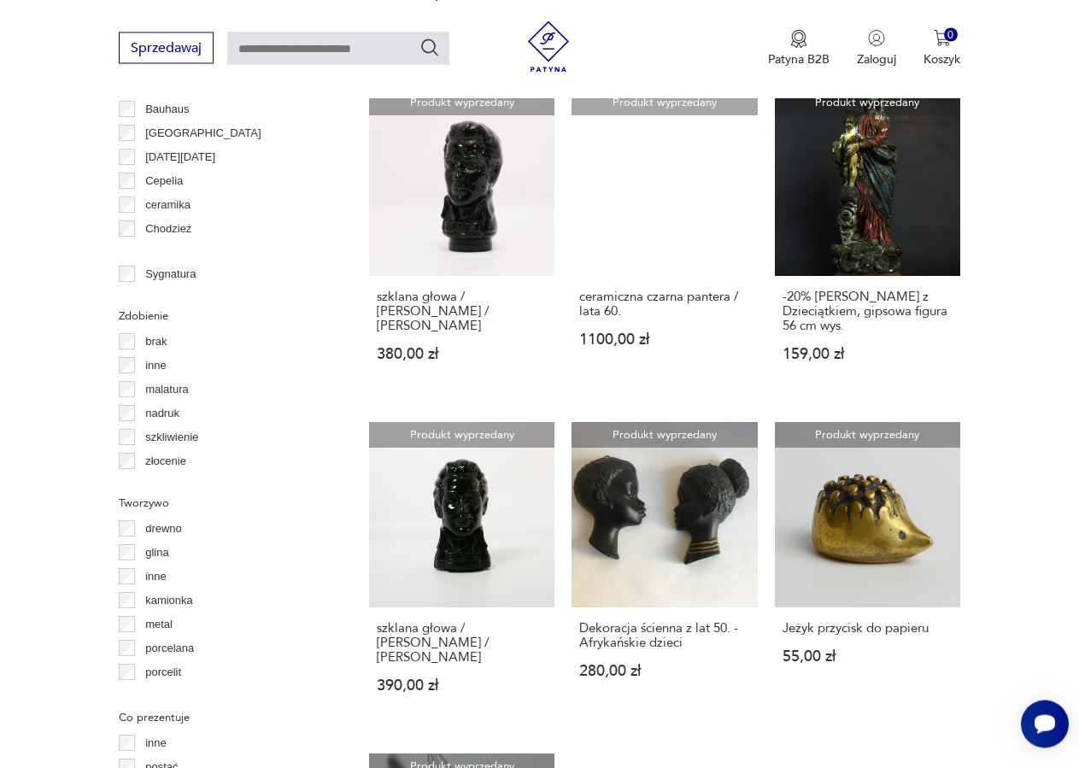
scroll to position [2197, 0]
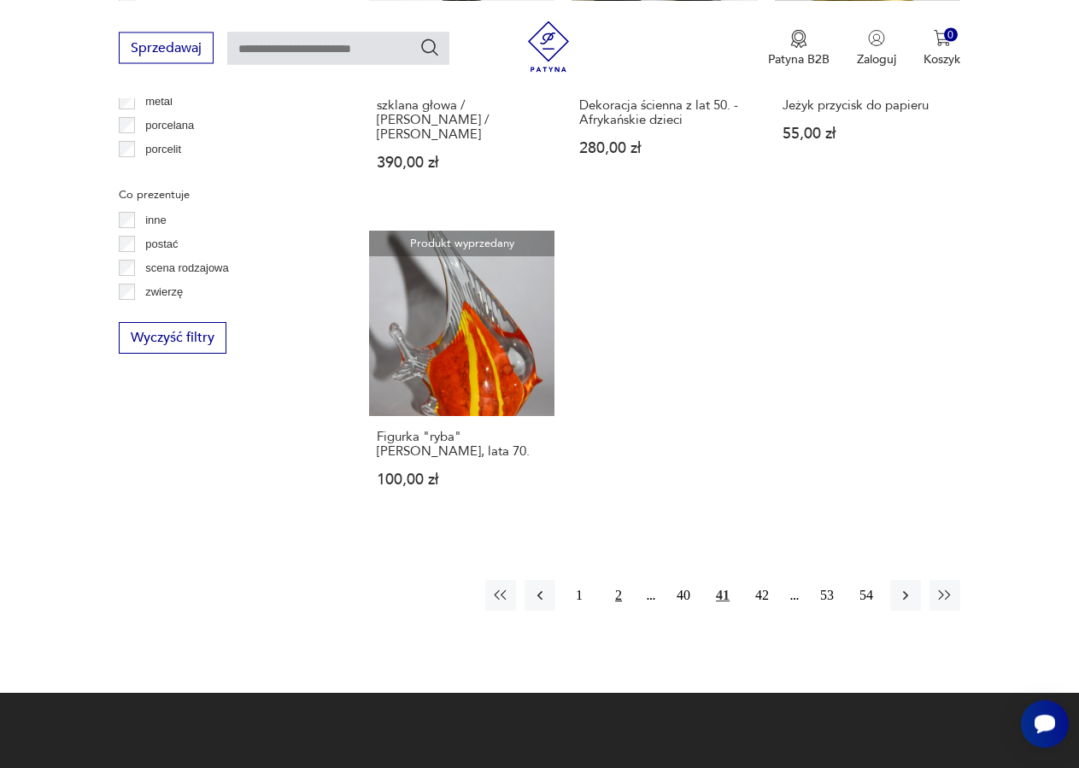
click at [618, 580] on button "2" at bounding box center [618, 595] width 31 height 31
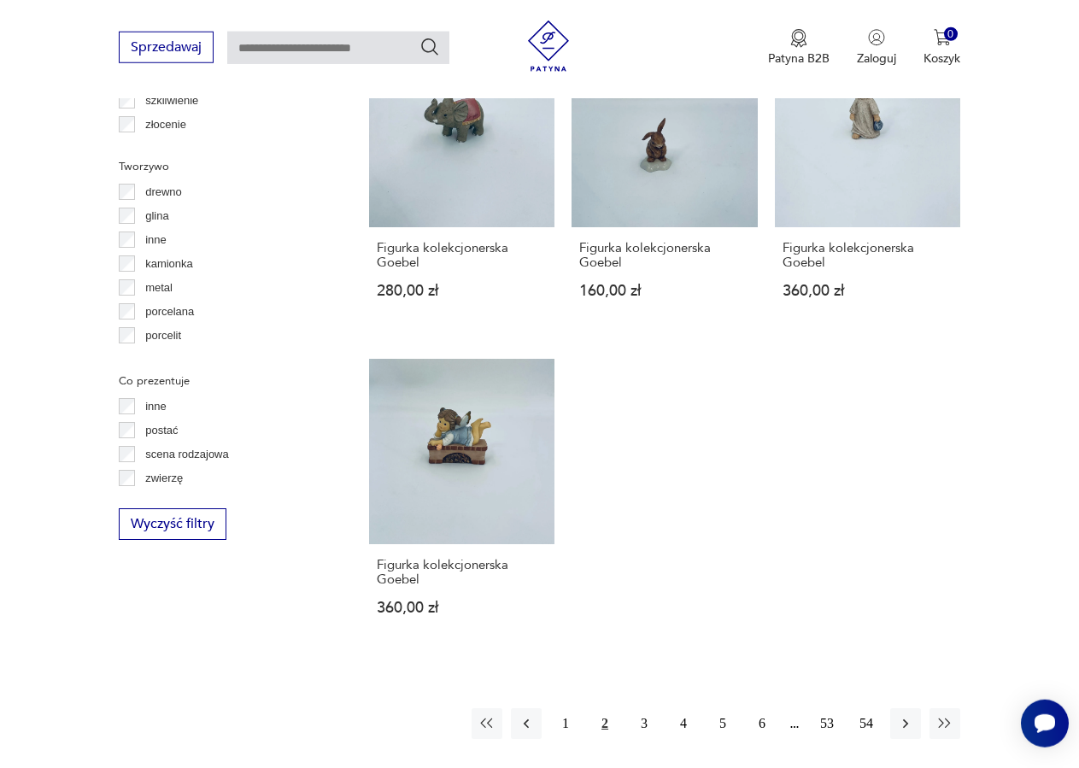
scroll to position [2110, 0]
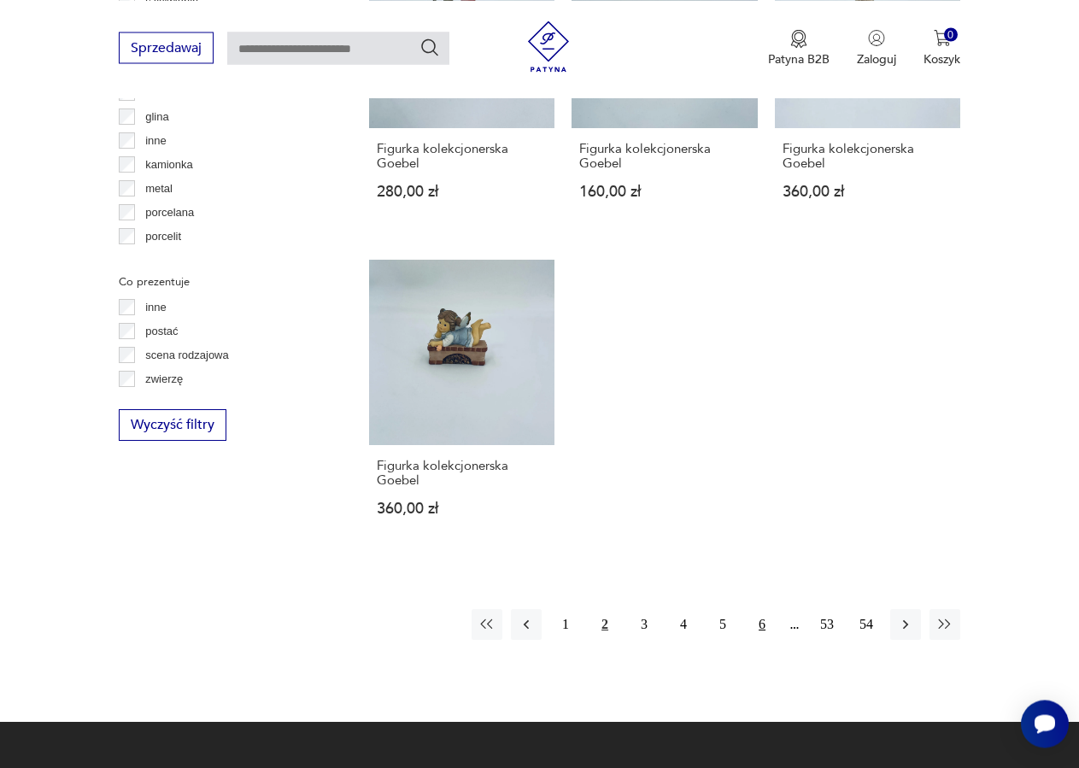
click at [758, 626] on button "6" at bounding box center [761, 624] width 31 height 31
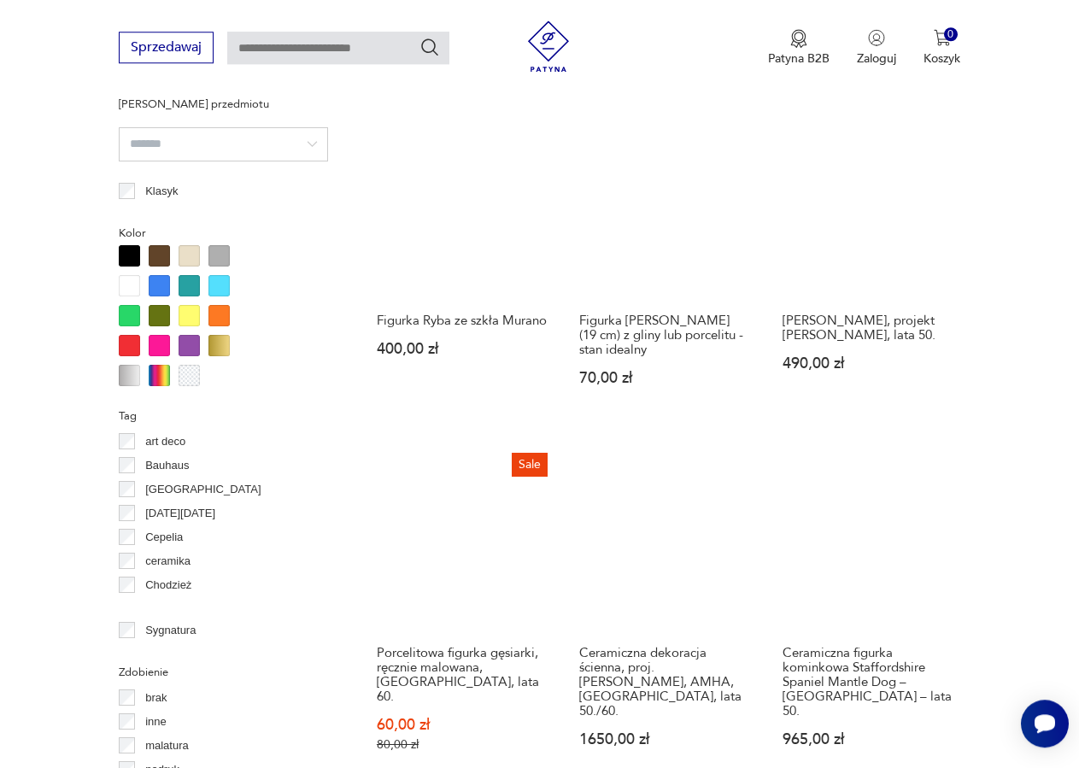
scroll to position [1326, 0]
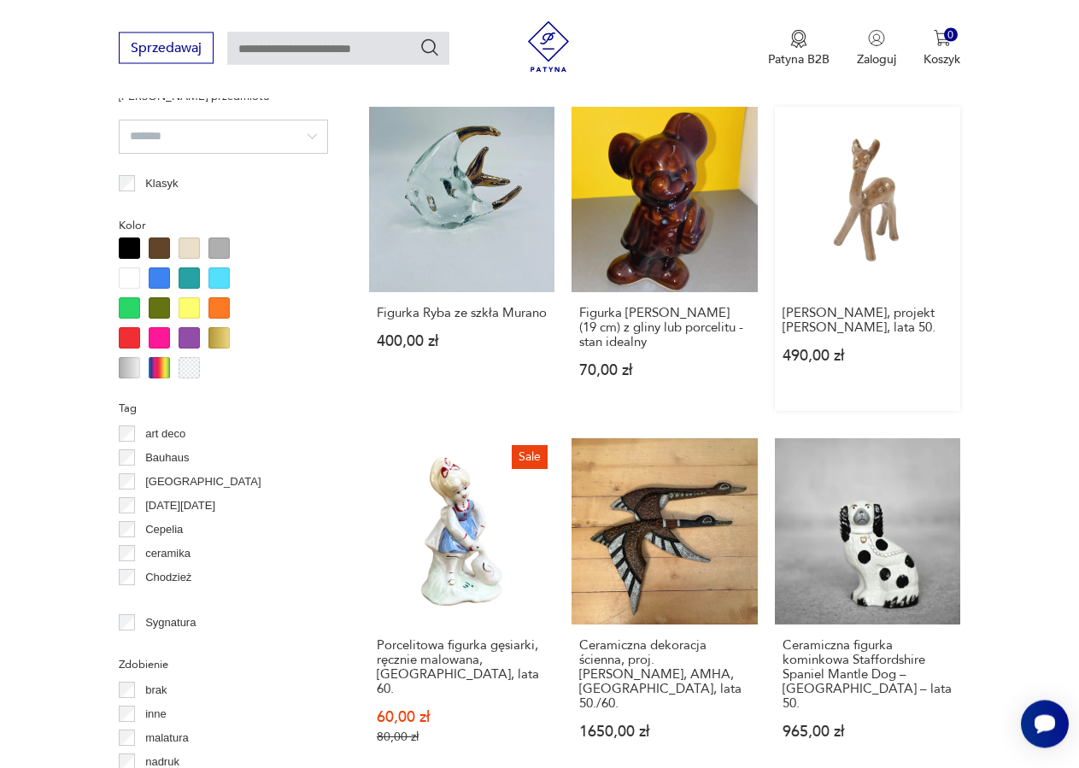
click at [859, 177] on link "[PERSON_NAME], projekt [PERSON_NAME], lata 50. 490,00 zł" at bounding box center [867, 259] width 185 height 304
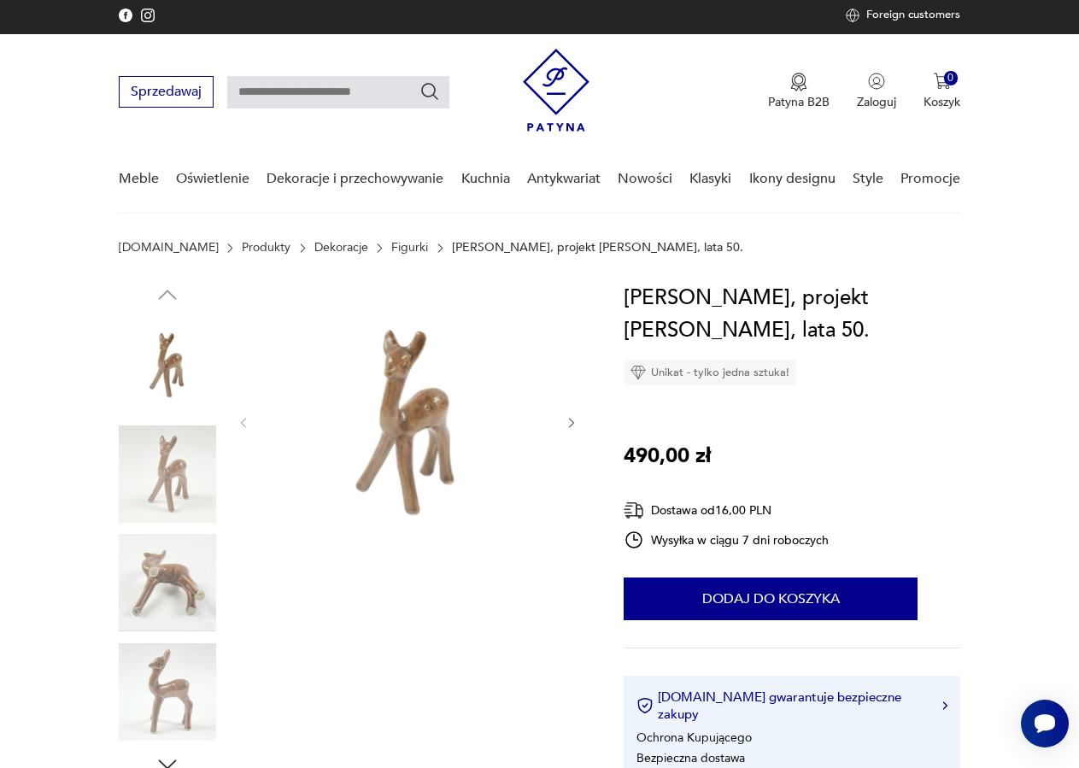
click at [413, 413] on img at bounding box center [406, 421] width 279 height 279
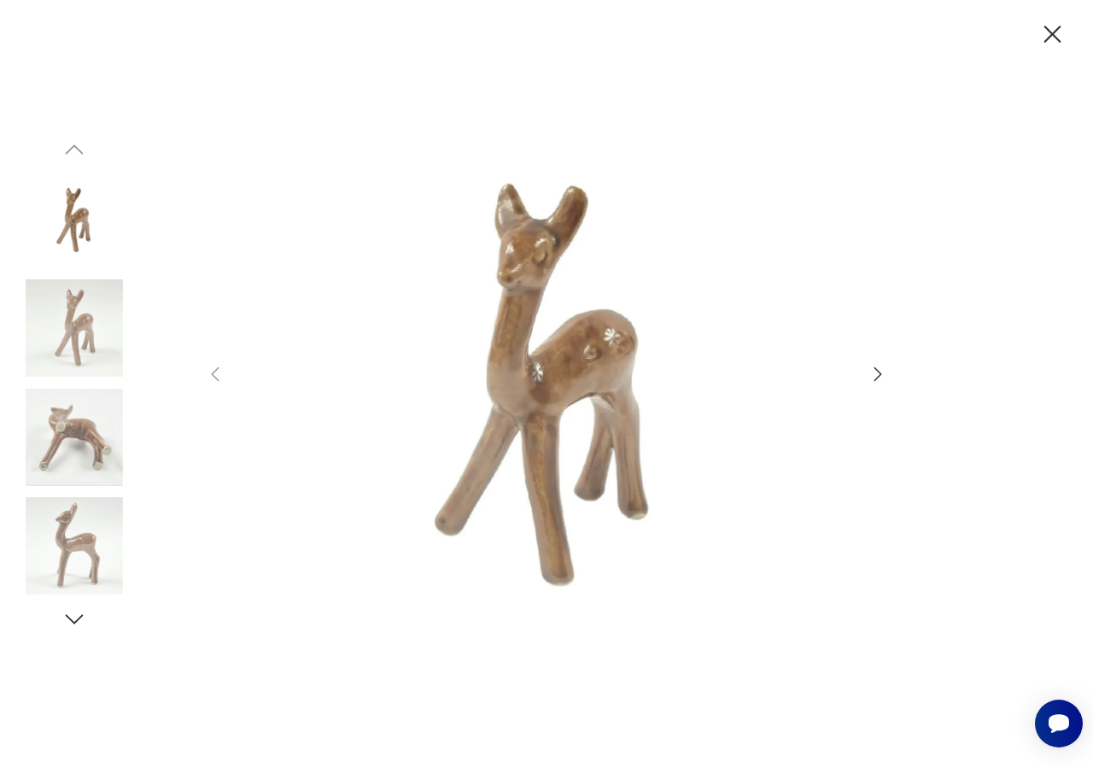
click at [878, 376] on icon "button" at bounding box center [879, 373] width 8 height 14
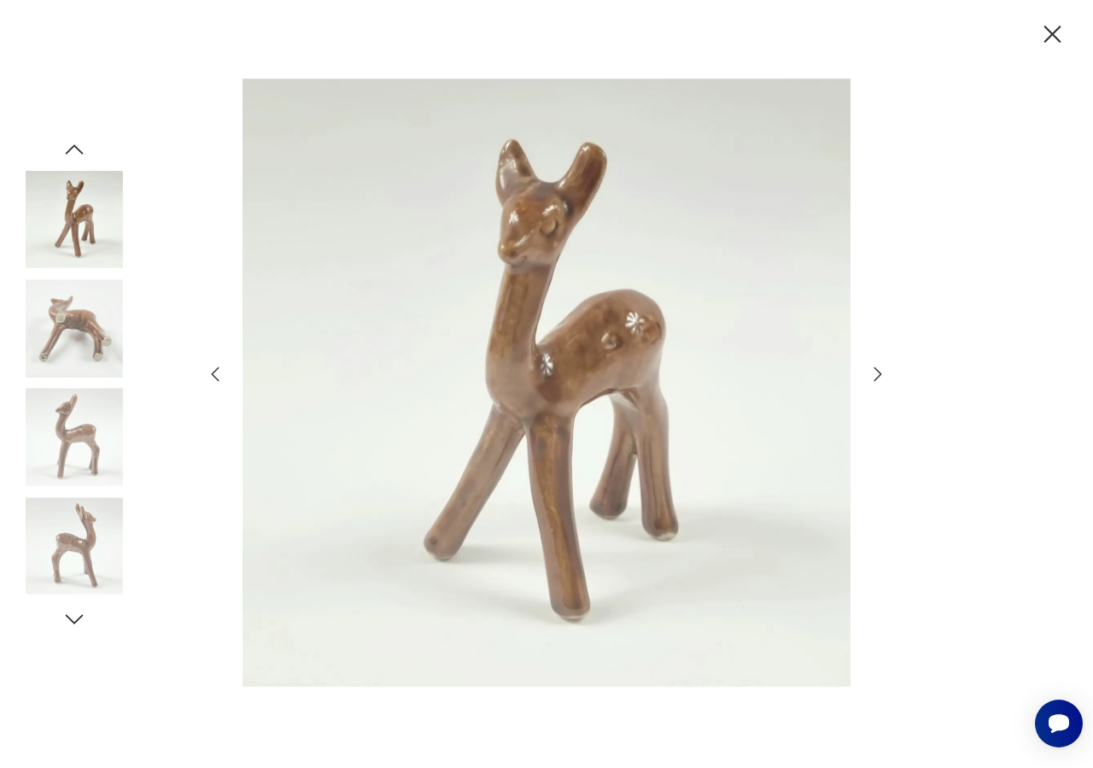
click at [878, 376] on icon "button" at bounding box center [879, 373] width 8 height 14
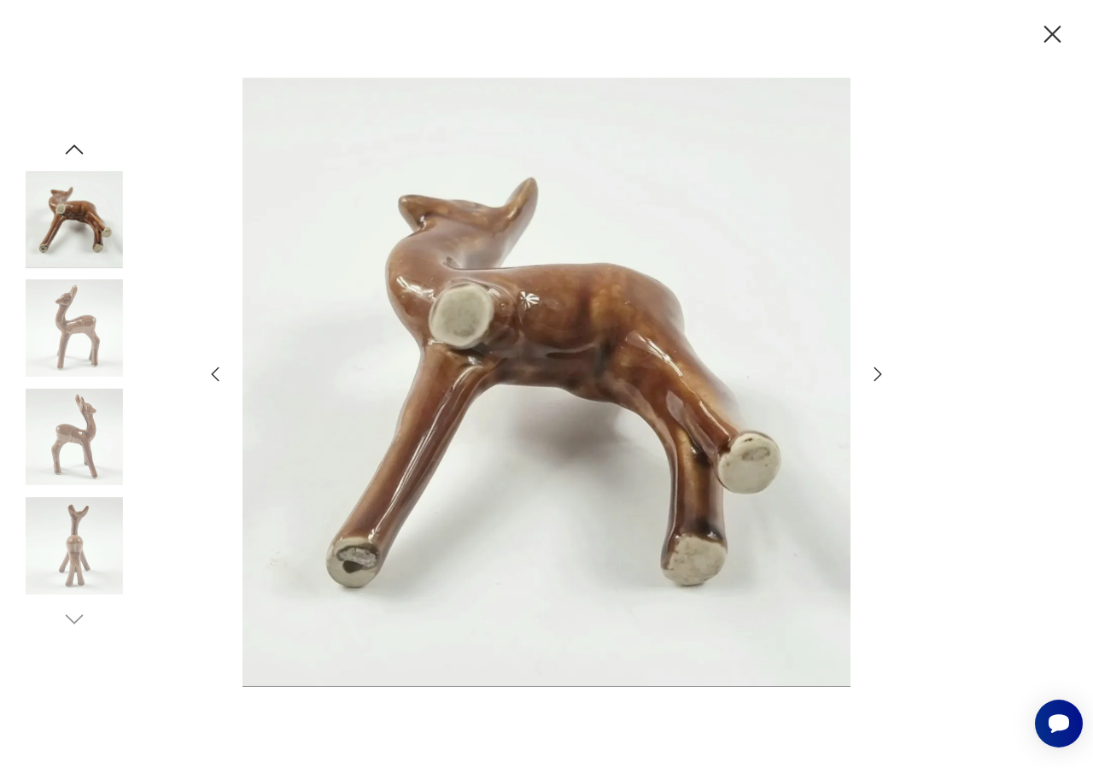
click at [878, 376] on icon "button" at bounding box center [879, 373] width 8 height 14
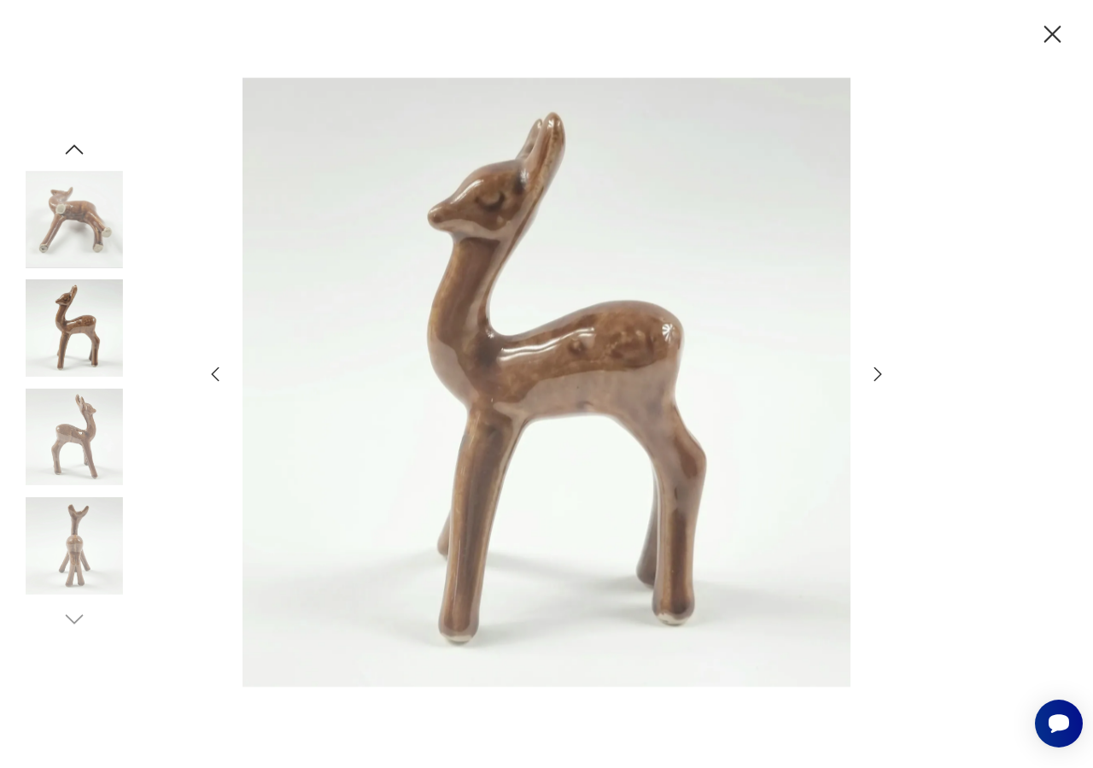
click at [878, 376] on icon "button" at bounding box center [879, 373] width 8 height 14
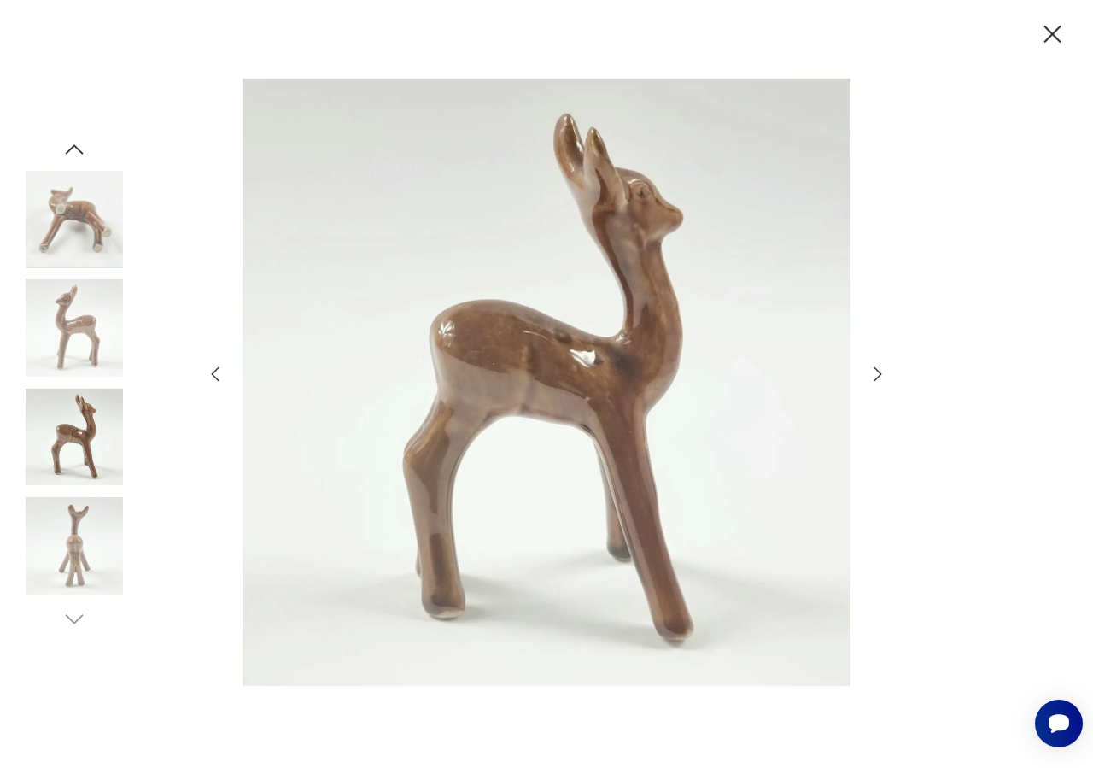
click at [878, 376] on icon "button" at bounding box center [879, 373] width 8 height 14
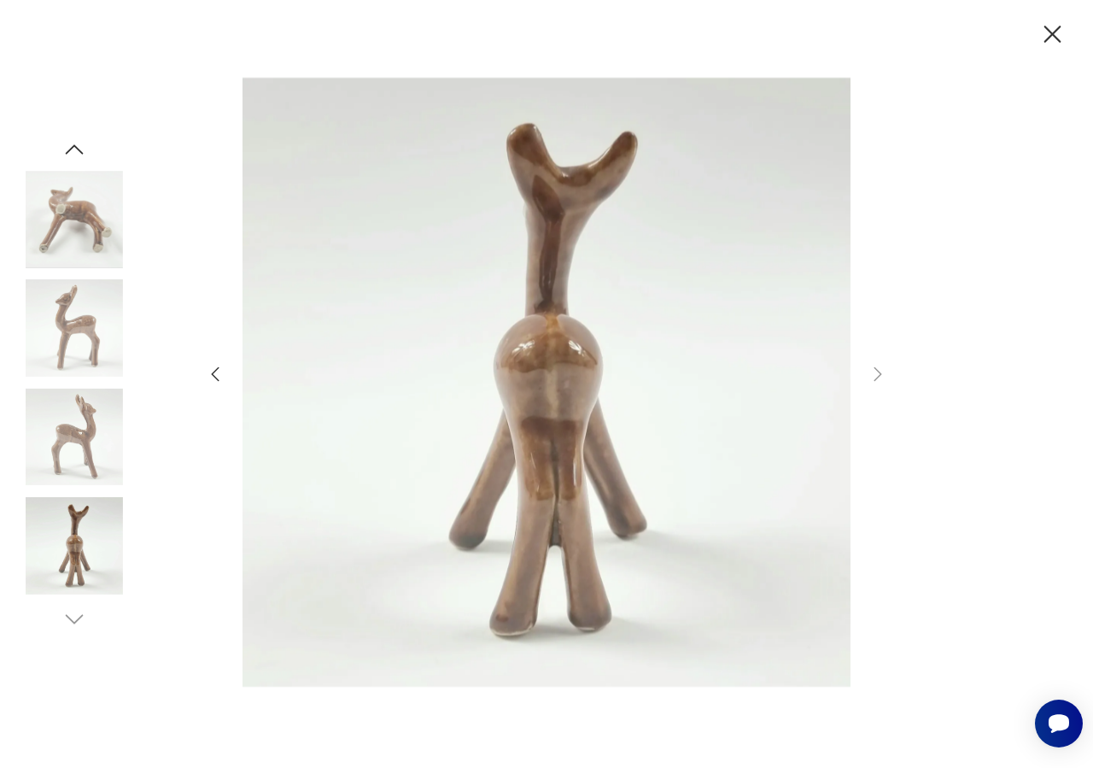
click at [221, 373] on icon "button" at bounding box center [215, 374] width 20 height 20
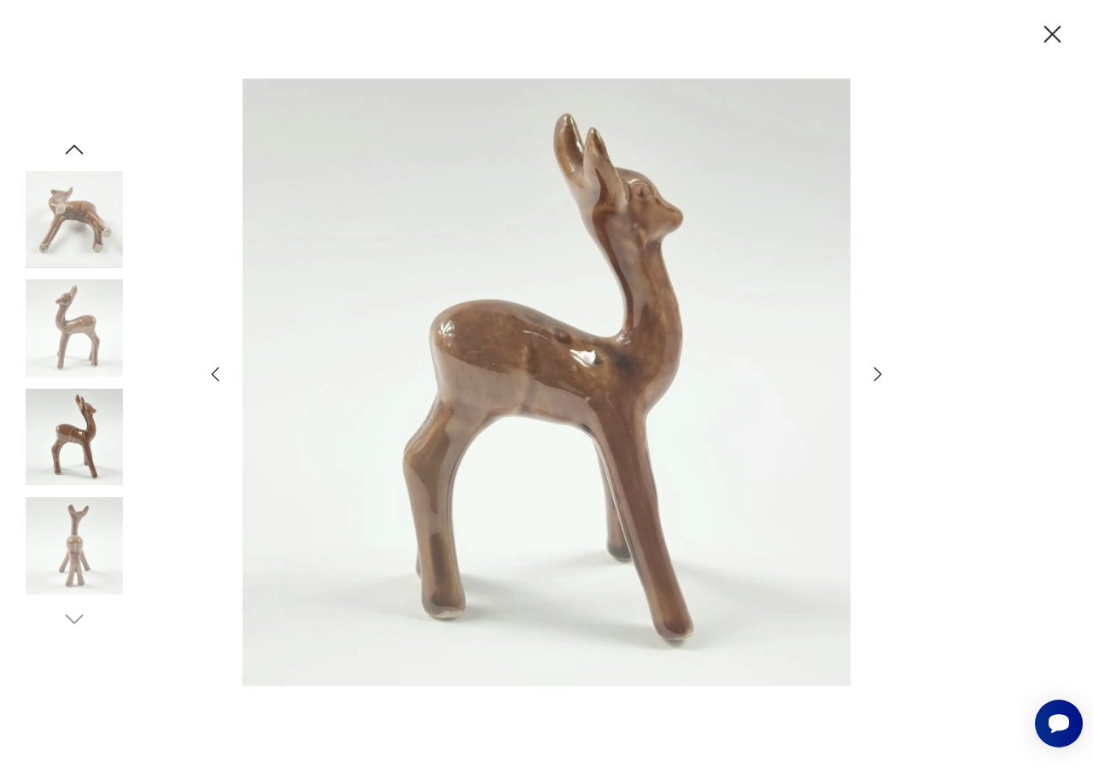
click at [221, 373] on icon "button" at bounding box center [215, 374] width 20 height 20
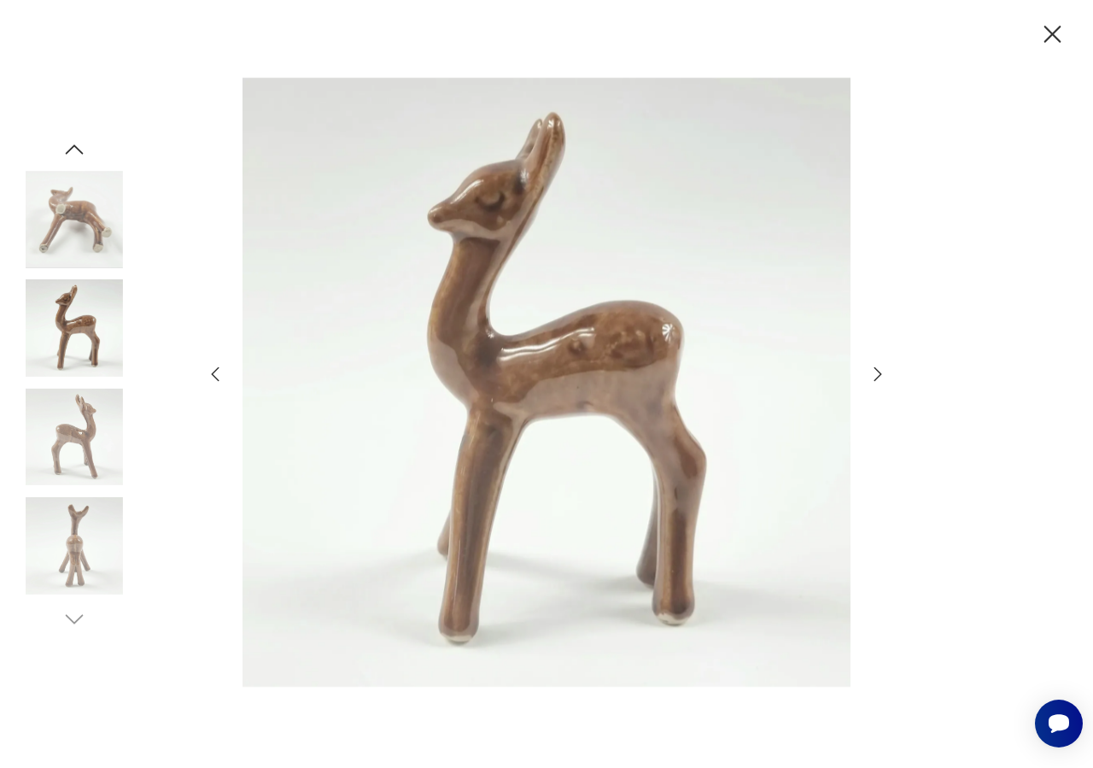
click at [221, 373] on icon "button" at bounding box center [215, 374] width 20 height 20
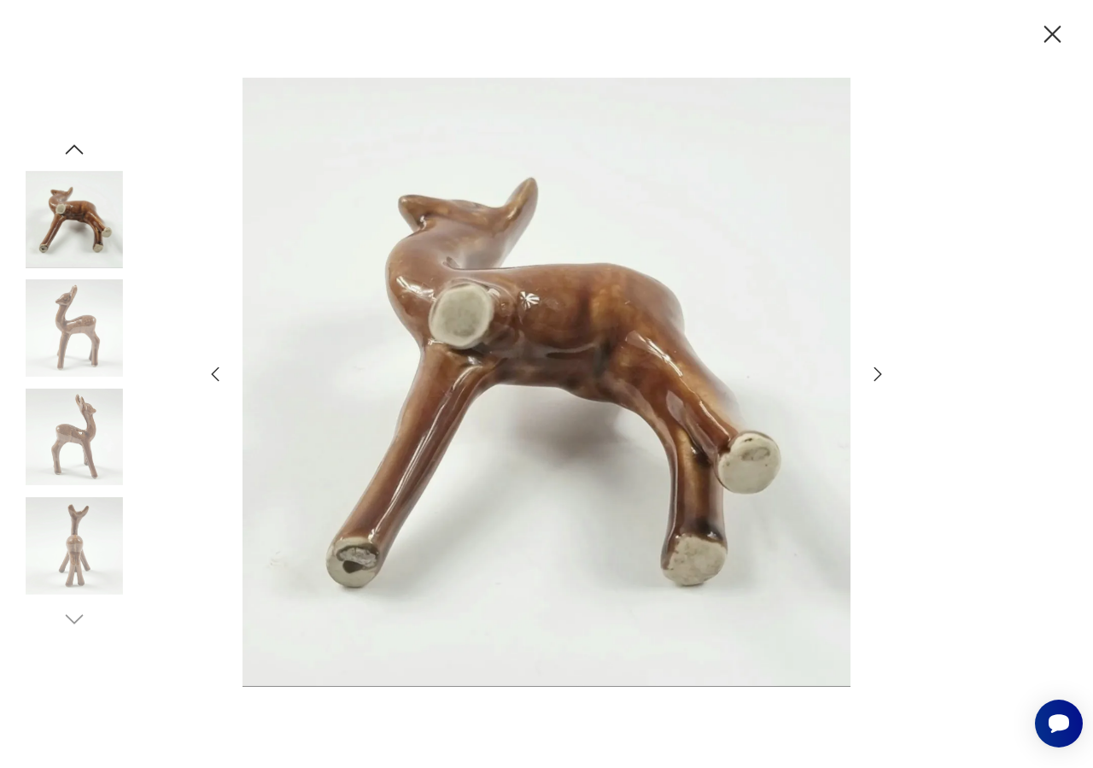
click at [221, 373] on icon "button" at bounding box center [215, 374] width 20 height 20
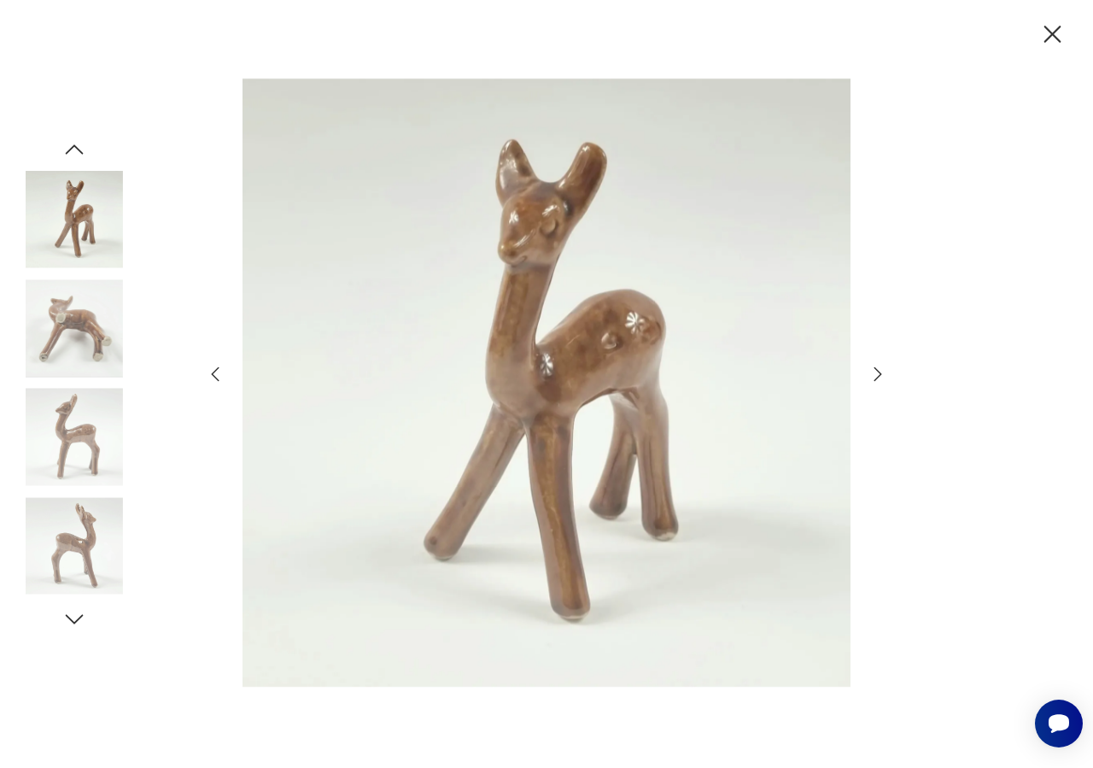
click at [221, 373] on icon "button" at bounding box center [215, 374] width 20 height 20
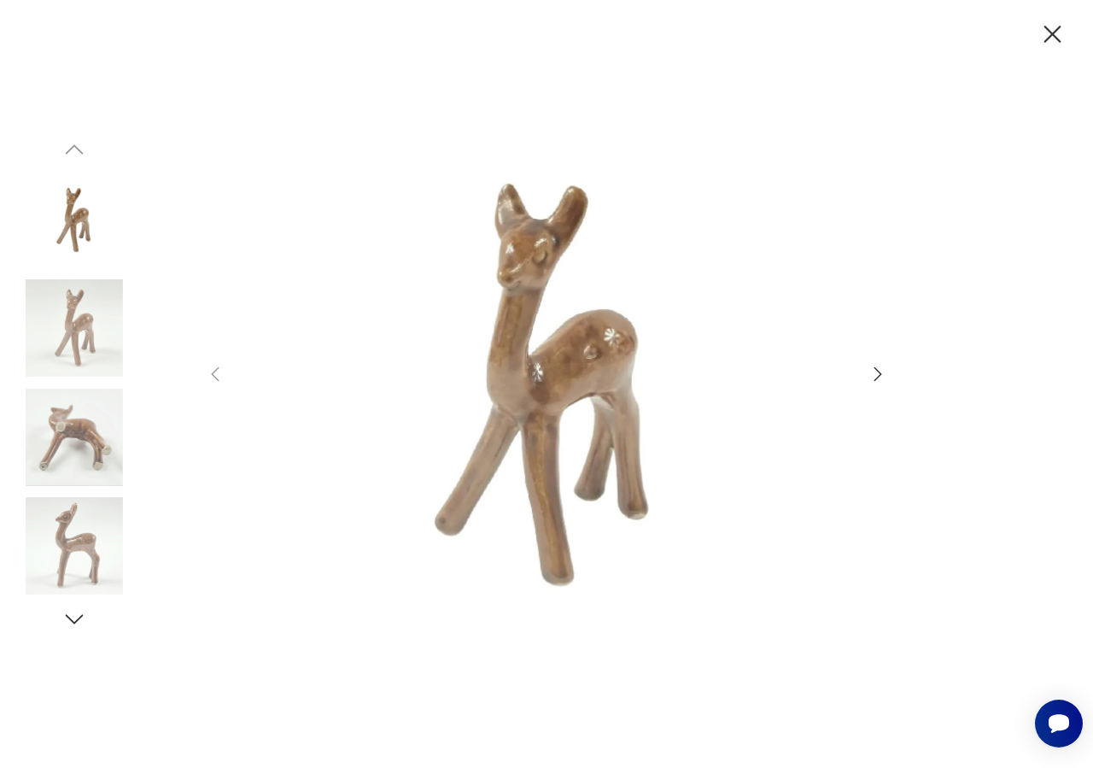
click at [879, 375] on icon "button" at bounding box center [879, 373] width 8 height 14
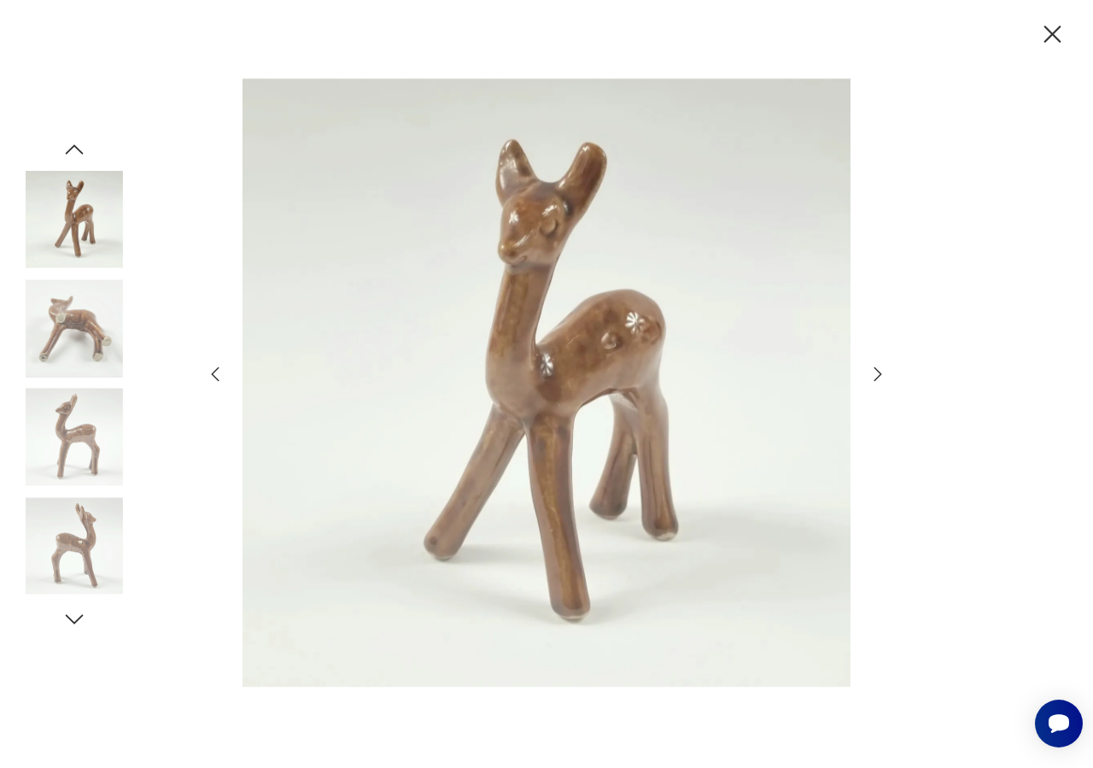
click at [879, 375] on icon "button" at bounding box center [879, 373] width 8 height 14
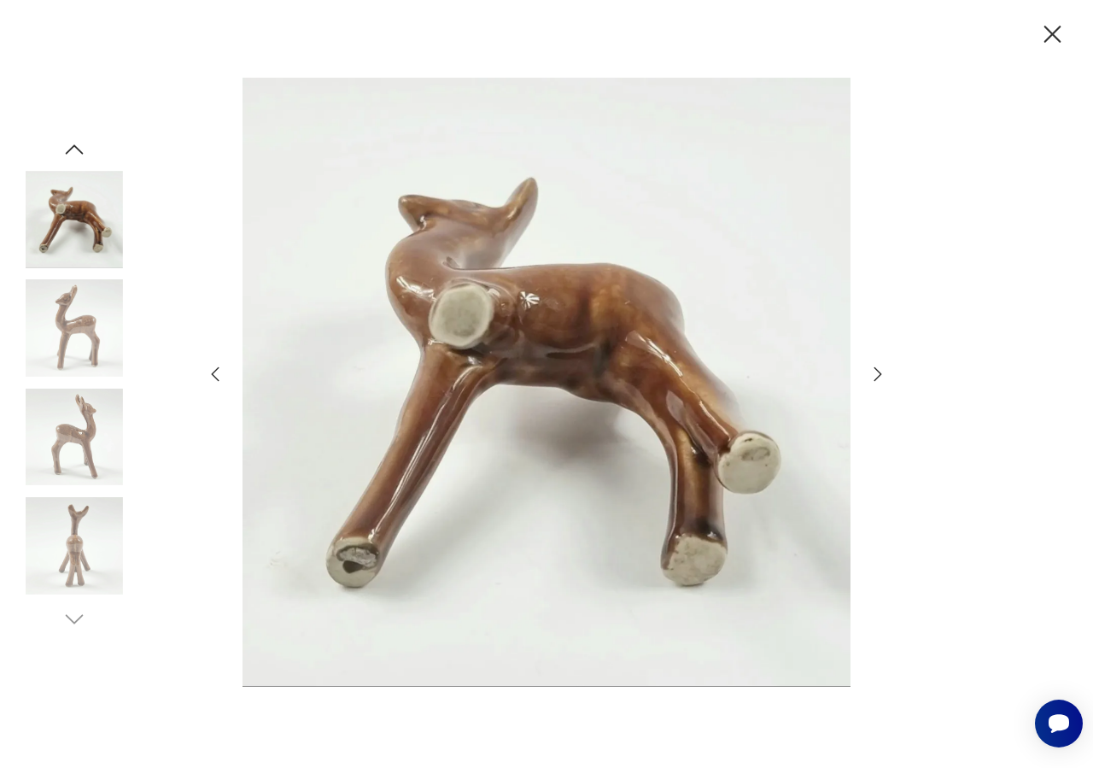
click at [879, 375] on icon "button" at bounding box center [879, 373] width 8 height 14
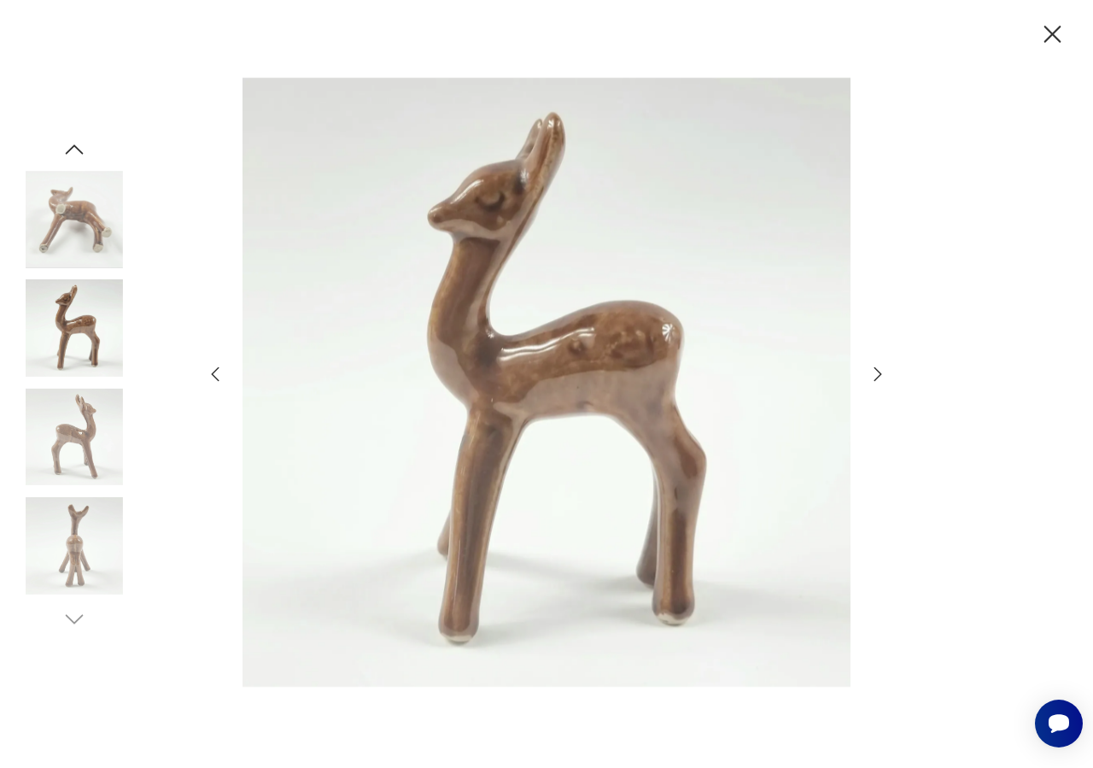
click at [879, 375] on icon "button" at bounding box center [879, 373] width 8 height 14
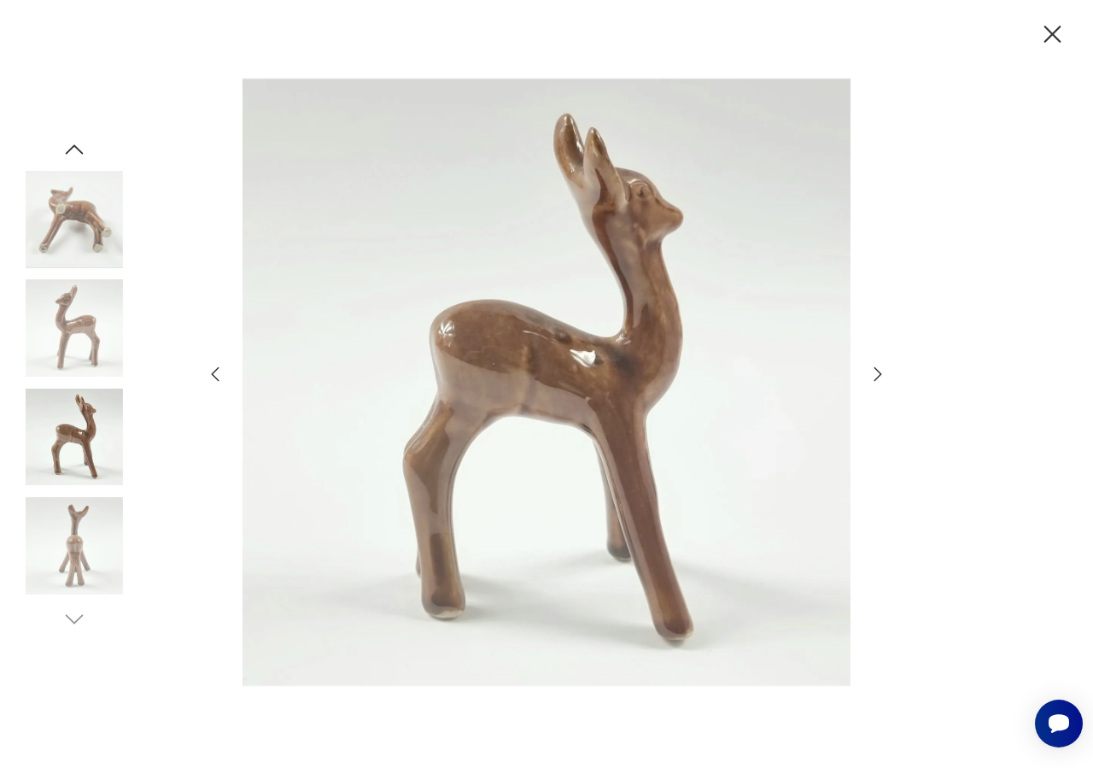
click at [879, 375] on icon "button" at bounding box center [879, 373] width 8 height 14
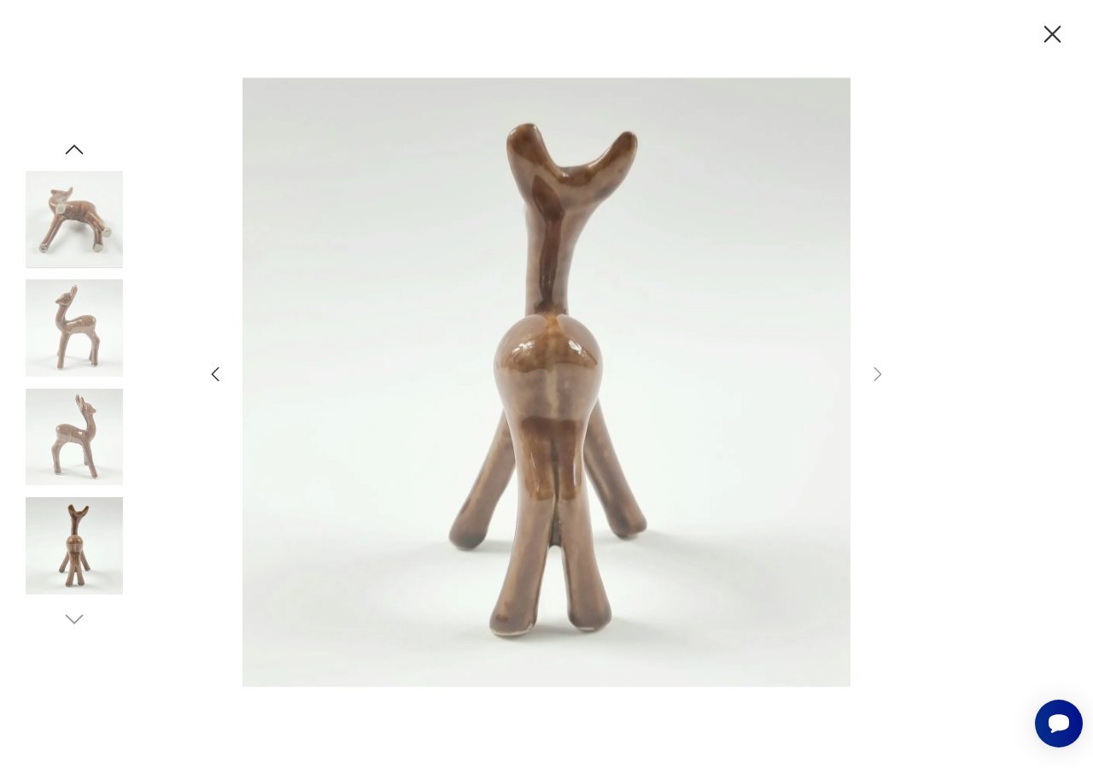
click at [212, 374] on icon "button" at bounding box center [215, 374] width 20 height 20
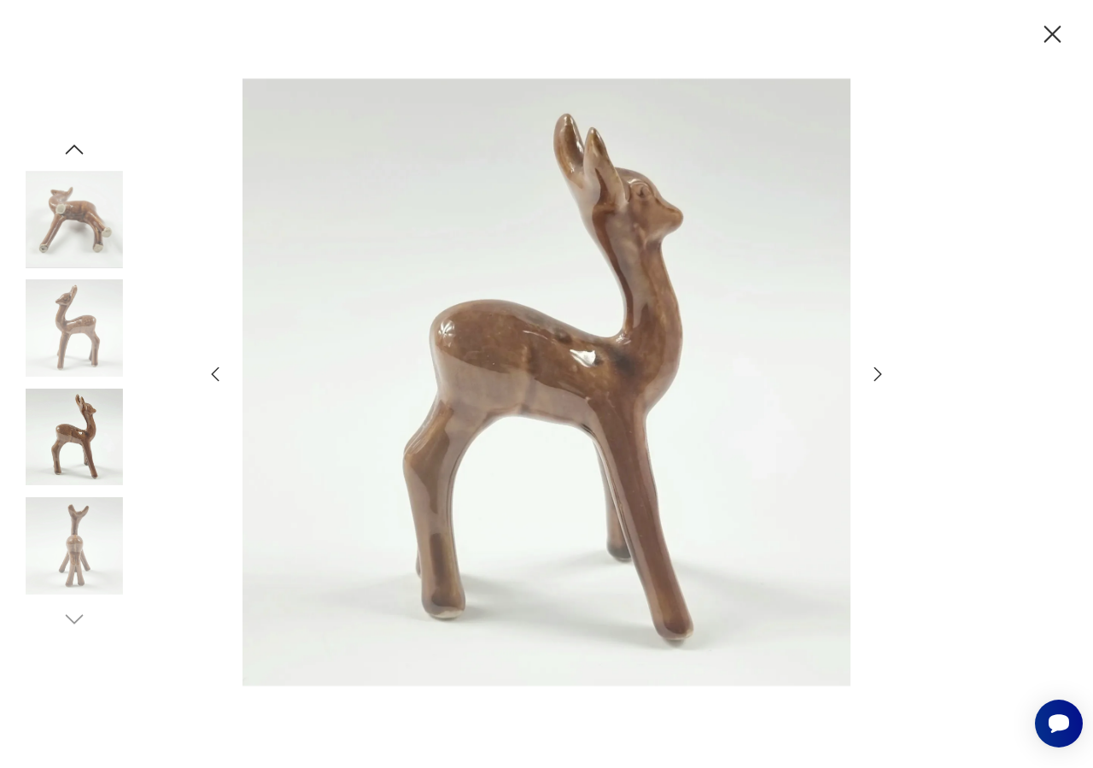
click at [212, 374] on icon "button" at bounding box center [215, 374] width 20 height 20
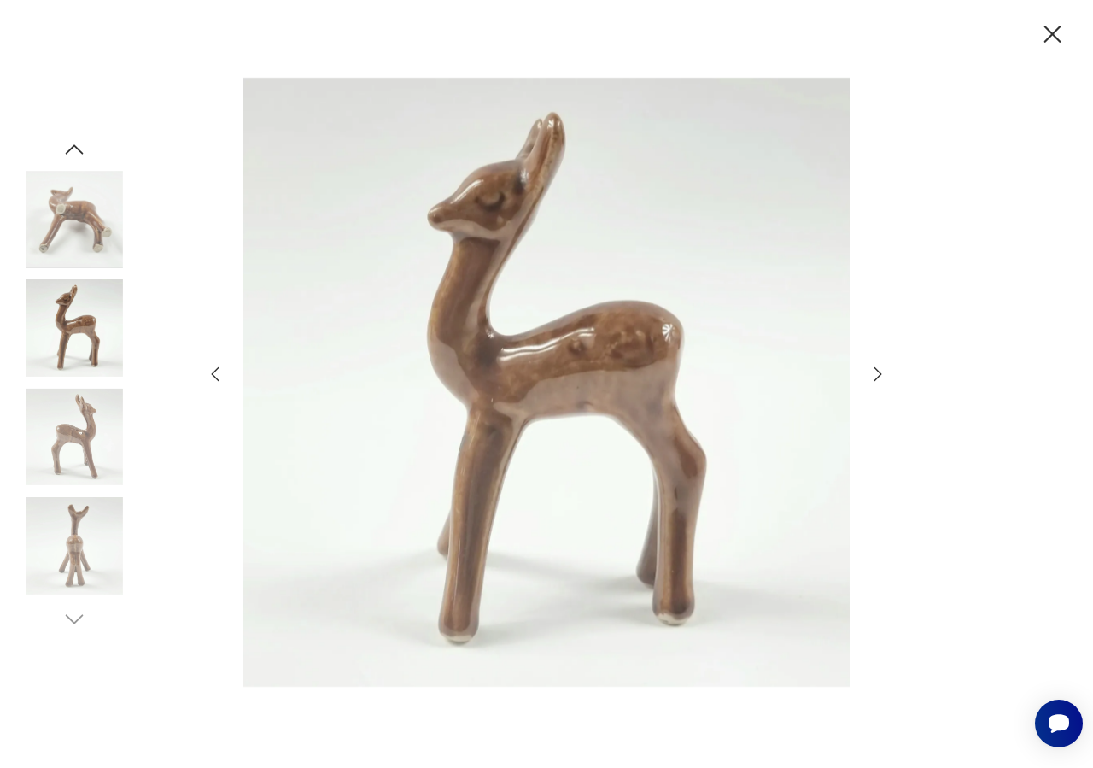
click at [212, 374] on icon "button" at bounding box center [215, 374] width 20 height 20
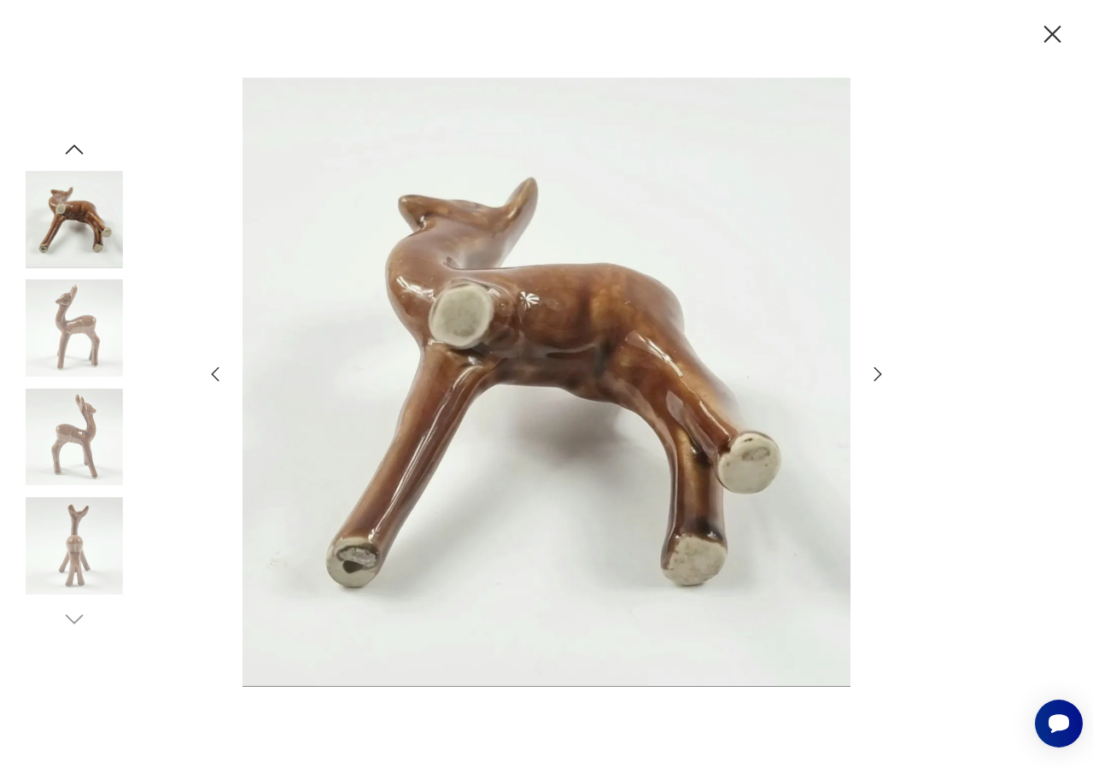
click at [214, 378] on icon "button" at bounding box center [215, 374] width 20 height 20
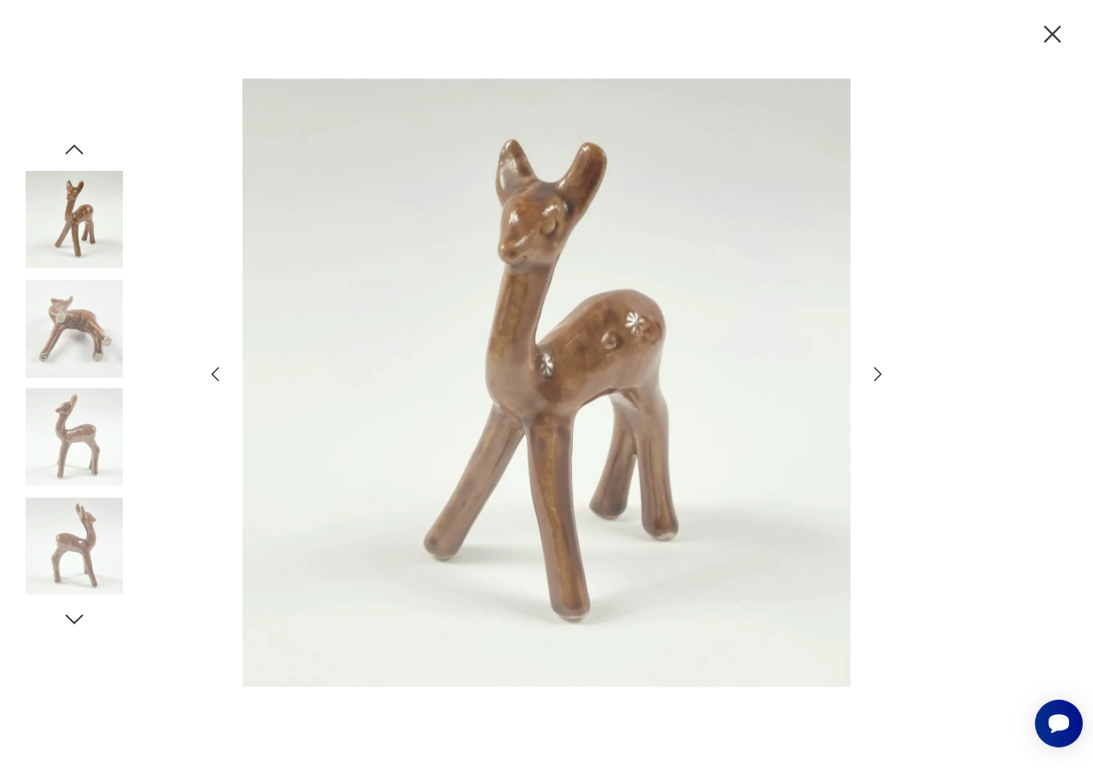
click at [1046, 41] on icon "button" at bounding box center [1053, 34] width 17 height 17
